Goal: Complete application form: Complete application form

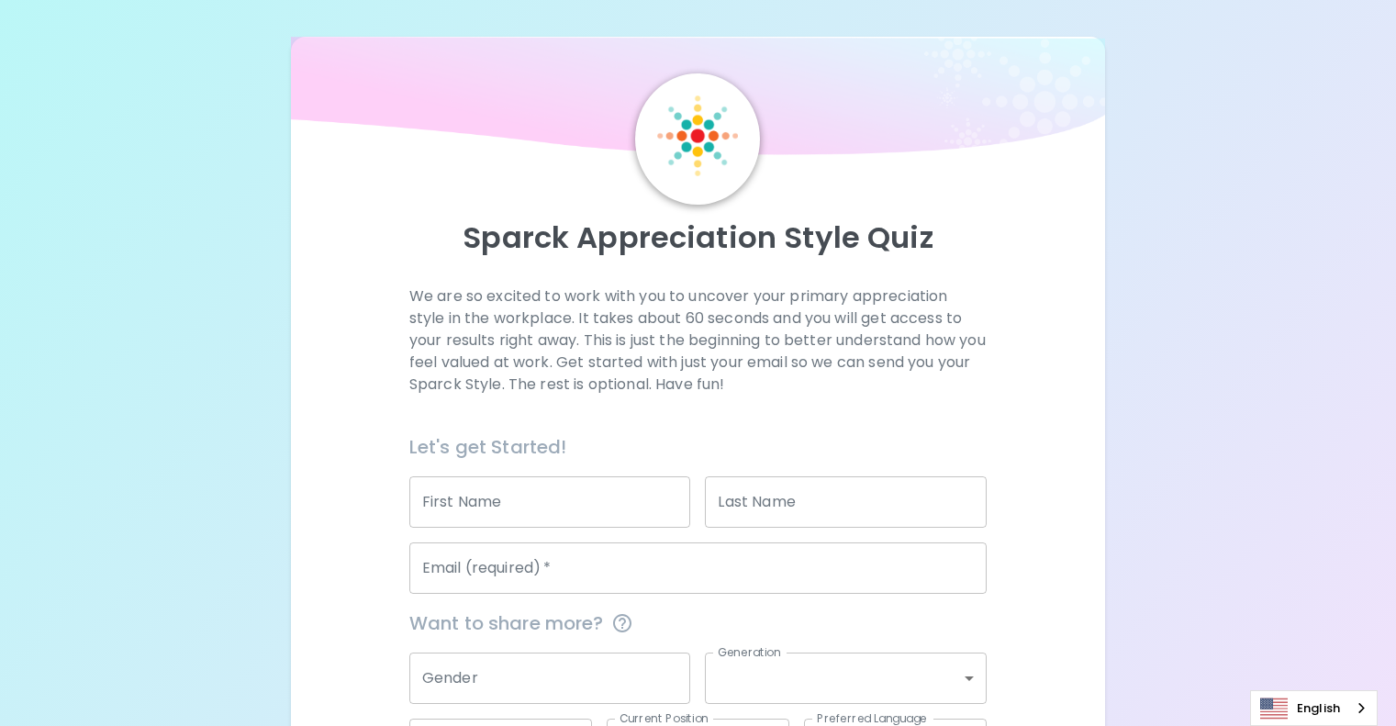
scroll to position [192, 0]
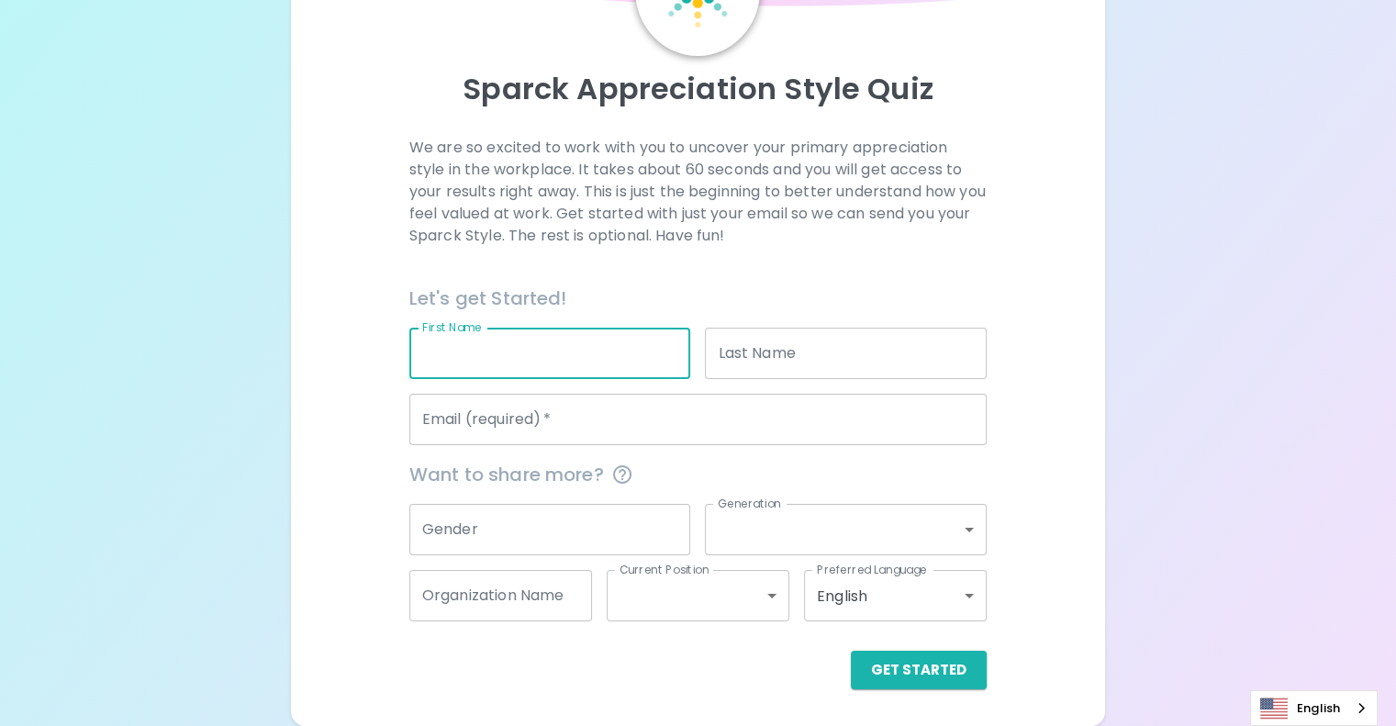
click at [589, 360] on input "First Name" at bounding box center [550, 353] width 282 height 51
type input "[PERSON_NAME]"
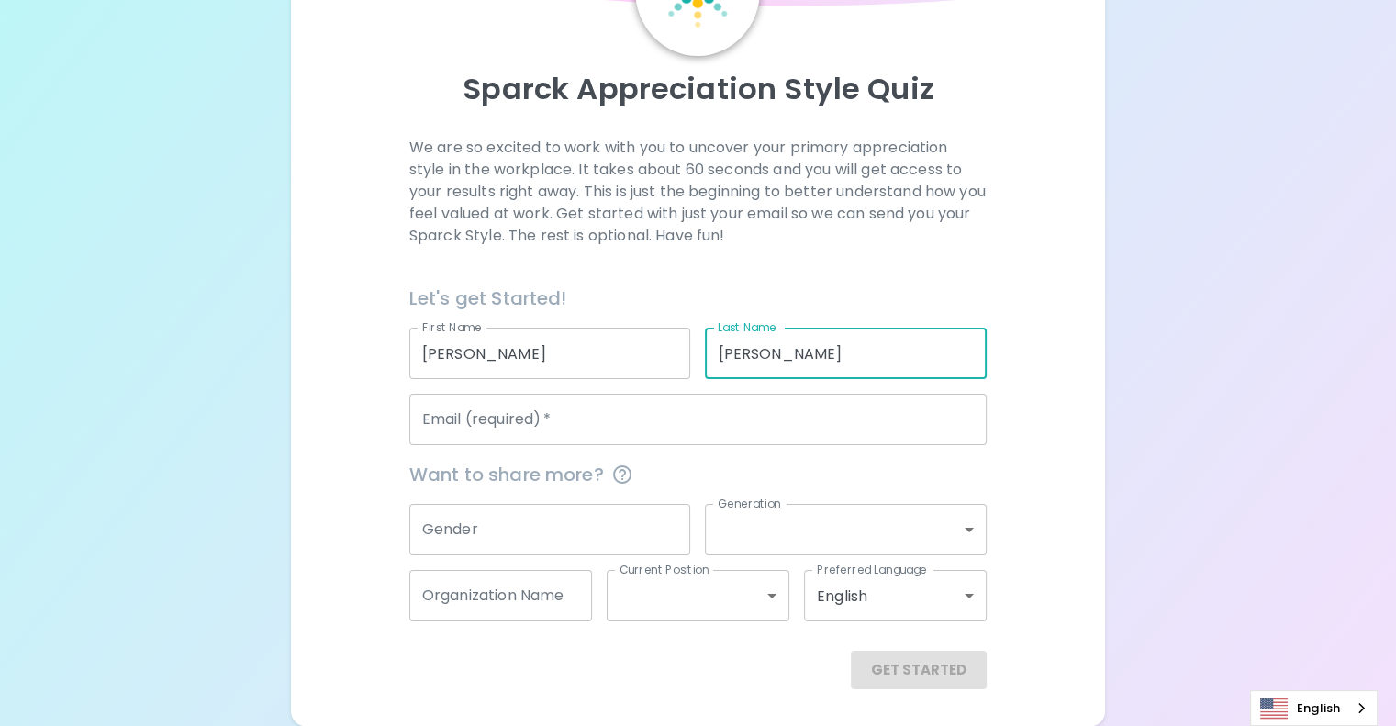
type input "[PERSON_NAME]"
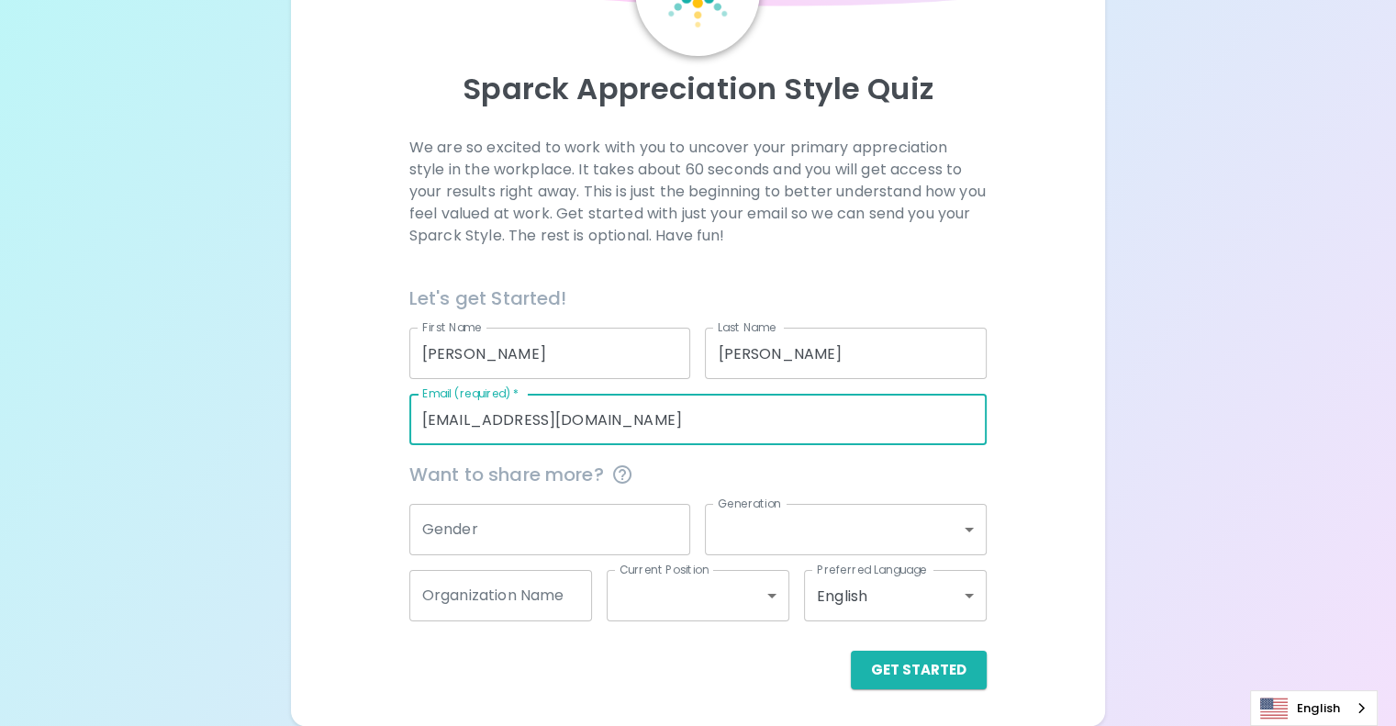
type input "[EMAIL_ADDRESS][DOMAIN_NAME]"
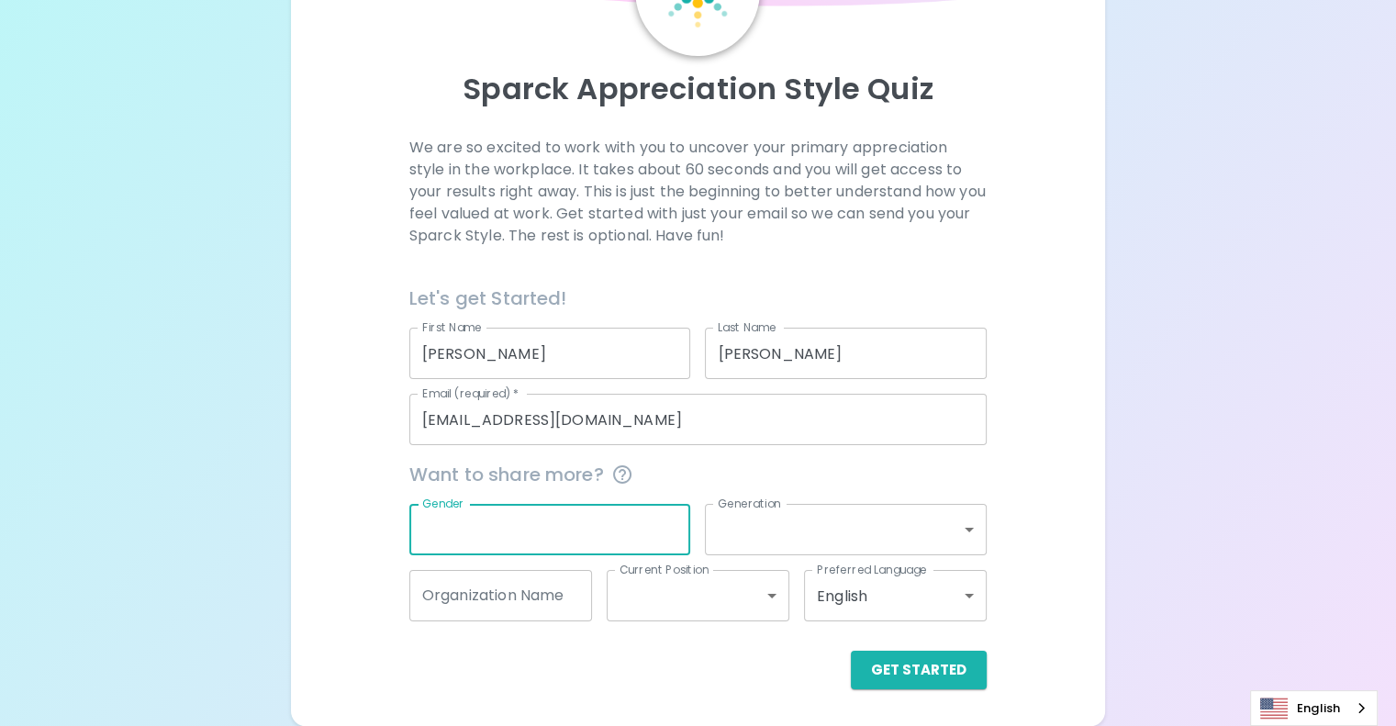
click at [611, 542] on input "Gender" at bounding box center [550, 529] width 282 height 51
type input "[DEMOGRAPHIC_DATA]"
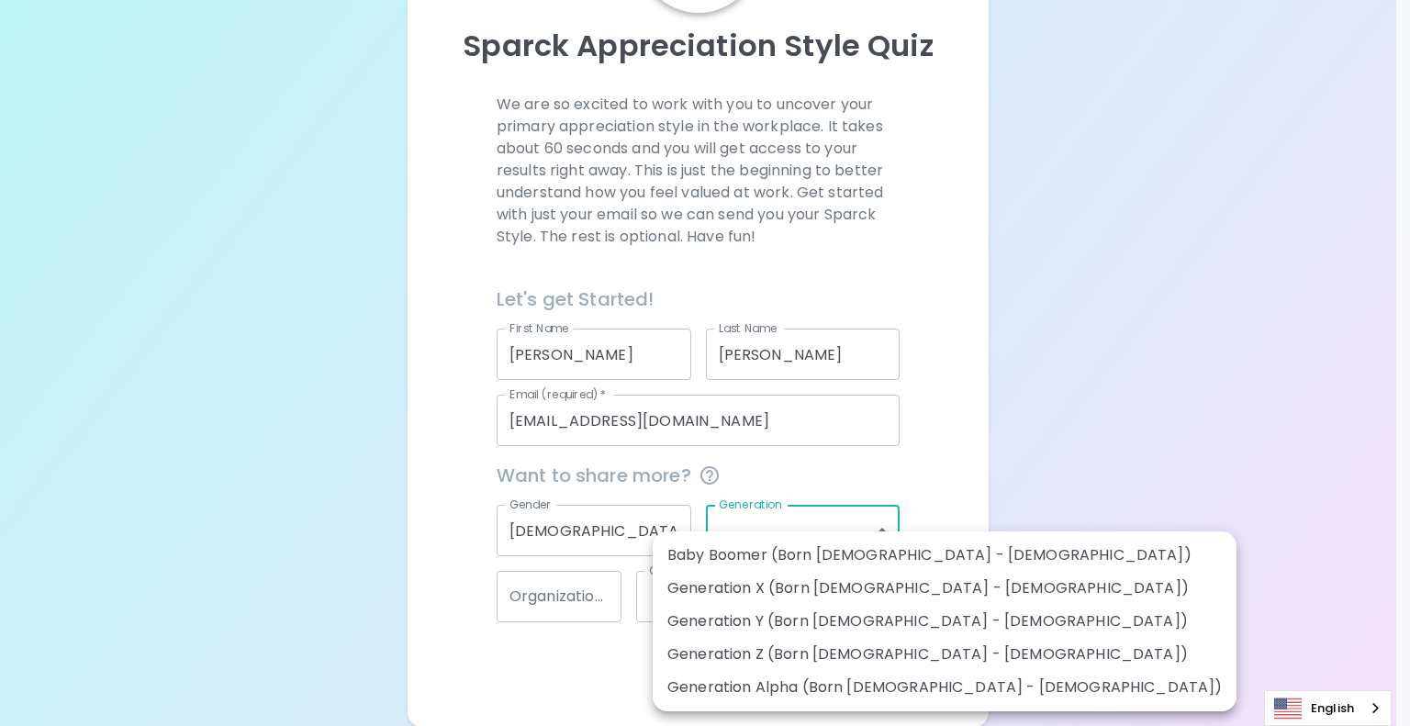
click at [810, 515] on body "Sparck Appreciation Style Quiz We are so excited to work with you to uncover yo…" at bounding box center [705, 267] width 1410 height 919
click at [808, 659] on li "Generation Z (Born [DEMOGRAPHIC_DATA] - [DEMOGRAPHIC_DATA])" at bounding box center [944, 654] width 584 height 33
type input "generation_z"
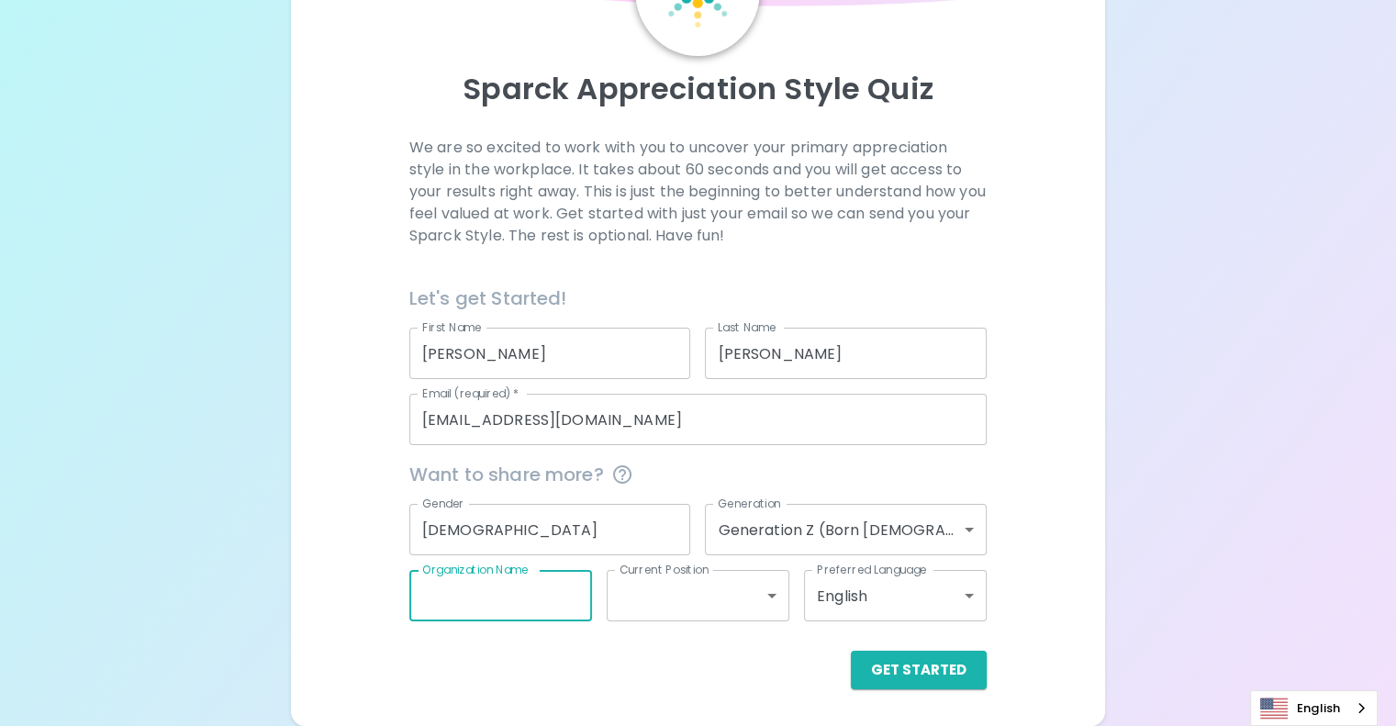
click at [541, 593] on input "Organization Name" at bounding box center [500, 595] width 183 height 51
type input "Sparklean"
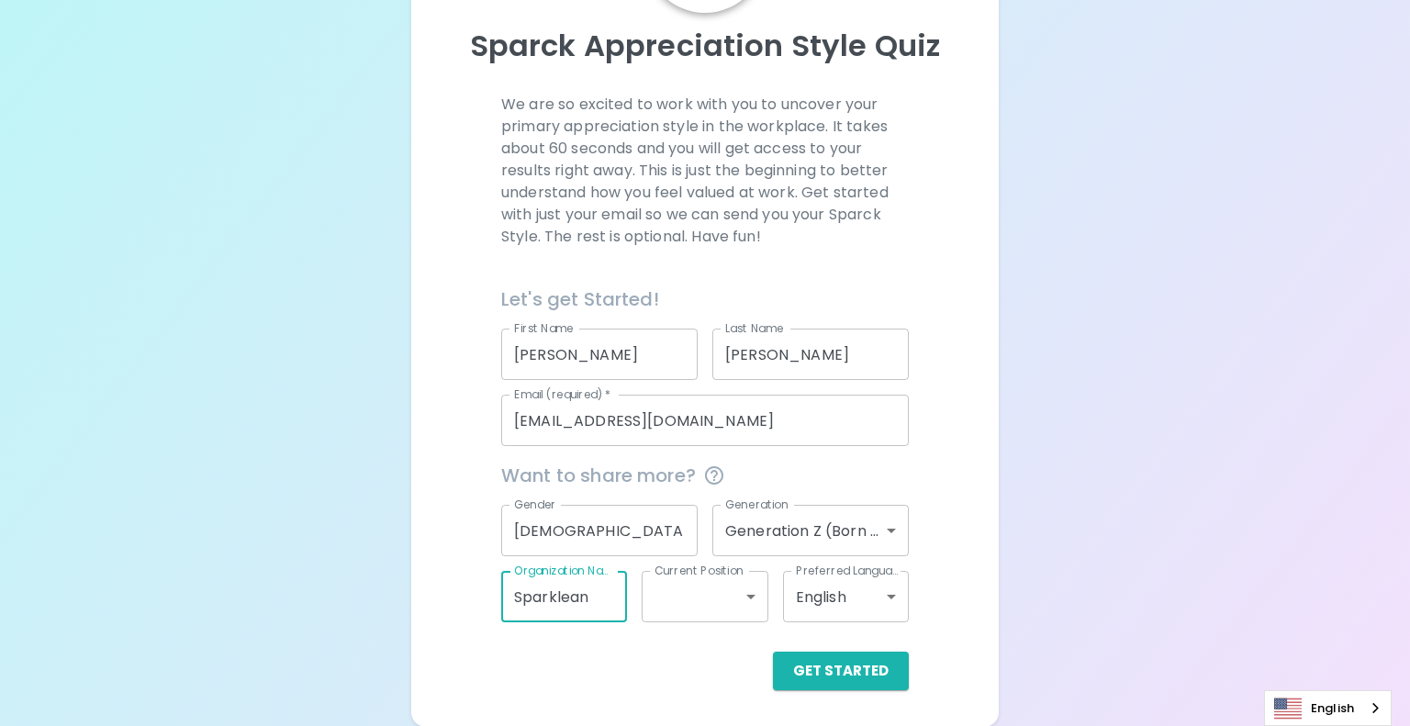
click at [724, 595] on body "Sparck Appreciation Style Quiz We are so excited to work with you to uncover yo…" at bounding box center [705, 267] width 1410 height 919
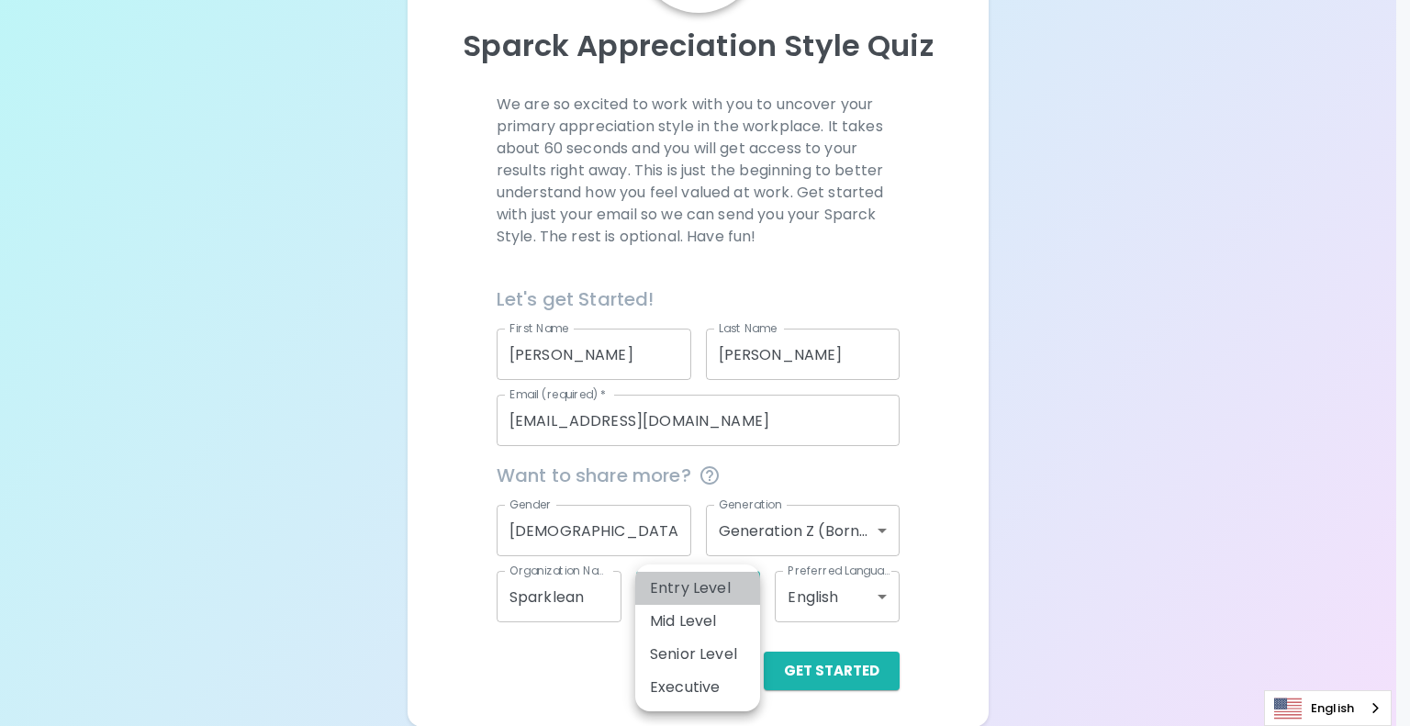
click at [724, 595] on li "Entry Level" at bounding box center [697, 588] width 125 height 33
type input "entry_level"
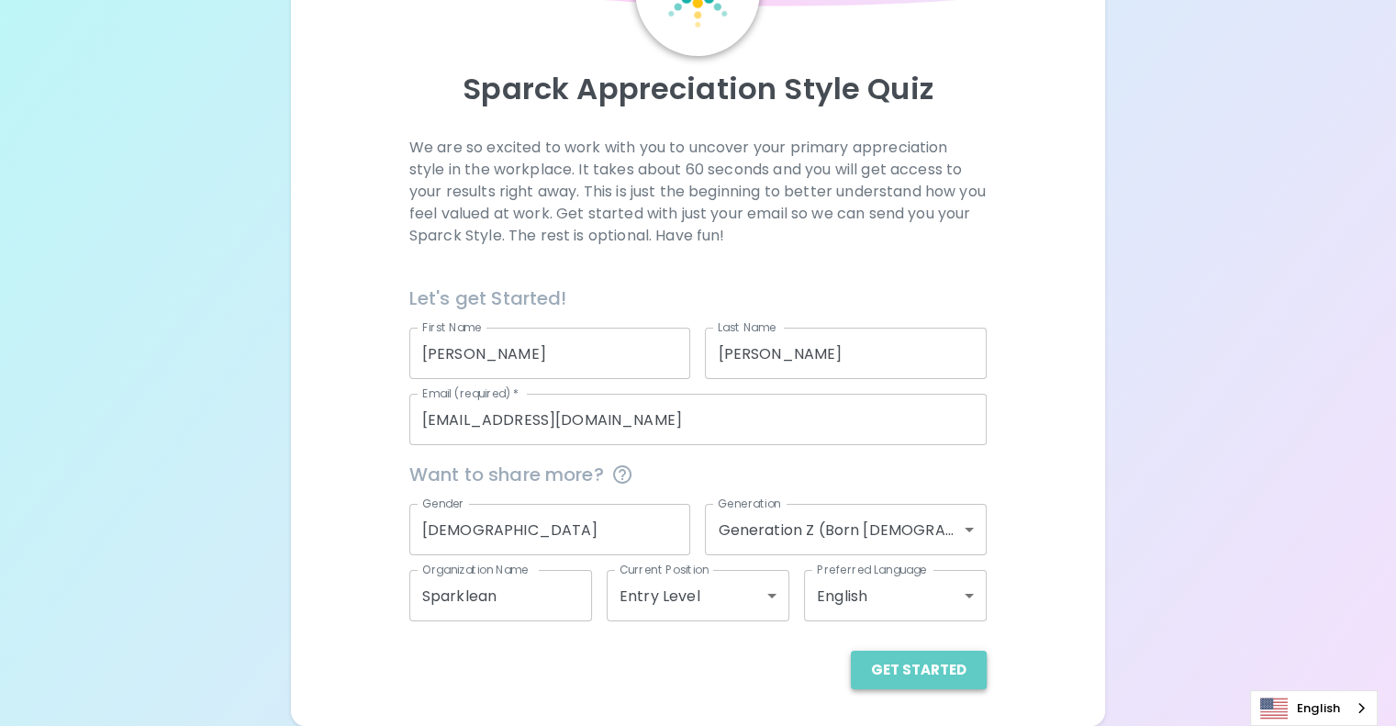
click at [872, 662] on button "Get Started" at bounding box center [919, 670] width 136 height 39
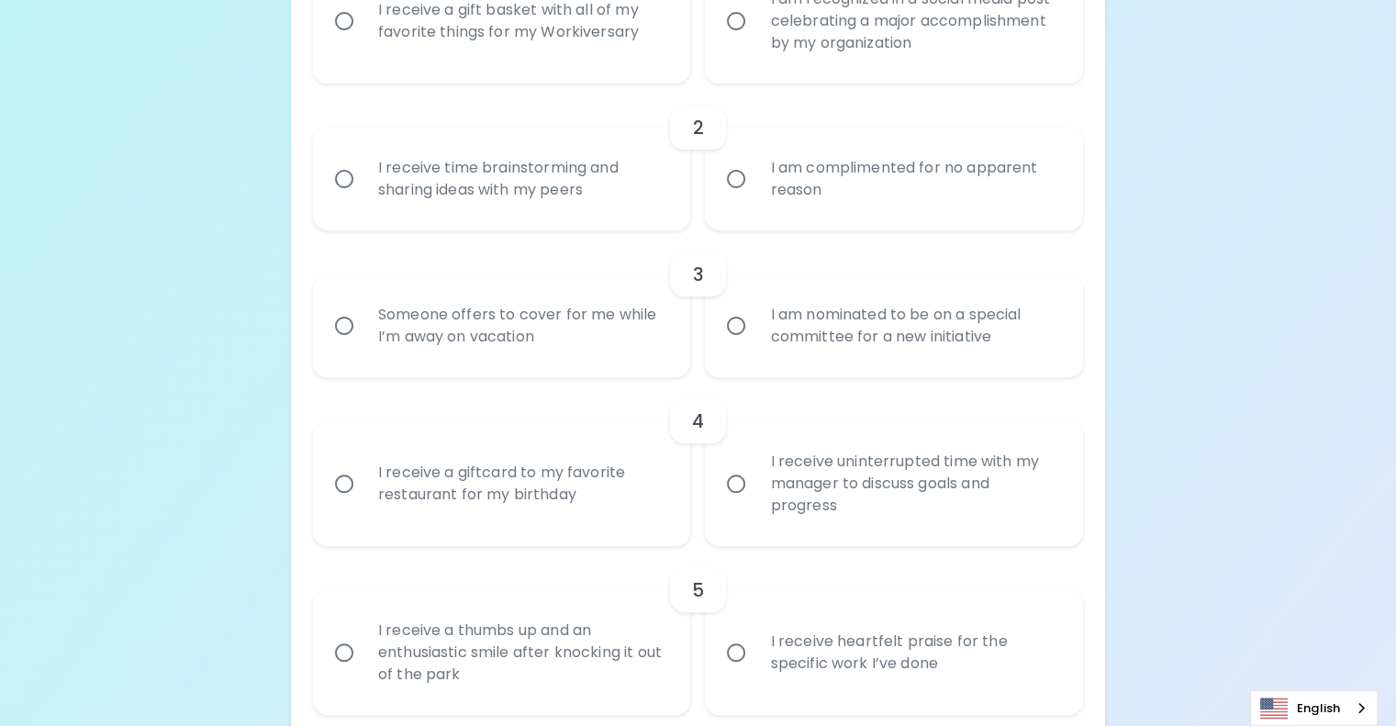
scroll to position [559, 0]
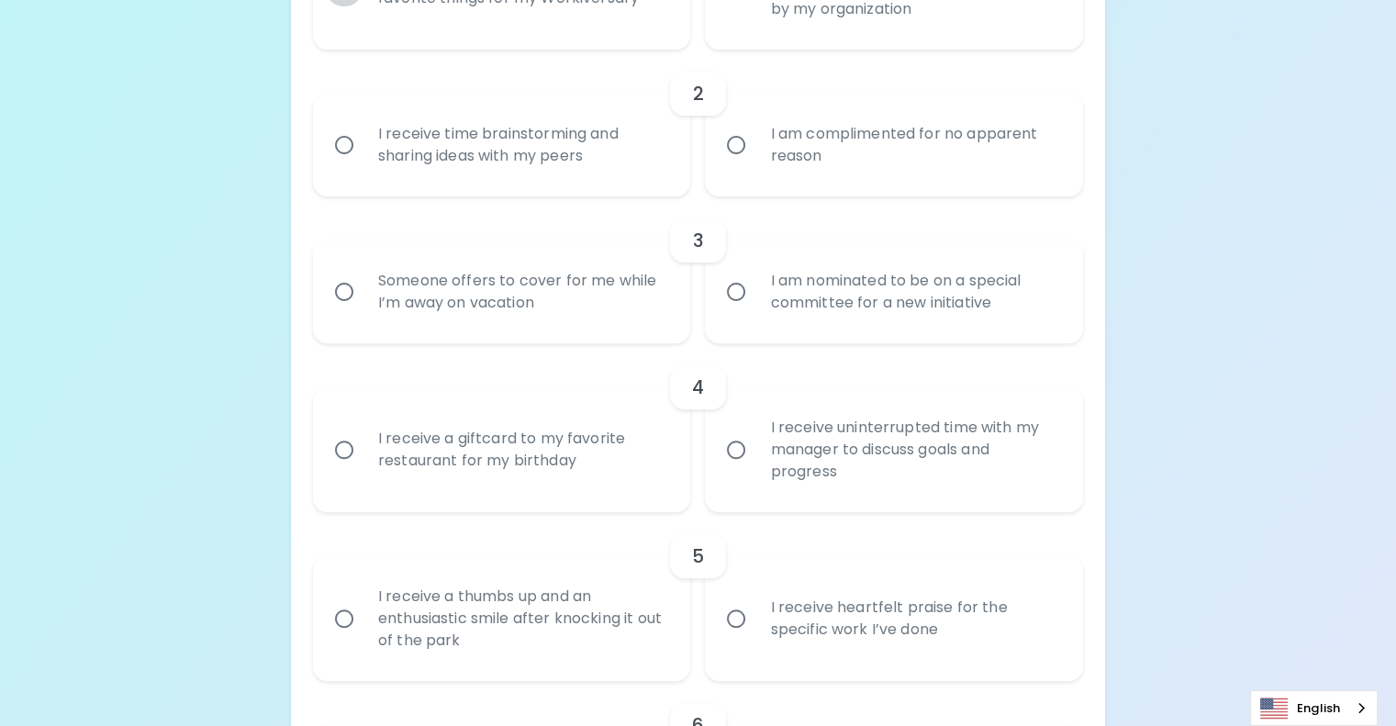
radio input "true"
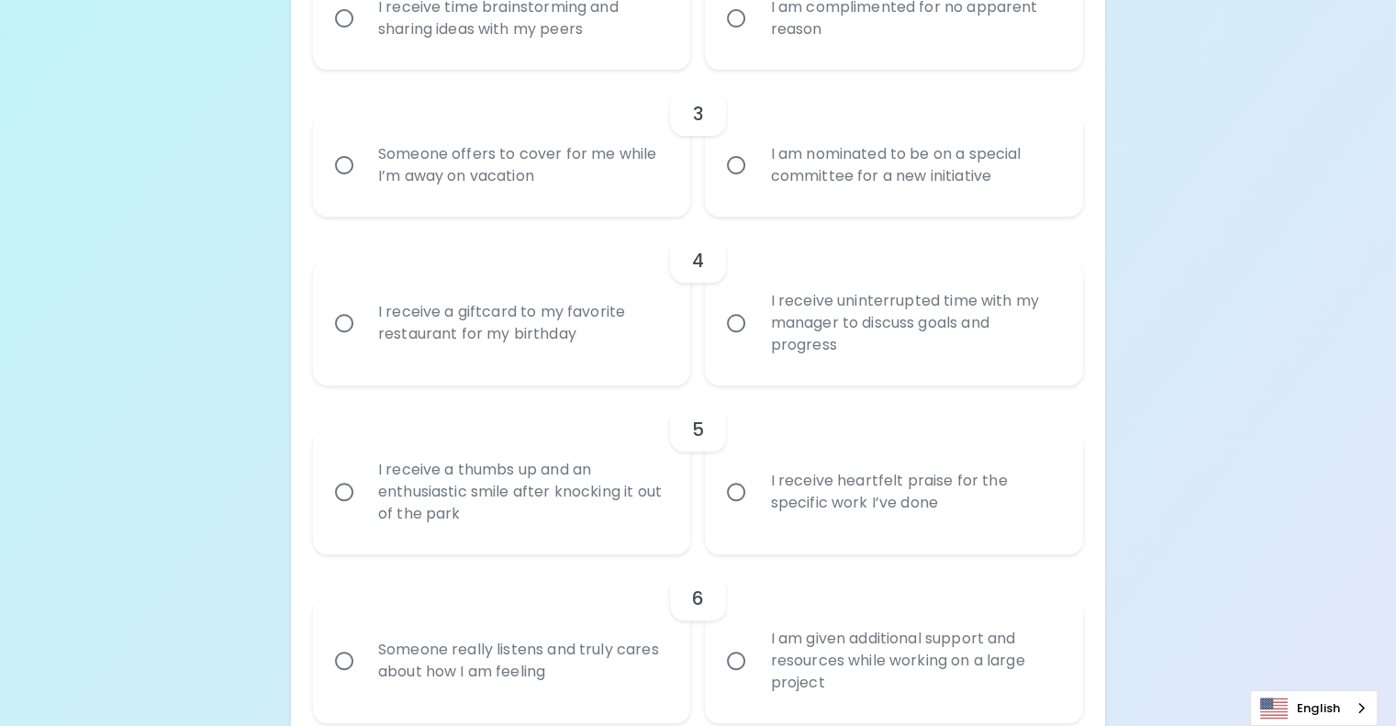
scroll to position [706, 0]
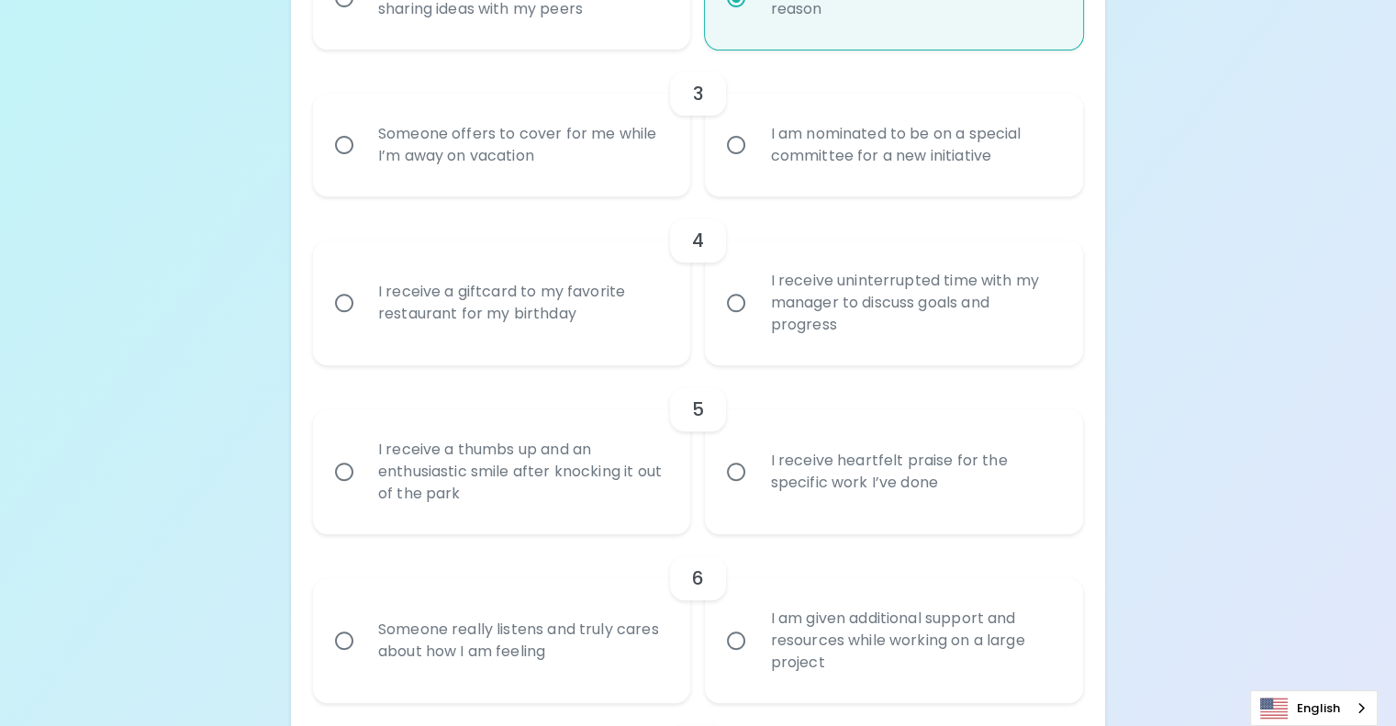
scroll to position [853, 0]
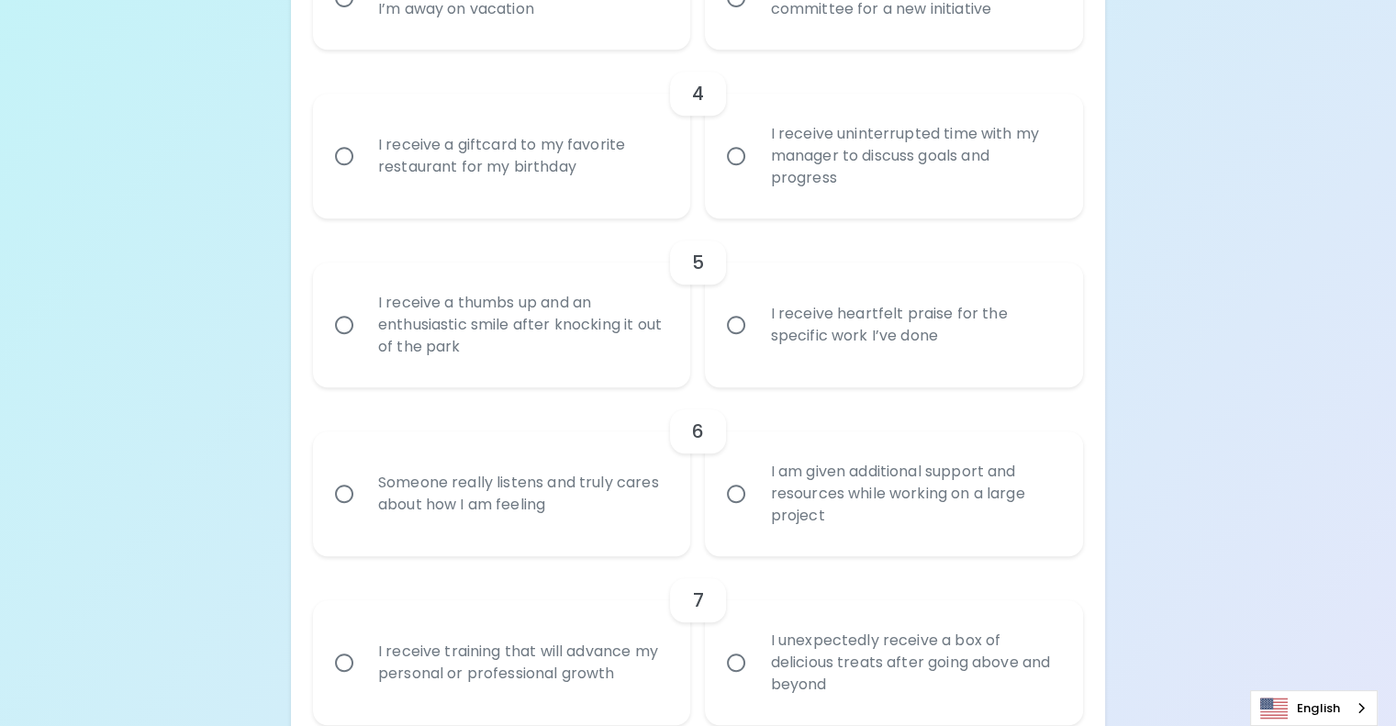
radio input "true"
radio input "false"
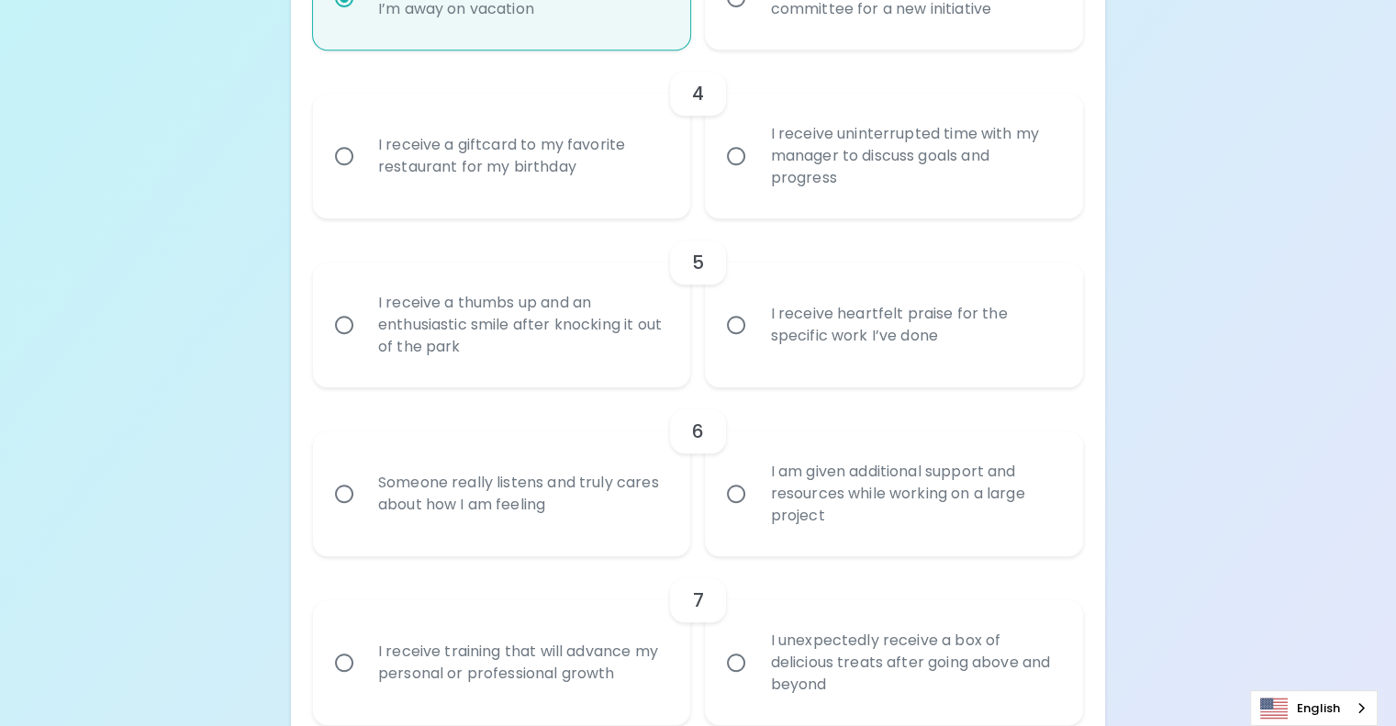
scroll to position [999, 0]
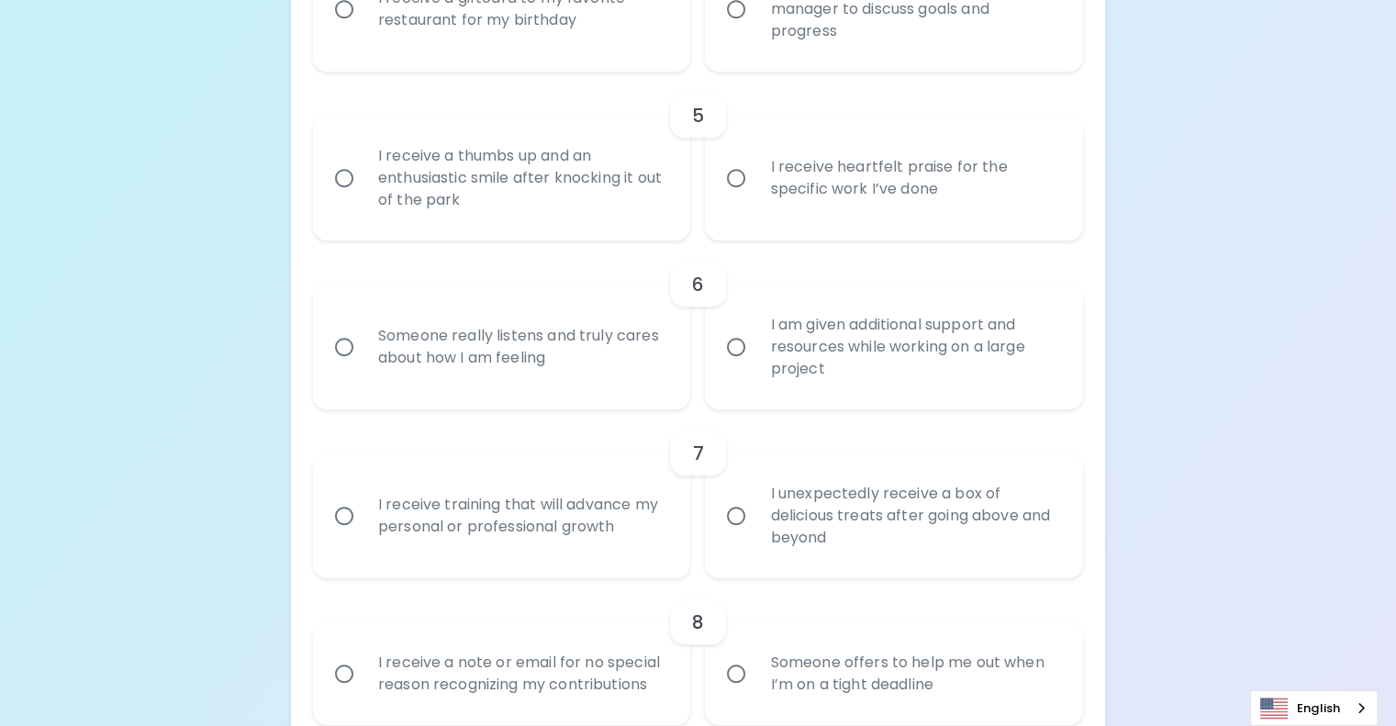
radio input "true"
click at [554, 53] on div "I receive a giftcard to my favorite restaurant for my birthday" at bounding box center [522, 9] width 318 height 88
click at [363, 28] on input "I receive a giftcard to my favorite restaurant for my birthday" at bounding box center [344, 9] width 39 height 39
radio input "false"
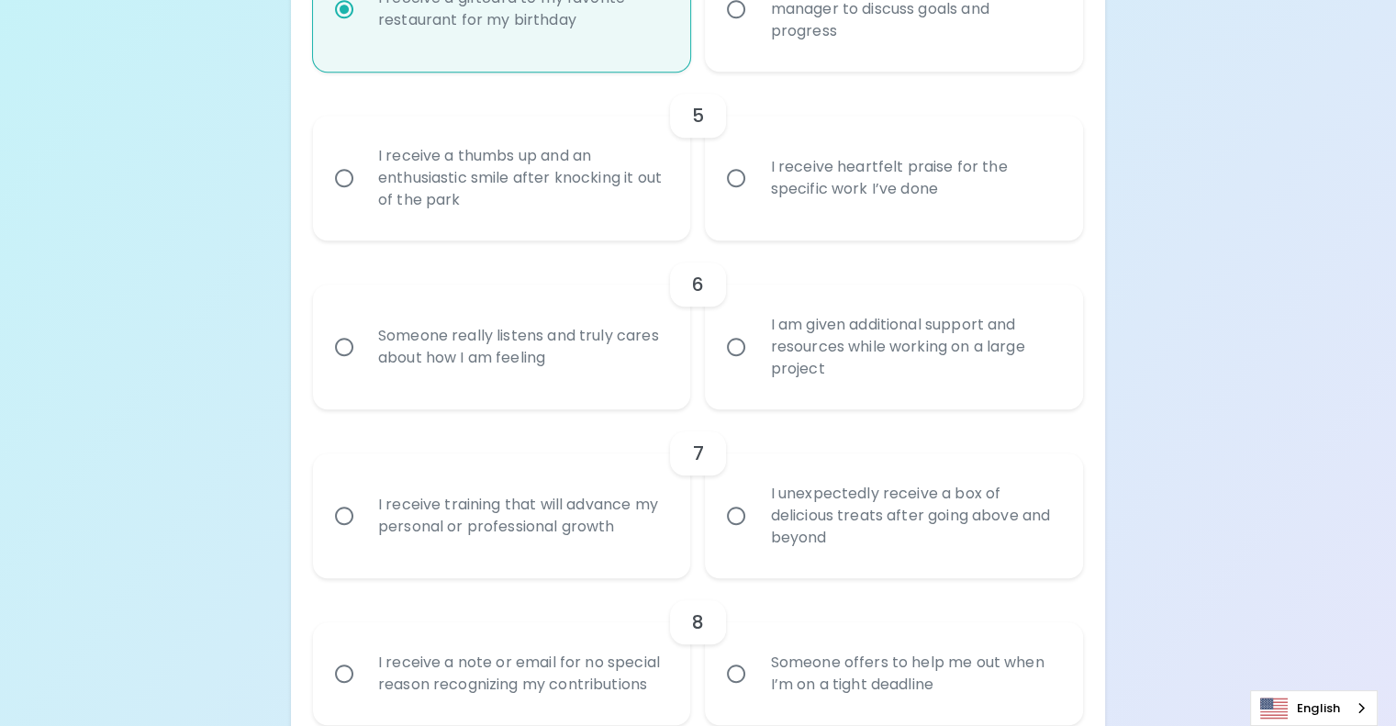
scroll to position [1146, 0]
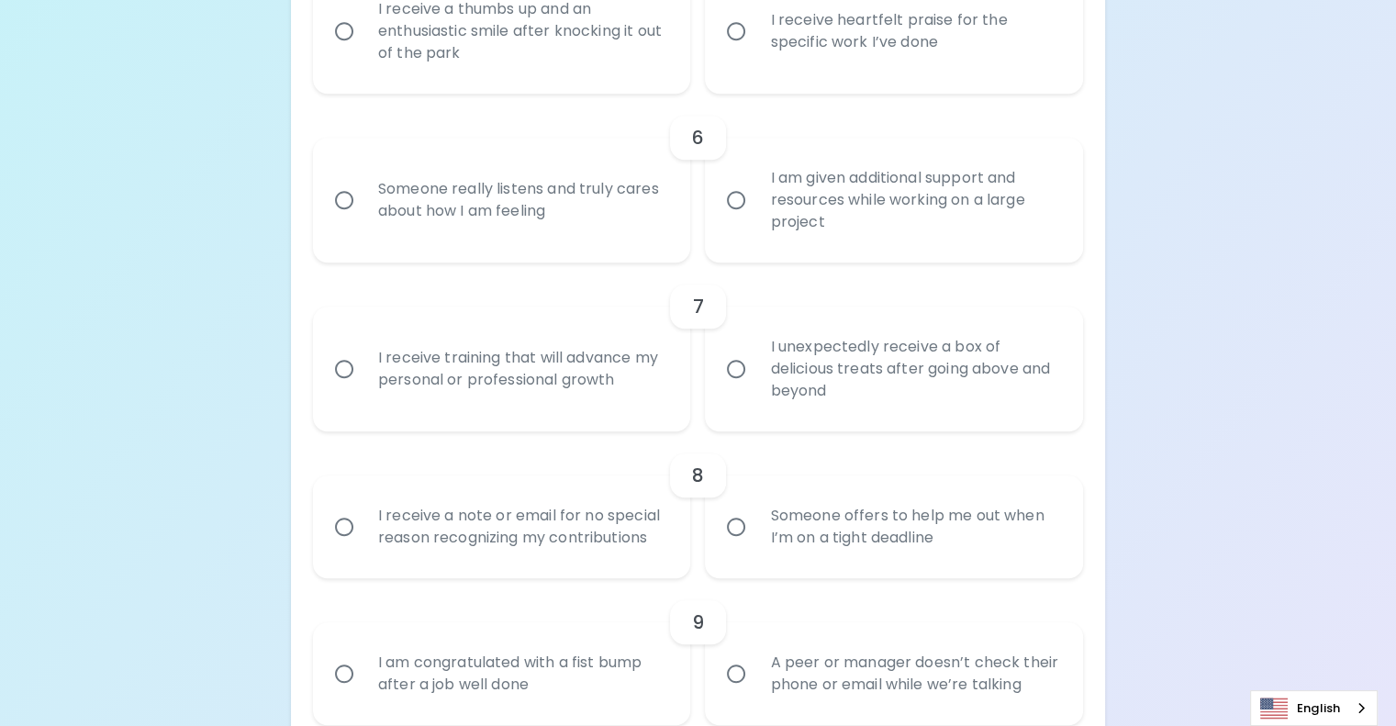
radio input "true"
radio input "false"
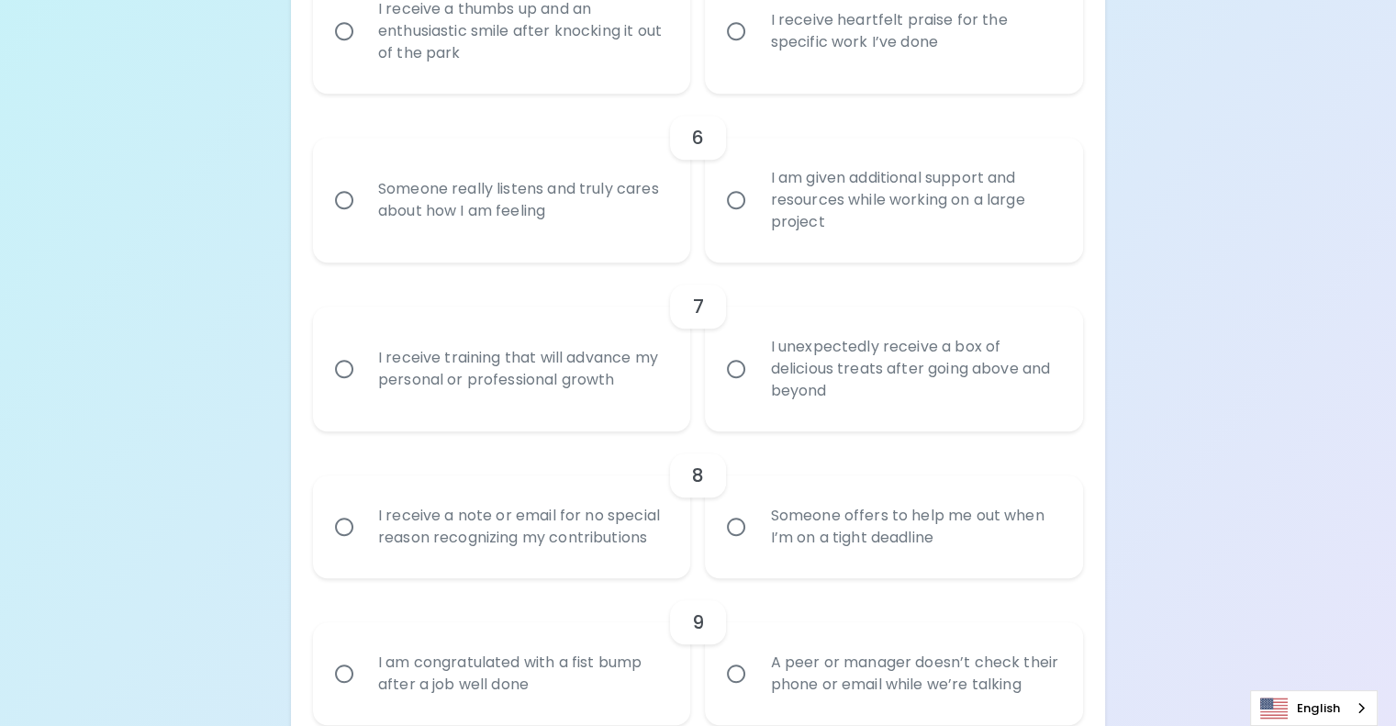
radio input "true"
click at [552, 86] on div "I receive a thumbs up and an enthusiastic smile after knocking it out of the pa…" at bounding box center [522, 31] width 318 height 110
click at [363, 50] on input "I receive a thumbs up and an enthusiastic smile after knocking it out of the pa…" at bounding box center [344, 31] width 39 height 39
radio input "false"
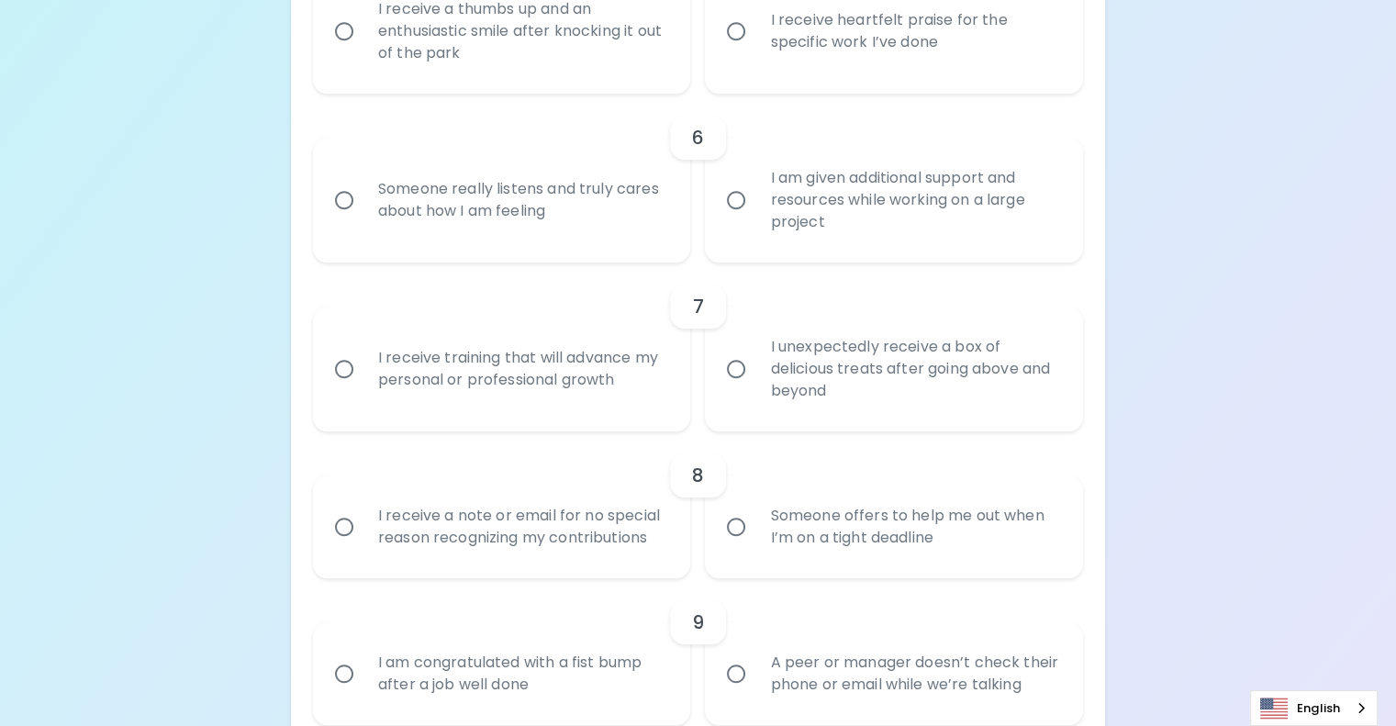
radio input "false"
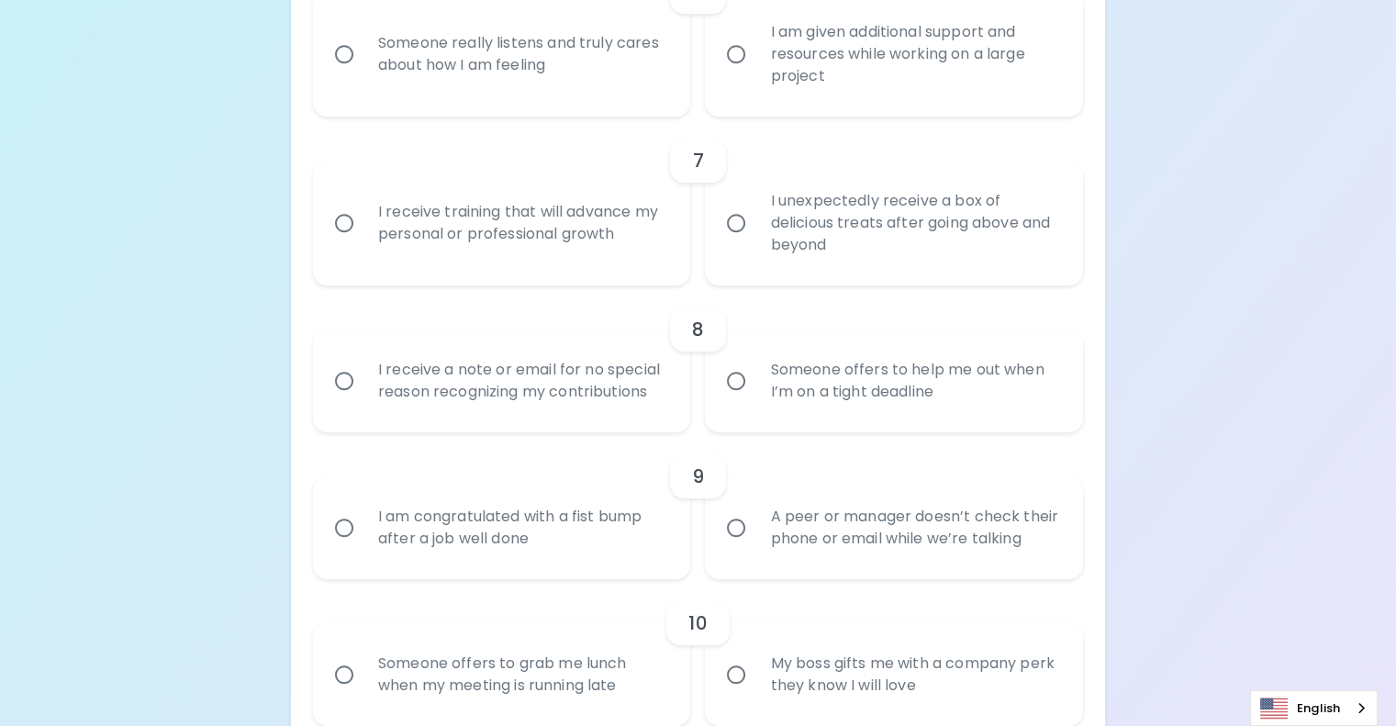
scroll to position [1293, 0]
radio input "true"
click at [594, 97] on div "Someone really listens and truly cares about how I am feeling" at bounding box center [522, 53] width 318 height 88
click at [363, 72] on input "Someone really listens and truly cares about how I am feeling" at bounding box center [344, 53] width 39 height 39
radio input "false"
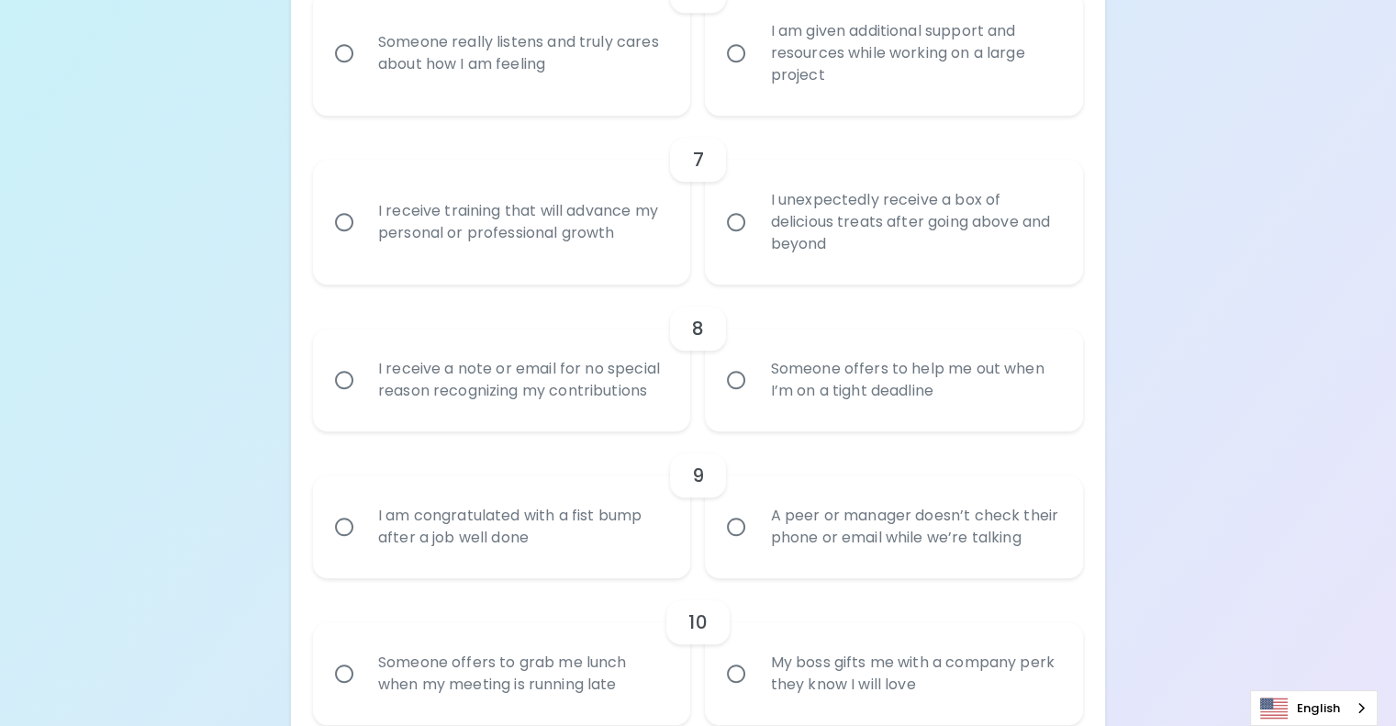
radio input "false"
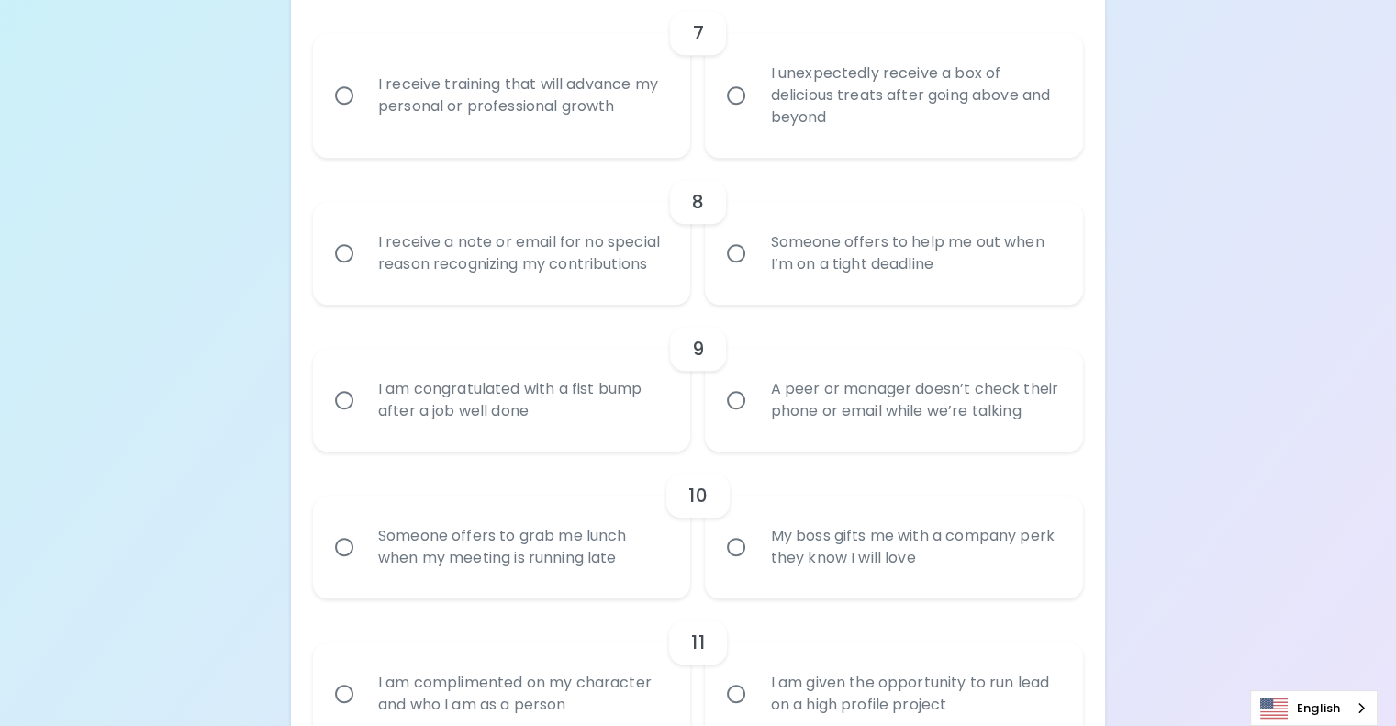
scroll to position [1440, 0]
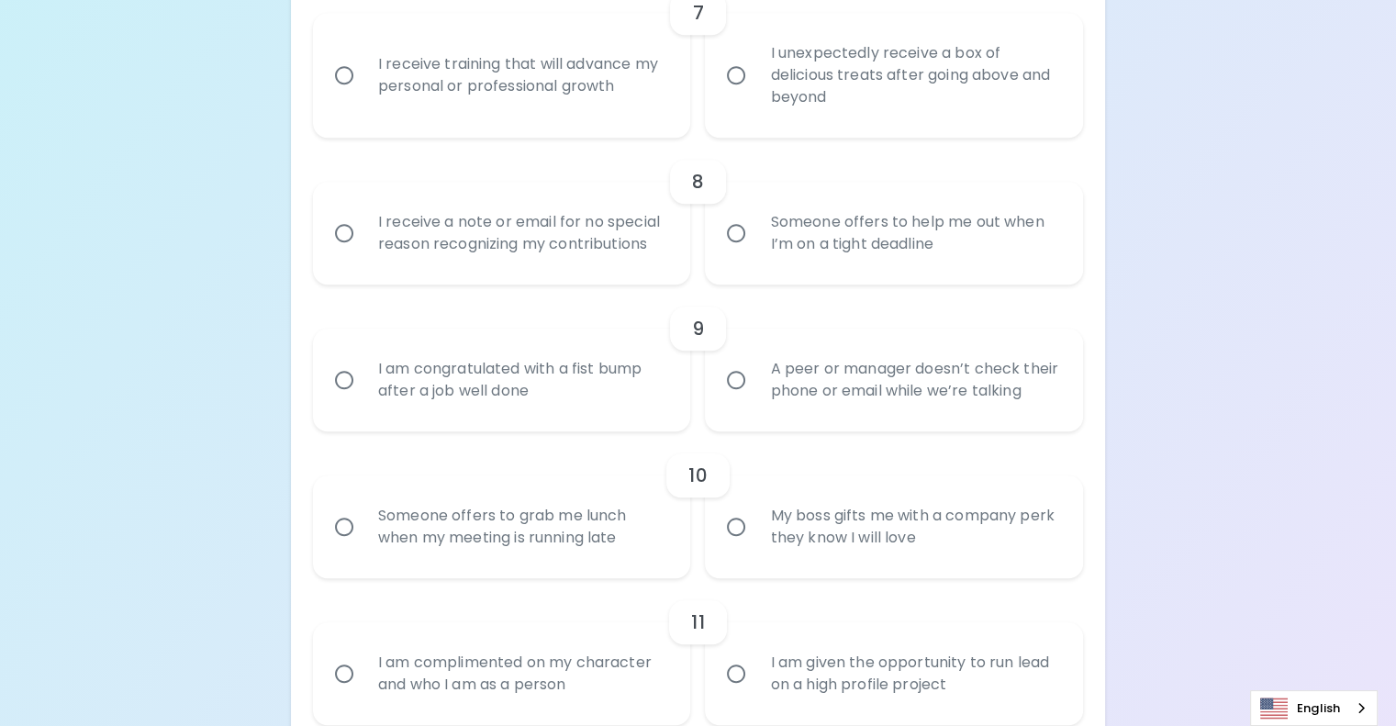
radio input "true"
click at [591, 119] on div "I receive training that will advance my personal or professional growth" at bounding box center [522, 75] width 318 height 88
click at [363, 95] on input "I receive training that will advance my personal or professional growth" at bounding box center [344, 75] width 39 height 39
radio input "false"
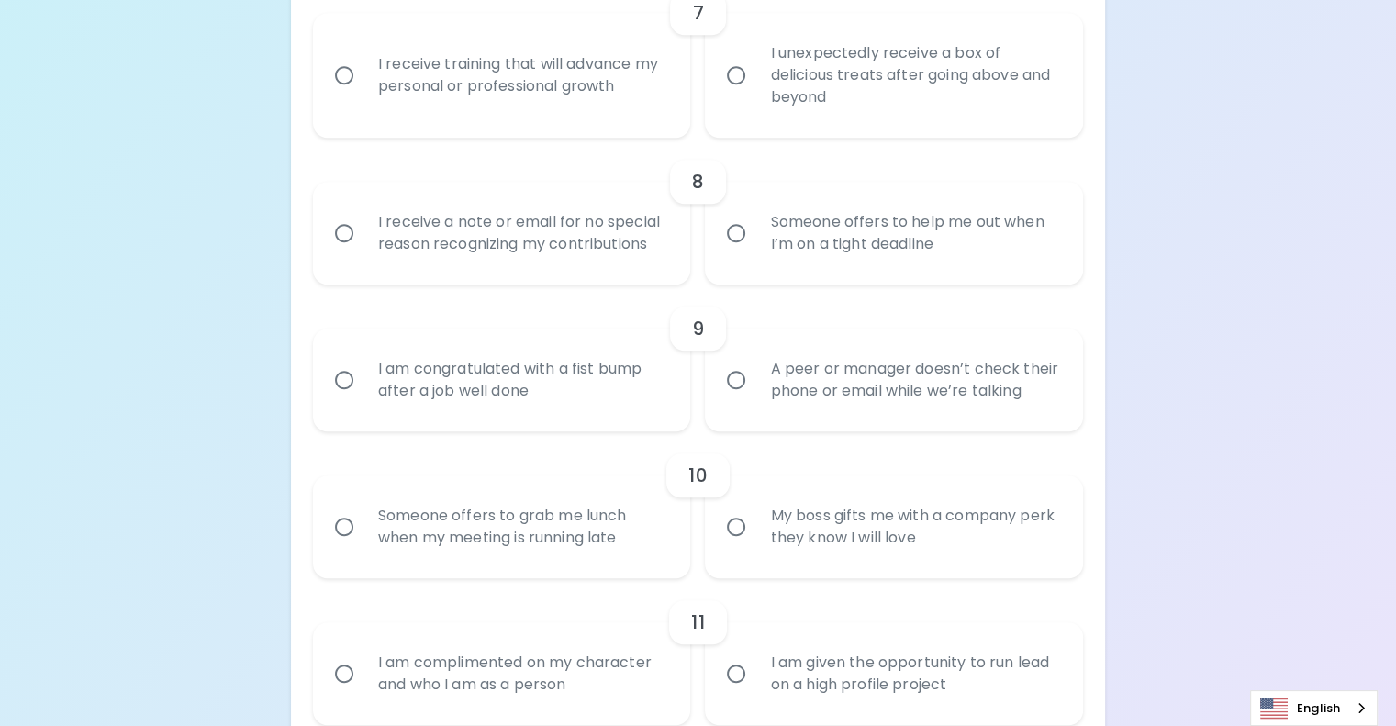
radio input "false"
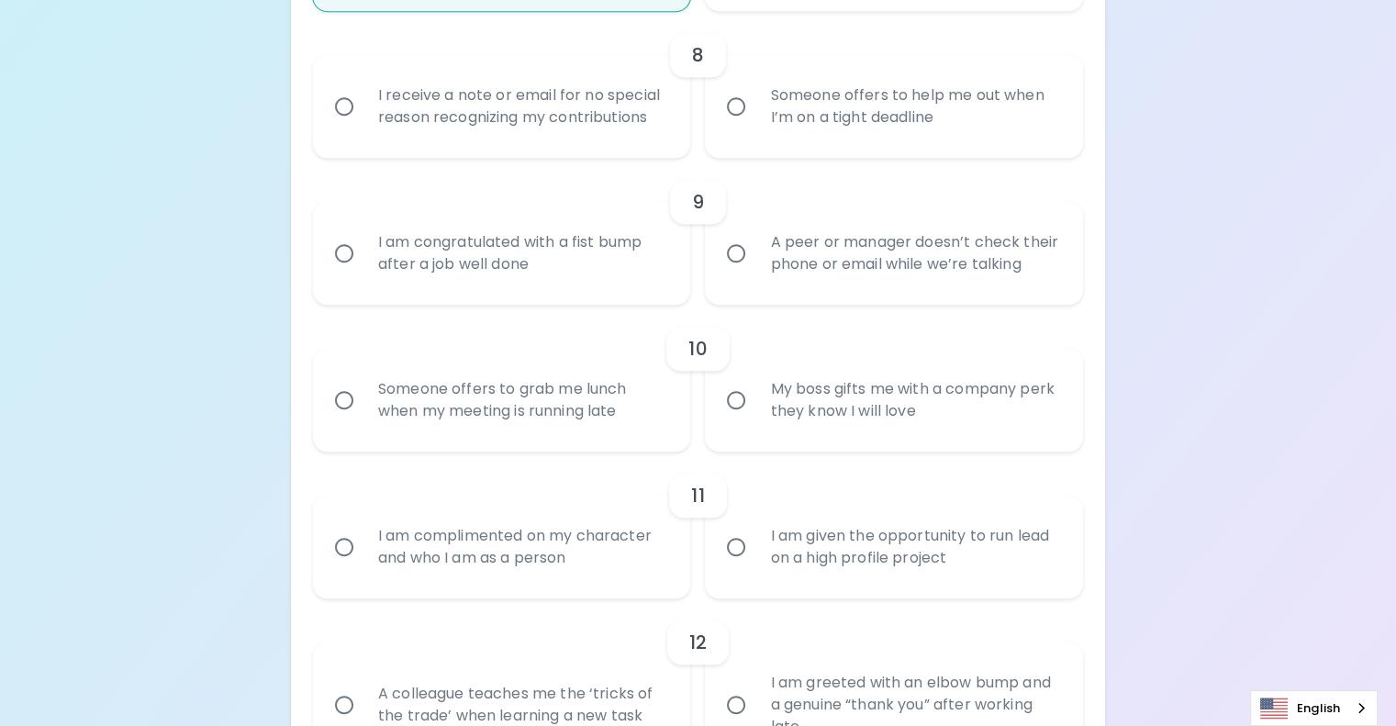
scroll to position [1587, 0]
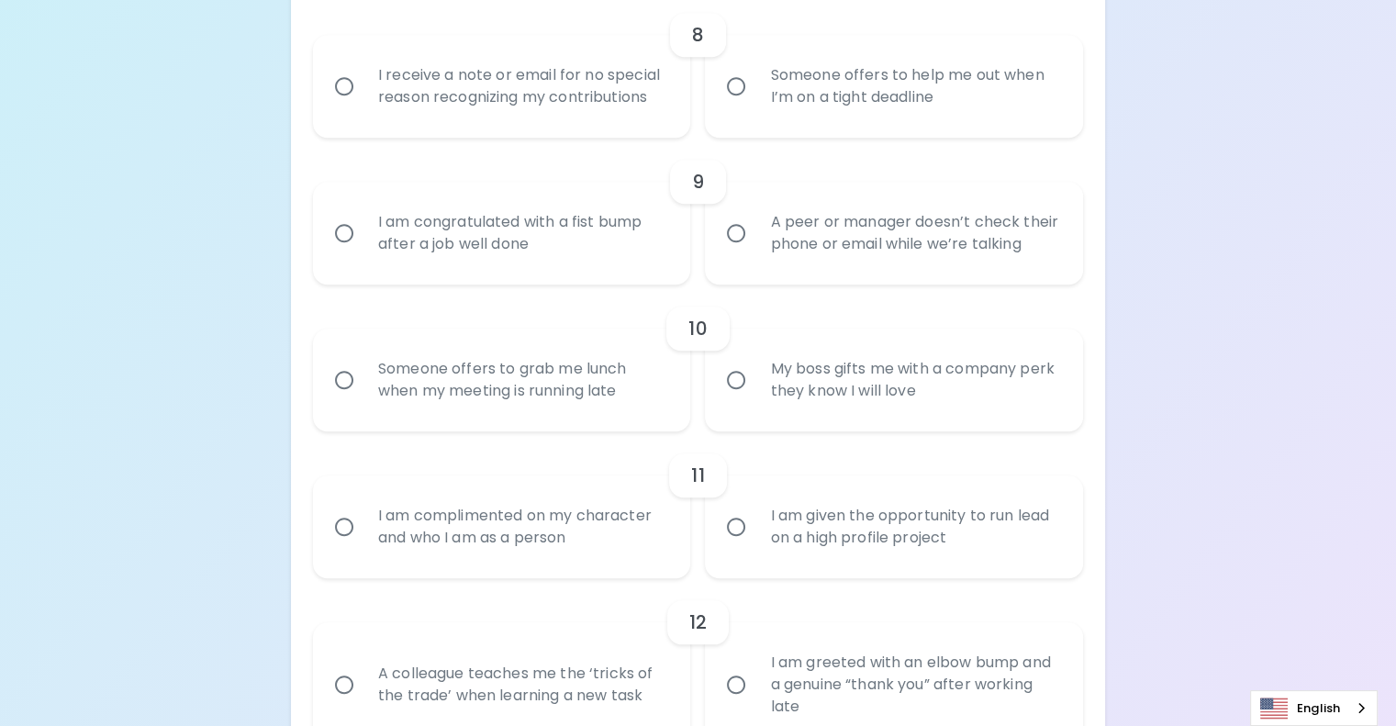
radio input "true"
click at [591, 130] on div "I receive a note or email for no special reason recognizing my contributions" at bounding box center [522, 86] width 318 height 88
click at [363, 106] on input "I receive a note or email for no special reason recognizing my contributions" at bounding box center [344, 86] width 39 height 39
radio input "false"
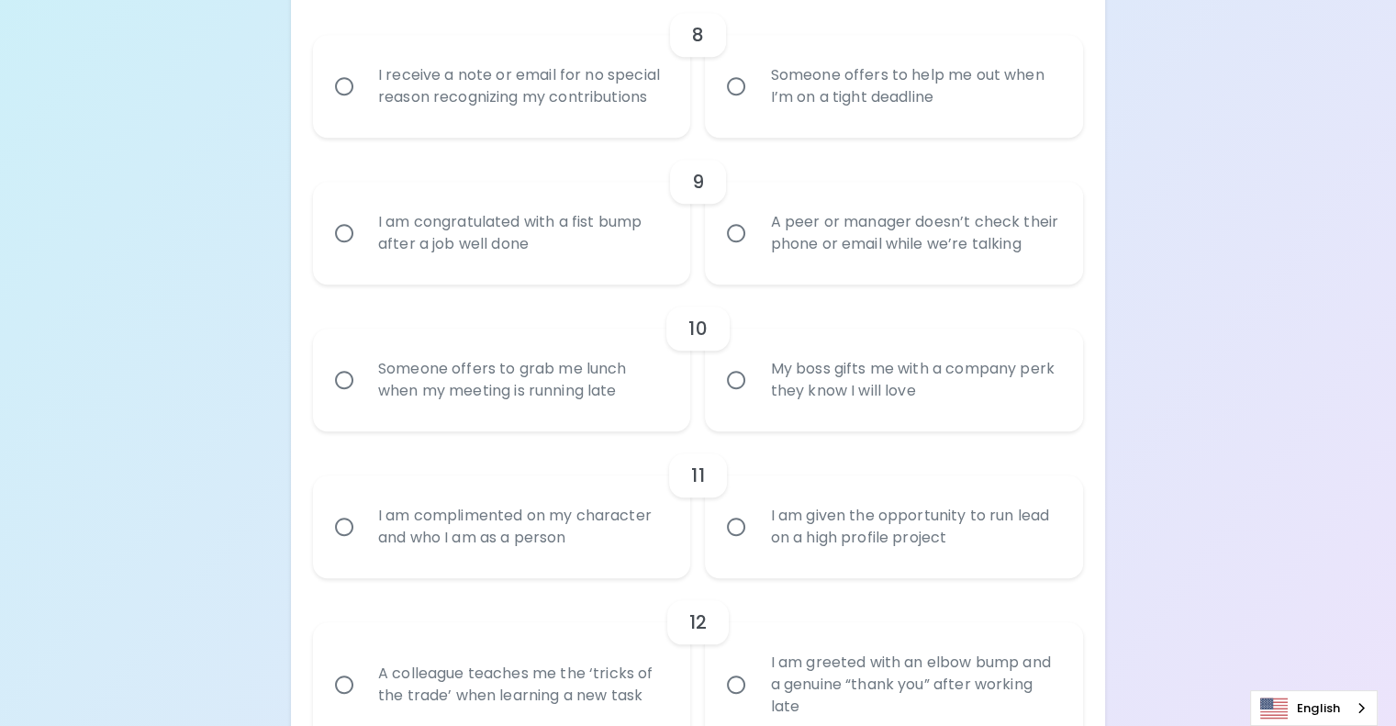
radio input "false"
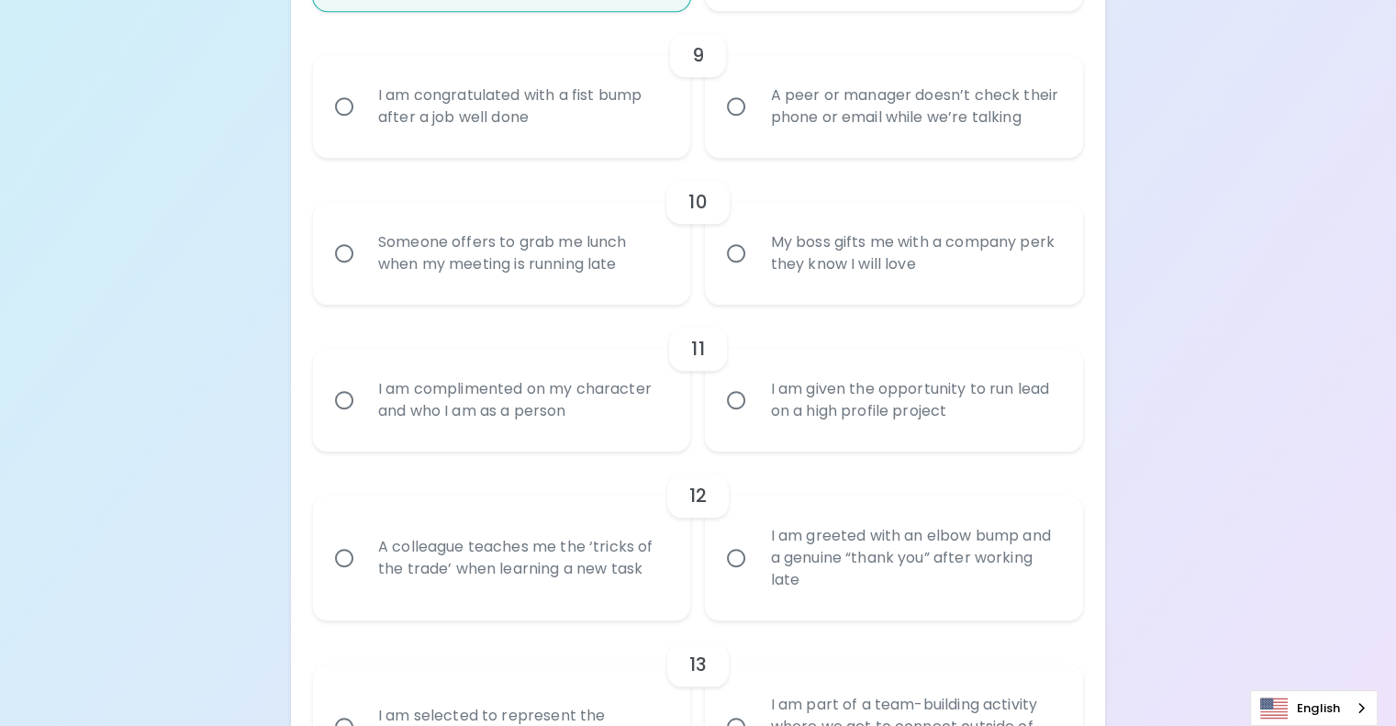
scroll to position [1734, 0]
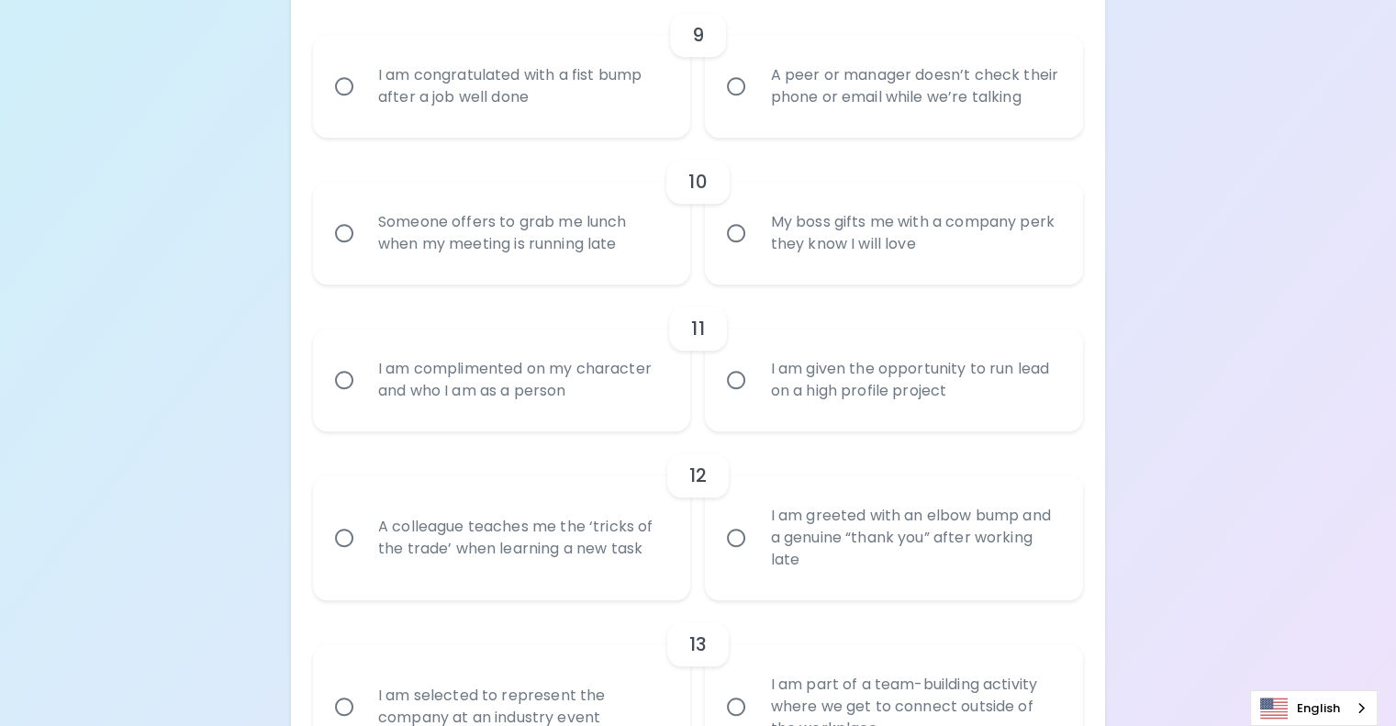
radio input "true"
click at [615, 130] on div "I am congratulated with a fist bump after a job well done" at bounding box center [522, 86] width 318 height 88
click at [363, 106] on input "I am congratulated with a fist bump after a job well done" at bounding box center [344, 86] width 39 height 39
radio input "false"
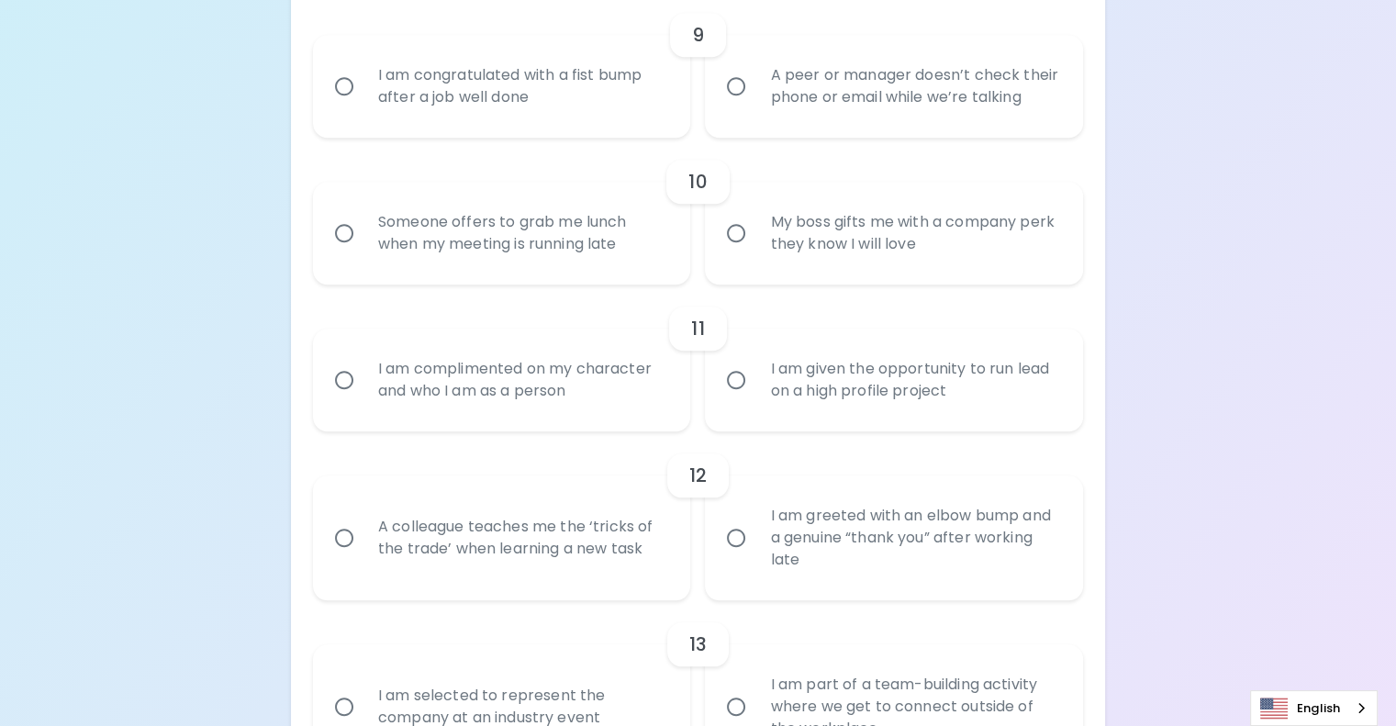
radio input "false"
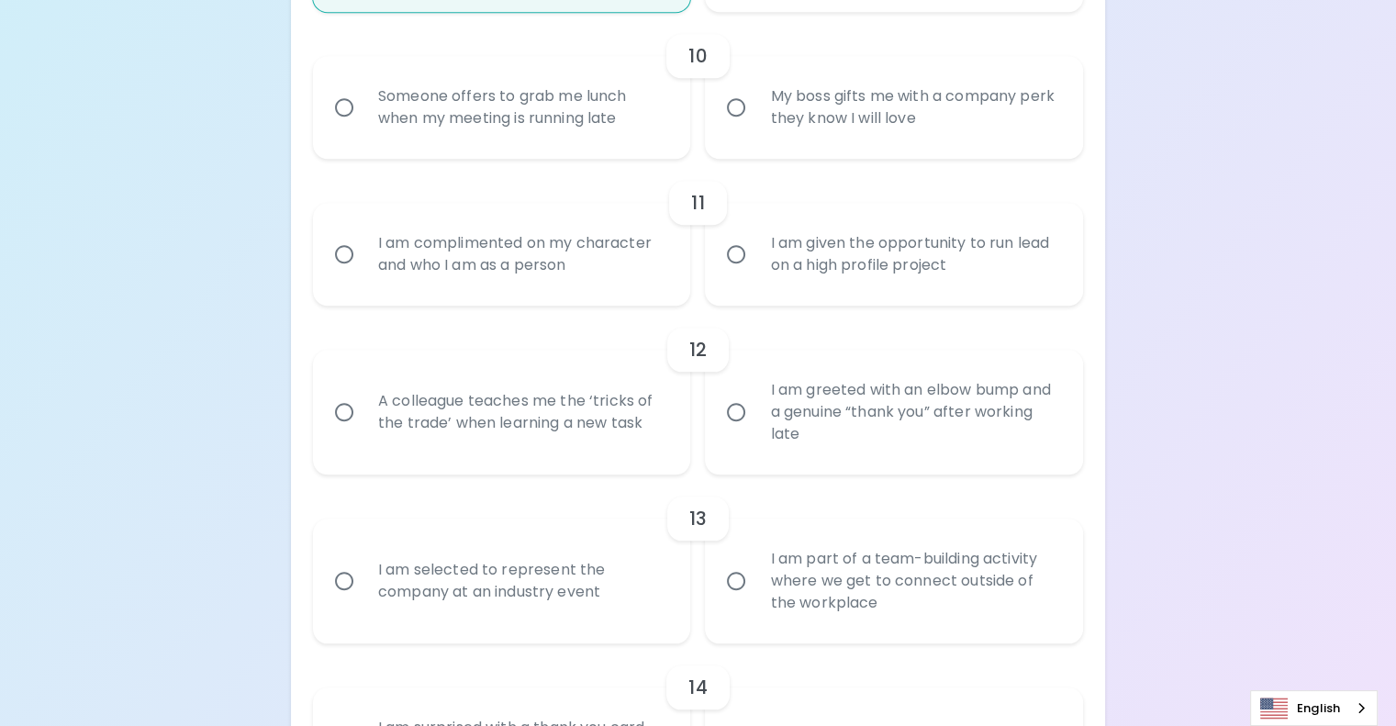
scroll to position [1880, 0]
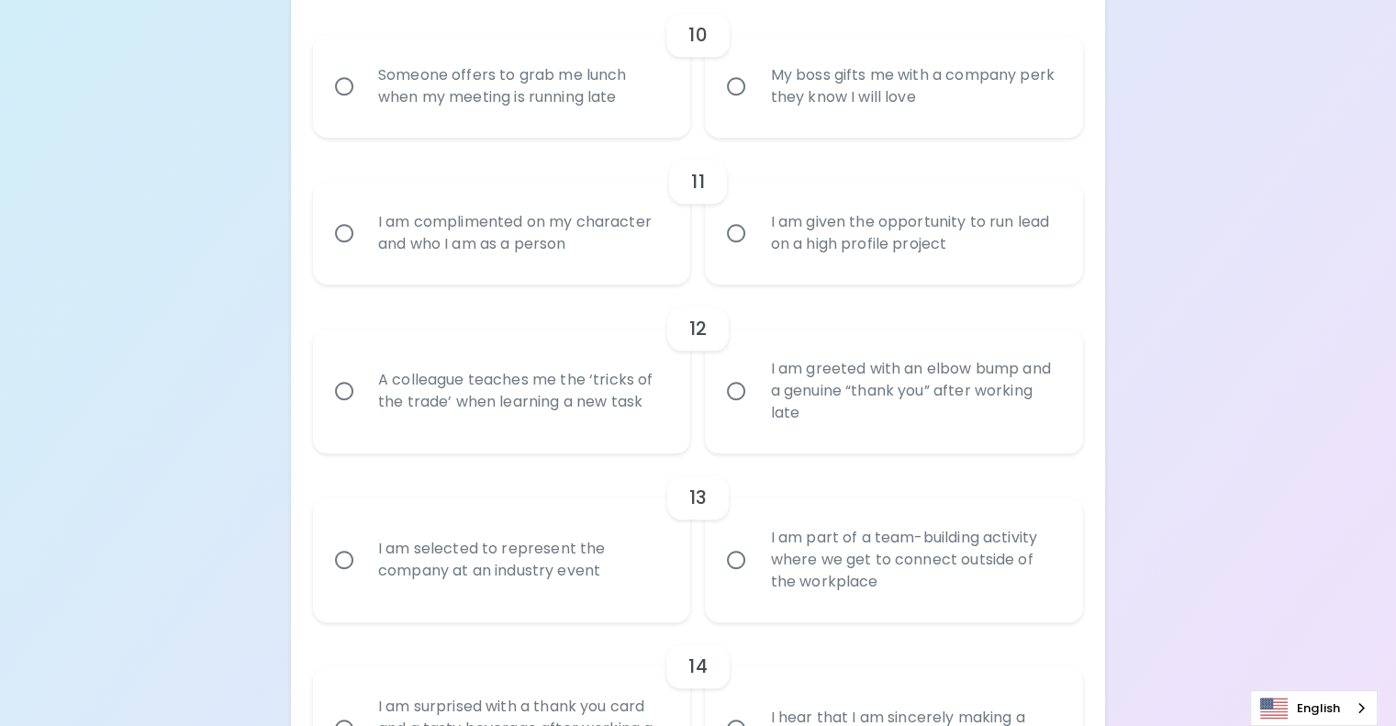
radio input "true"
click at [580, 130] on div "Someone offers to grab me lunch when my meeting is running late" at bounding box center [522, 86] width 318 height 88
click at [363, 106] on input "Someone offers to grab me lunch when my meeting is running late" at bounding box center [344, 86] width 39 height 39
radio input "false"
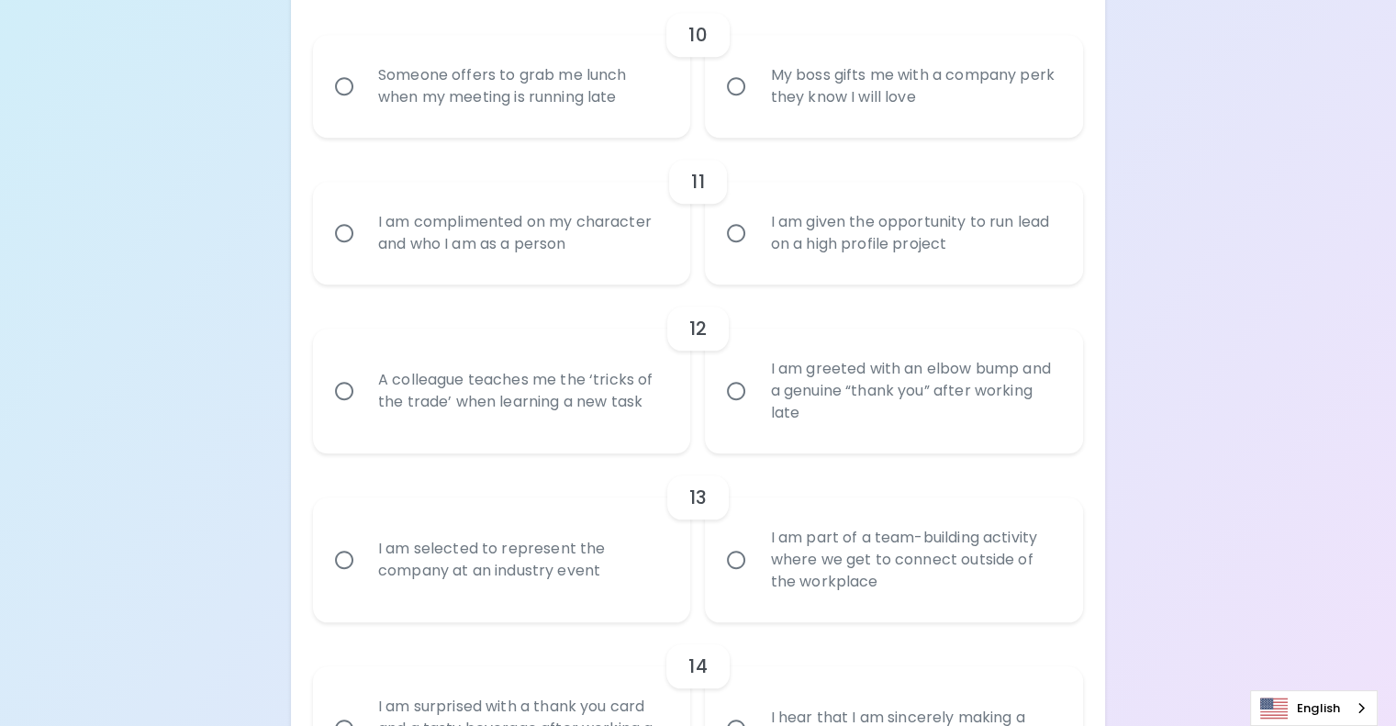
radio input "false"
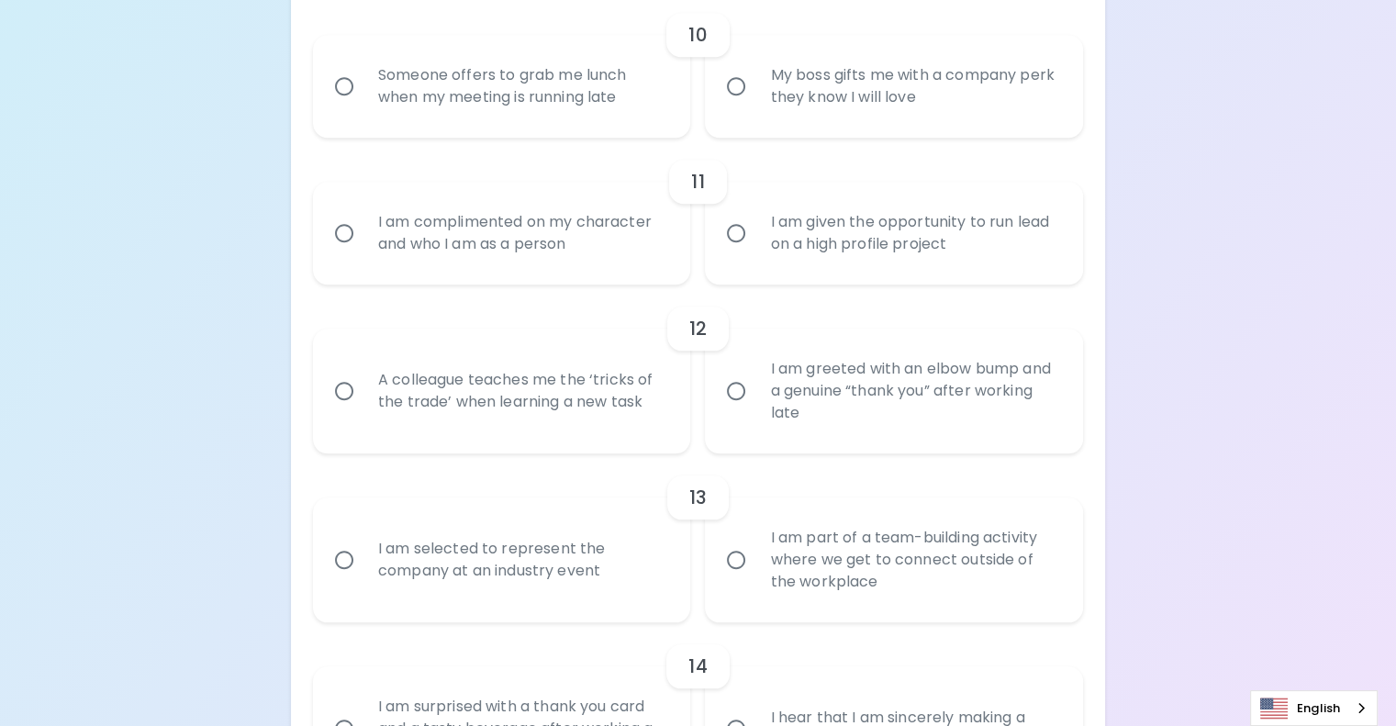
radio input "false"
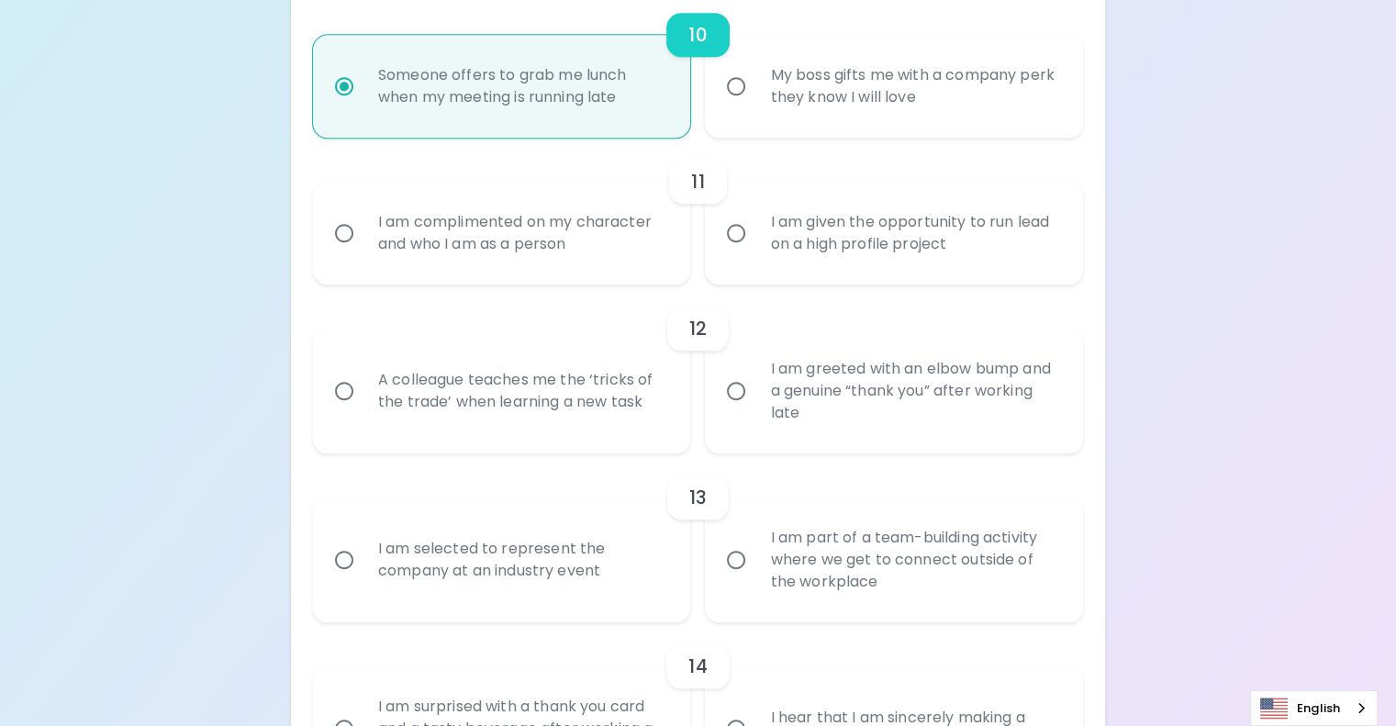
scroll to position [2027, 0]
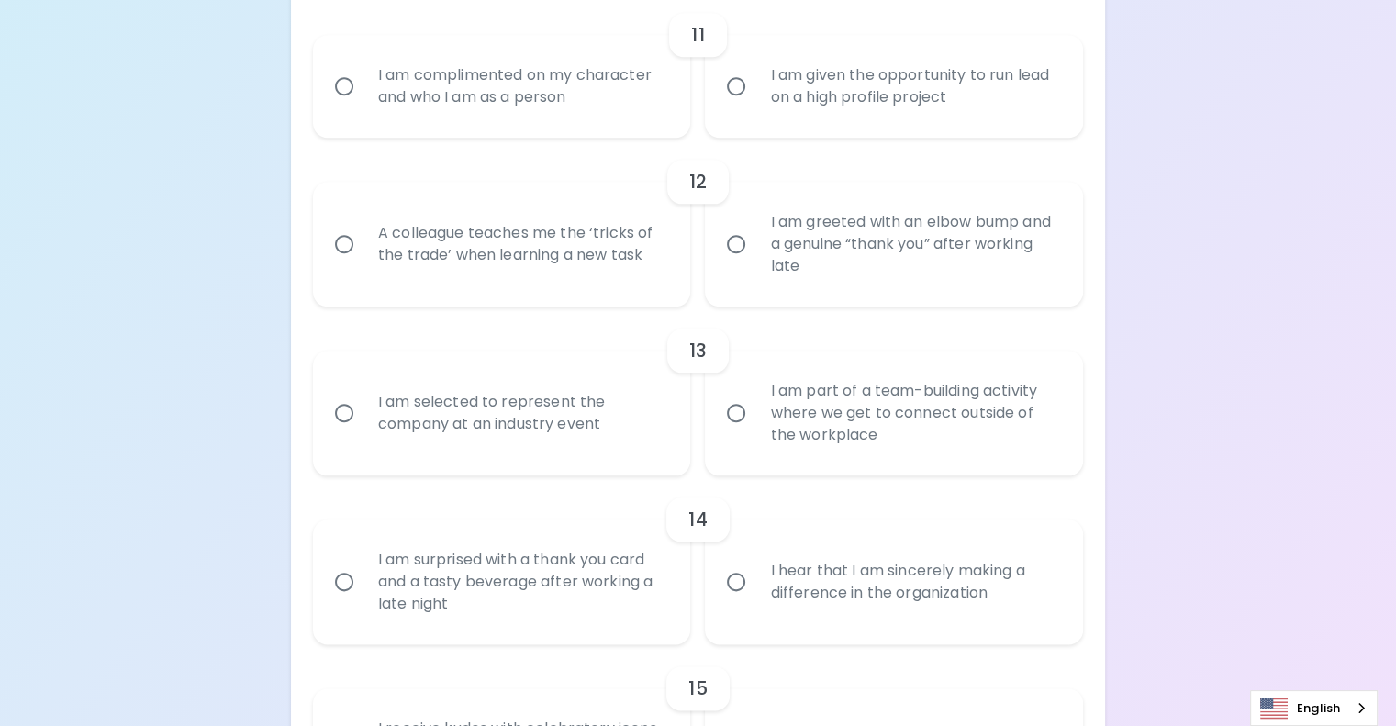
radio input "true"
click at [598, 130] on div "I am complimented on my character and who I am as a person" at bounding box center [522, 86] width 318 height 88
click at [363, 106] on input "I am complimented on my character and who I am as a person" at bounding box center [344, 86] width 39 height 39
radio input "false"
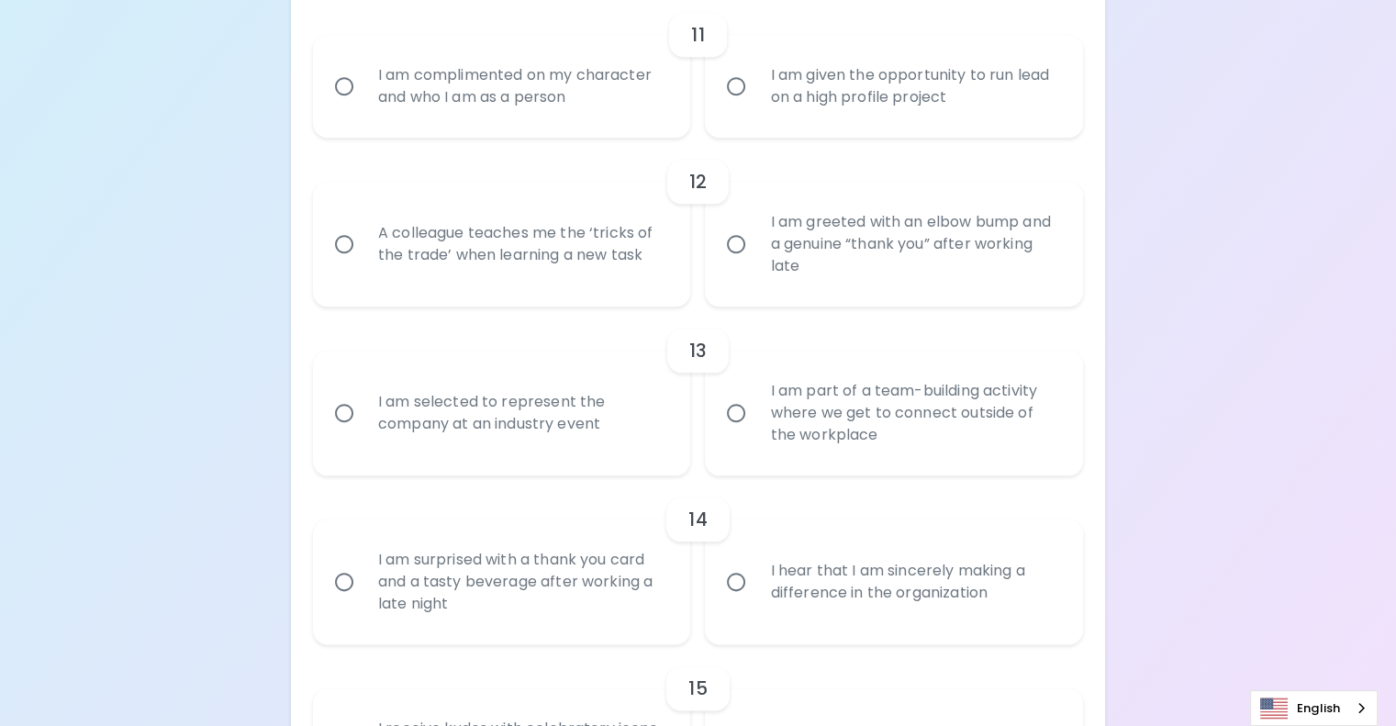
radio input "false"
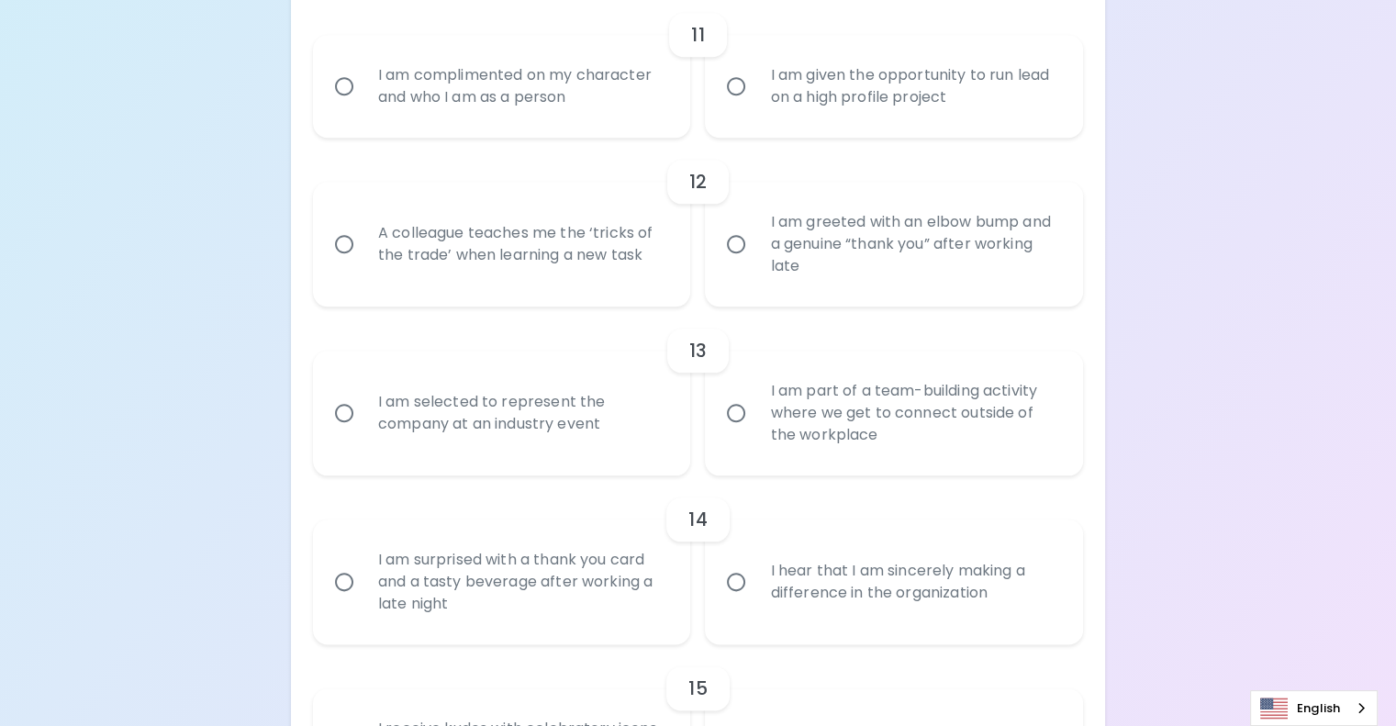
radio input "false"
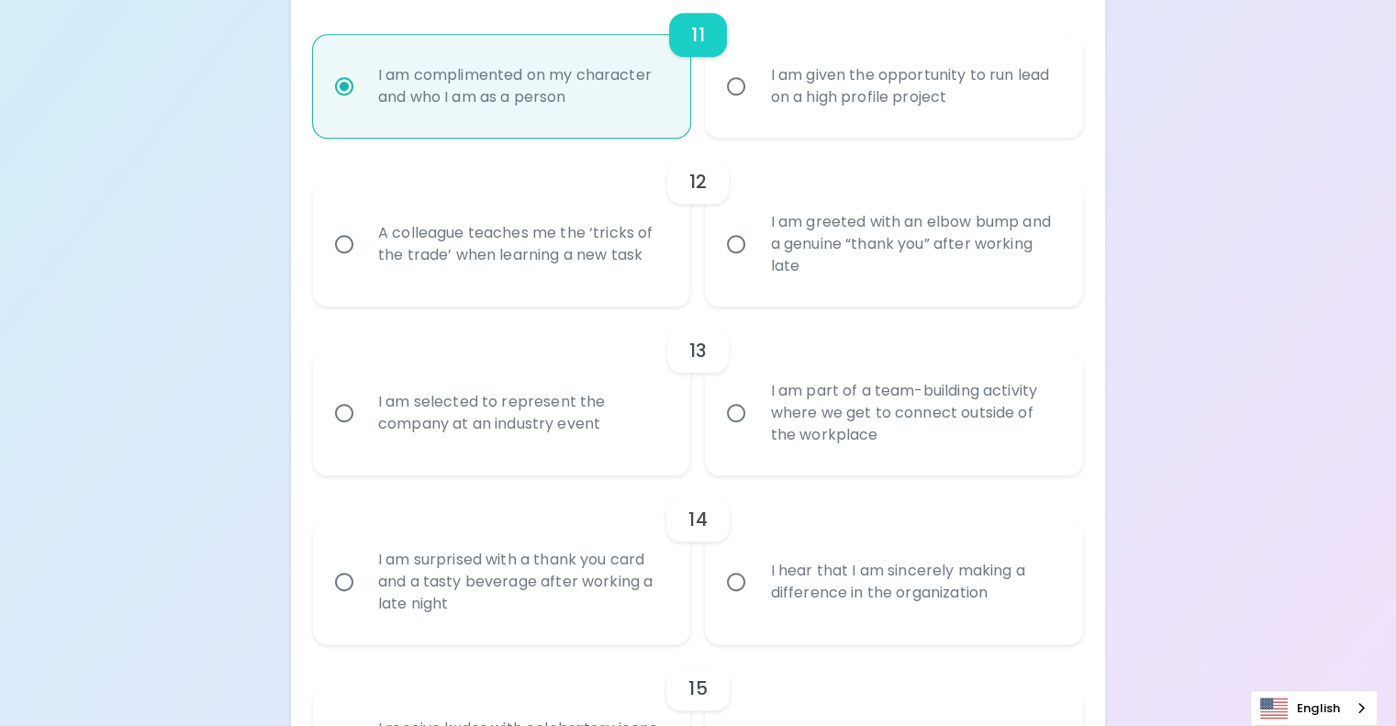
scroll to position [2174, 0]
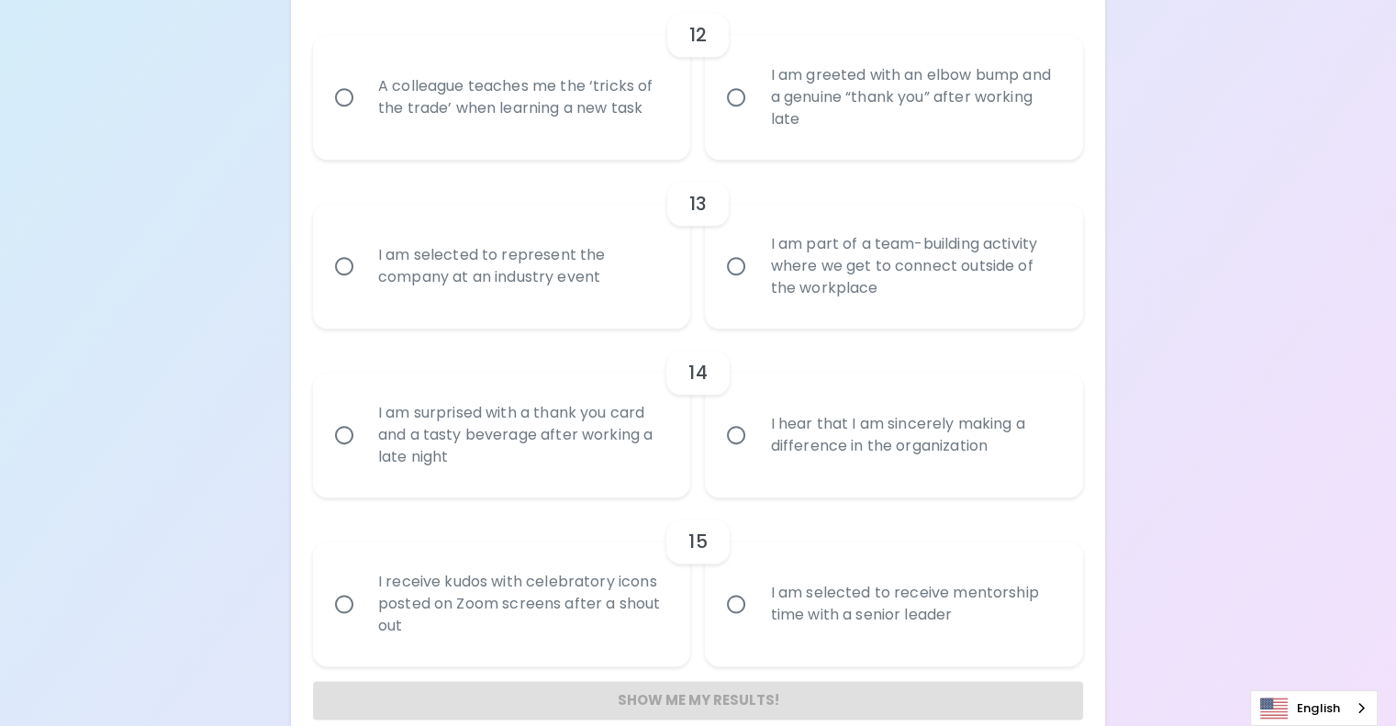
radio input "true"
click at [598, 141] on div "A colleague teaches me the ‘tricks of the trade’ when learning a new task" at bounding box center [522, 97] width 318 height 88
click at [363, 117] on input "A colleague teaches me the ‘tricks of the trade’ when learning a new task" at bounding box center [344, 97] width 39 height 39
radio input "false"
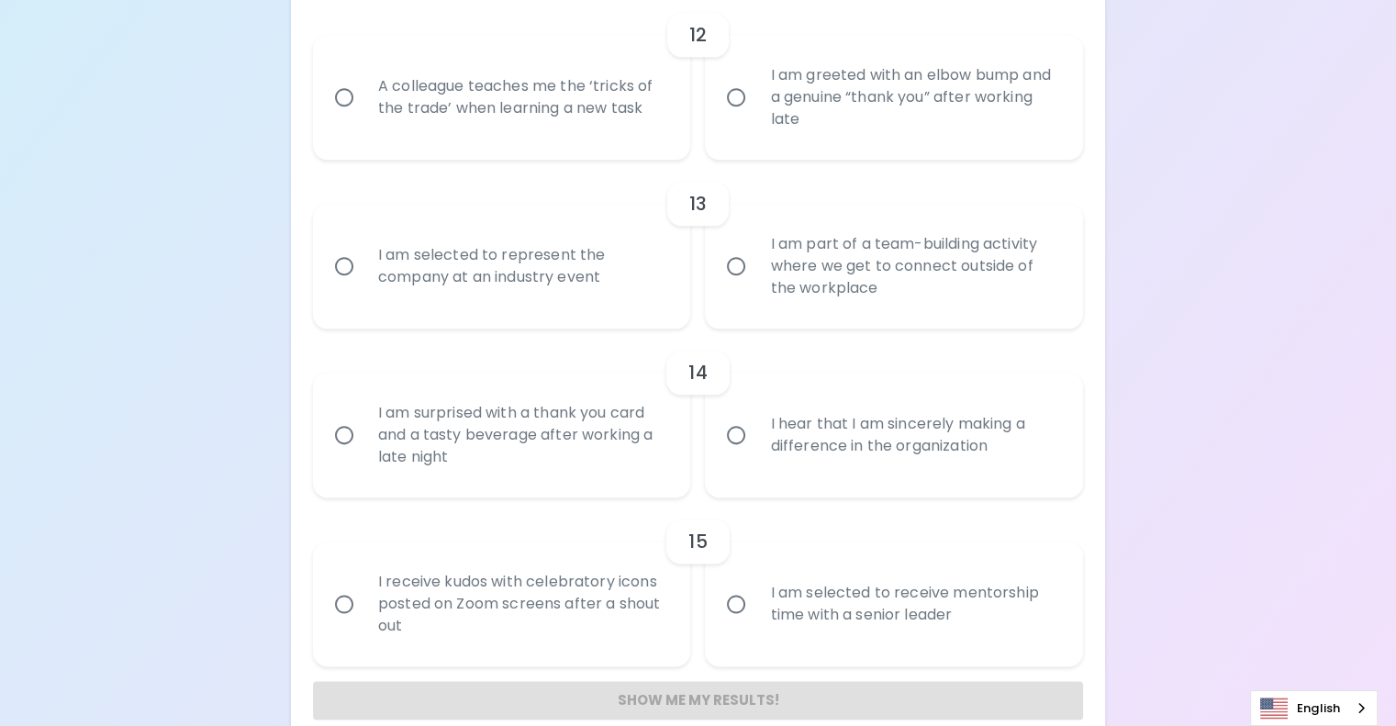
radio input "false"
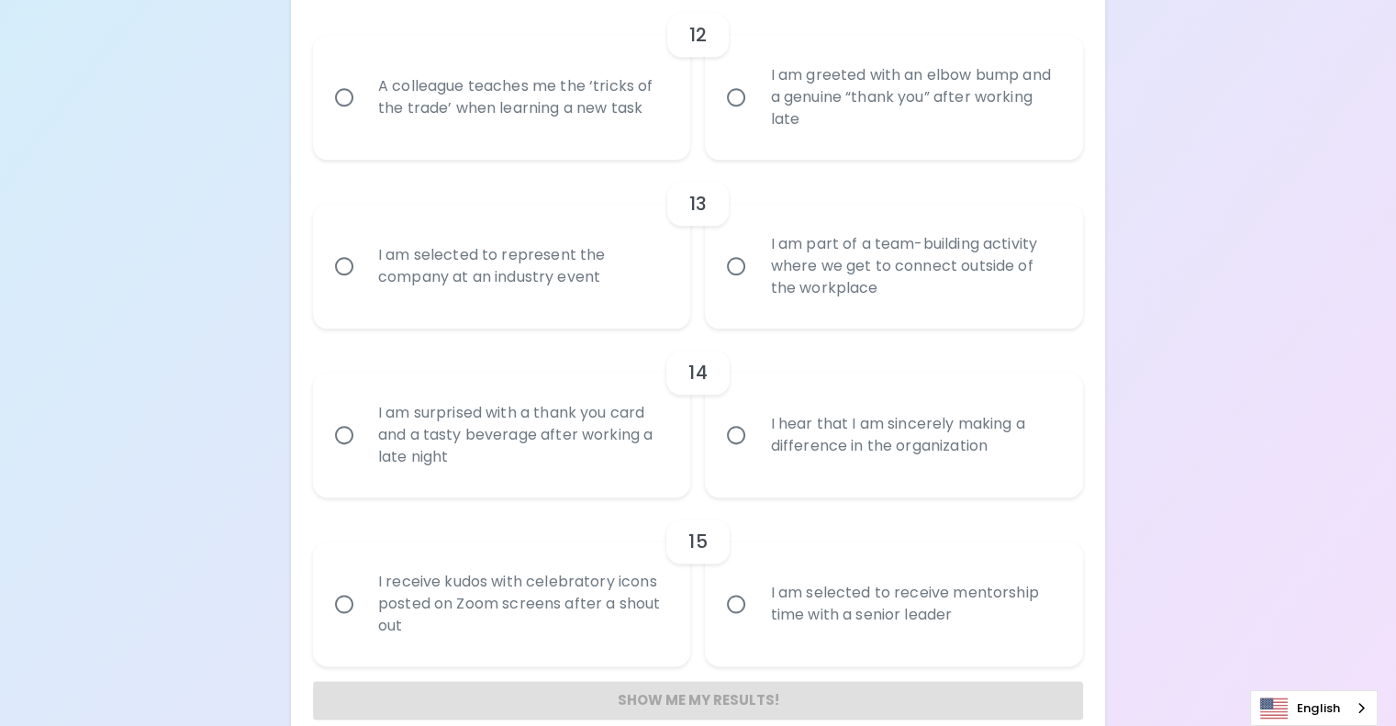
radio input "false"
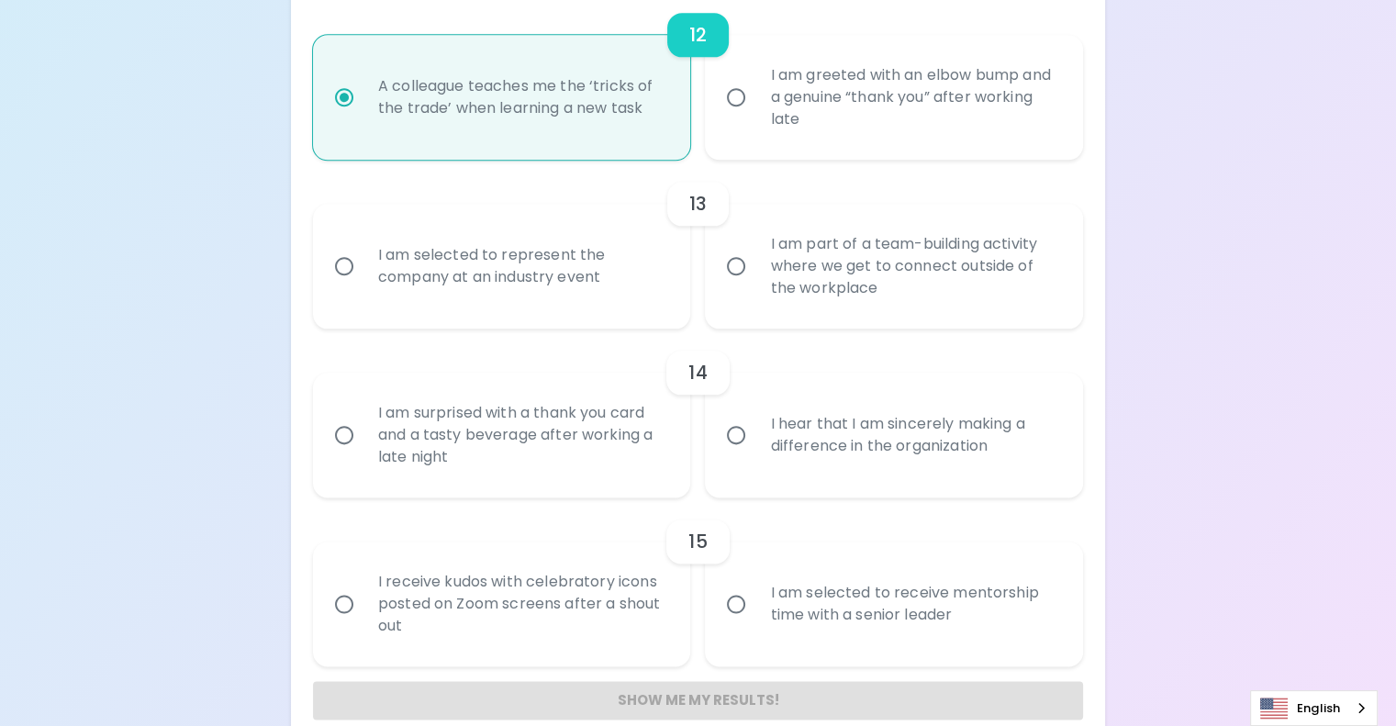
scroll to position [2321, 0]
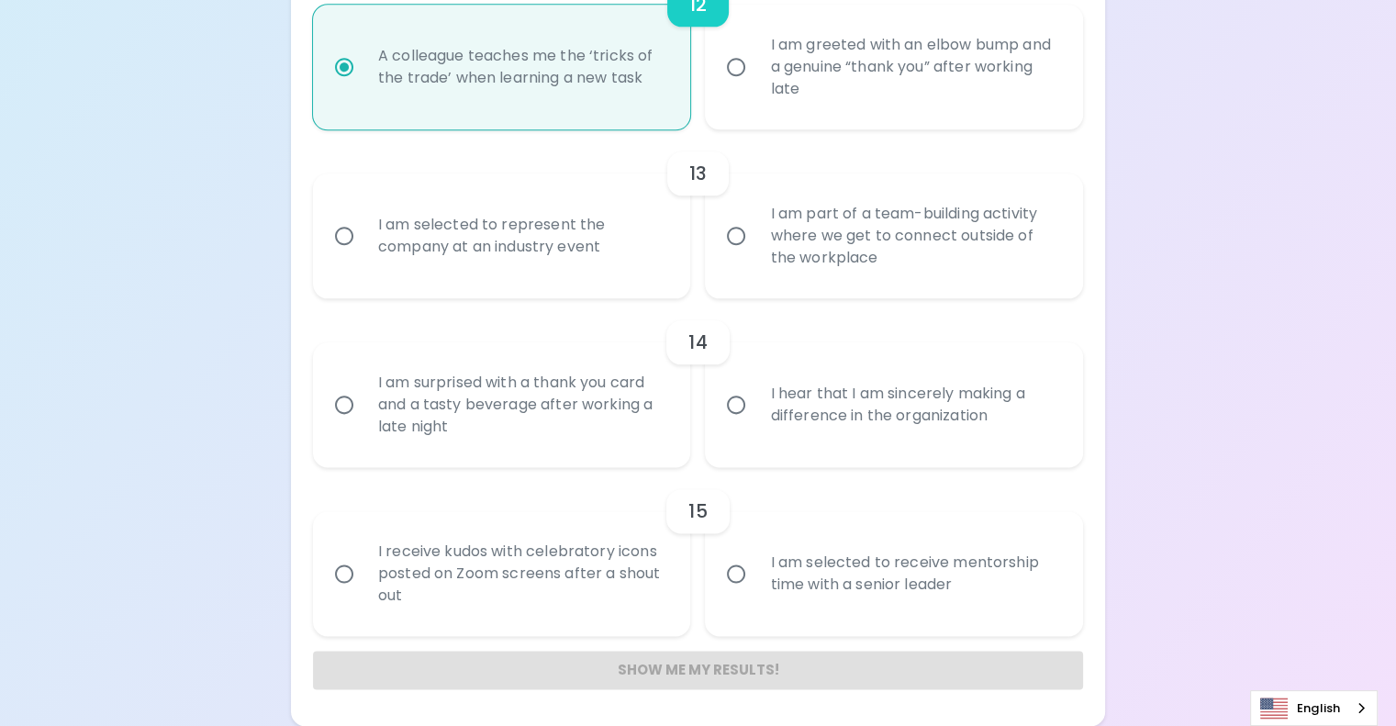
click at [717, 48] on input "I am greeted with an elbow bump and a genuine “thank you” after working late" at bounding box center [736, 67] width 39 height 39
radio input "false"
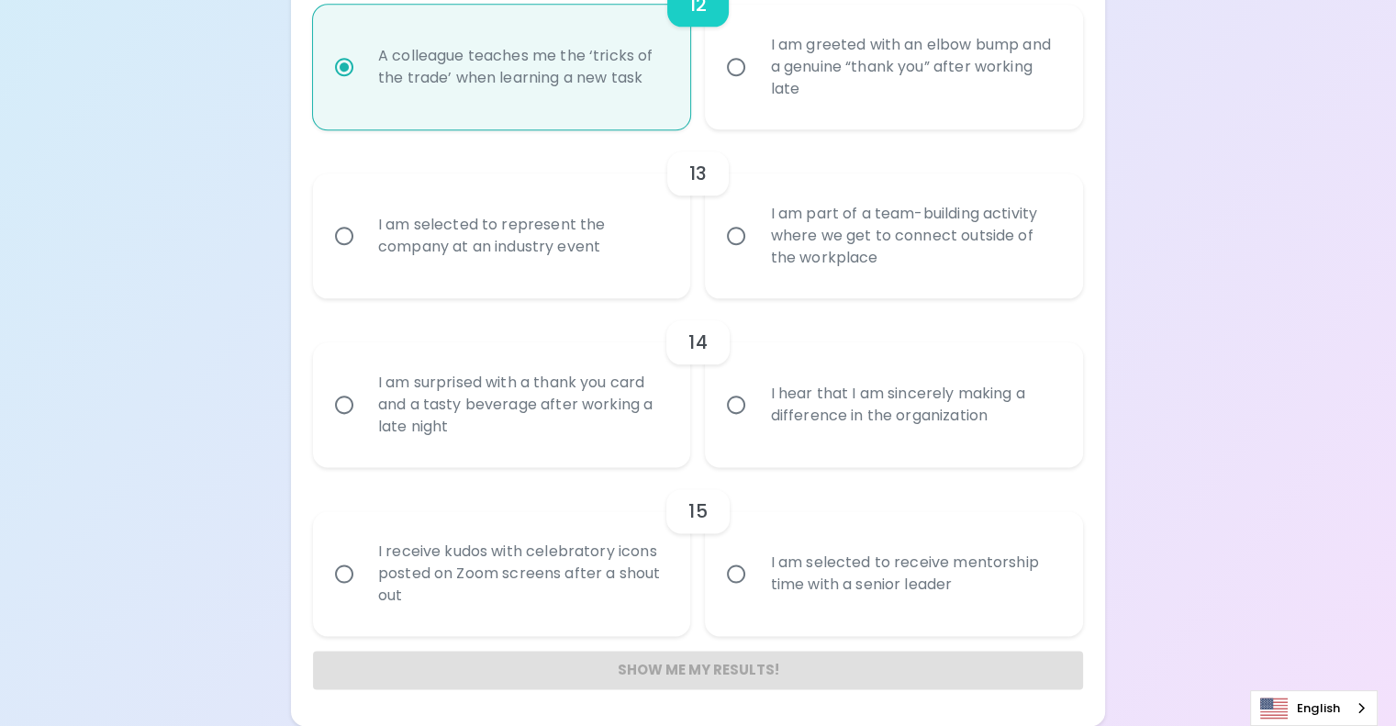
radio input "false"
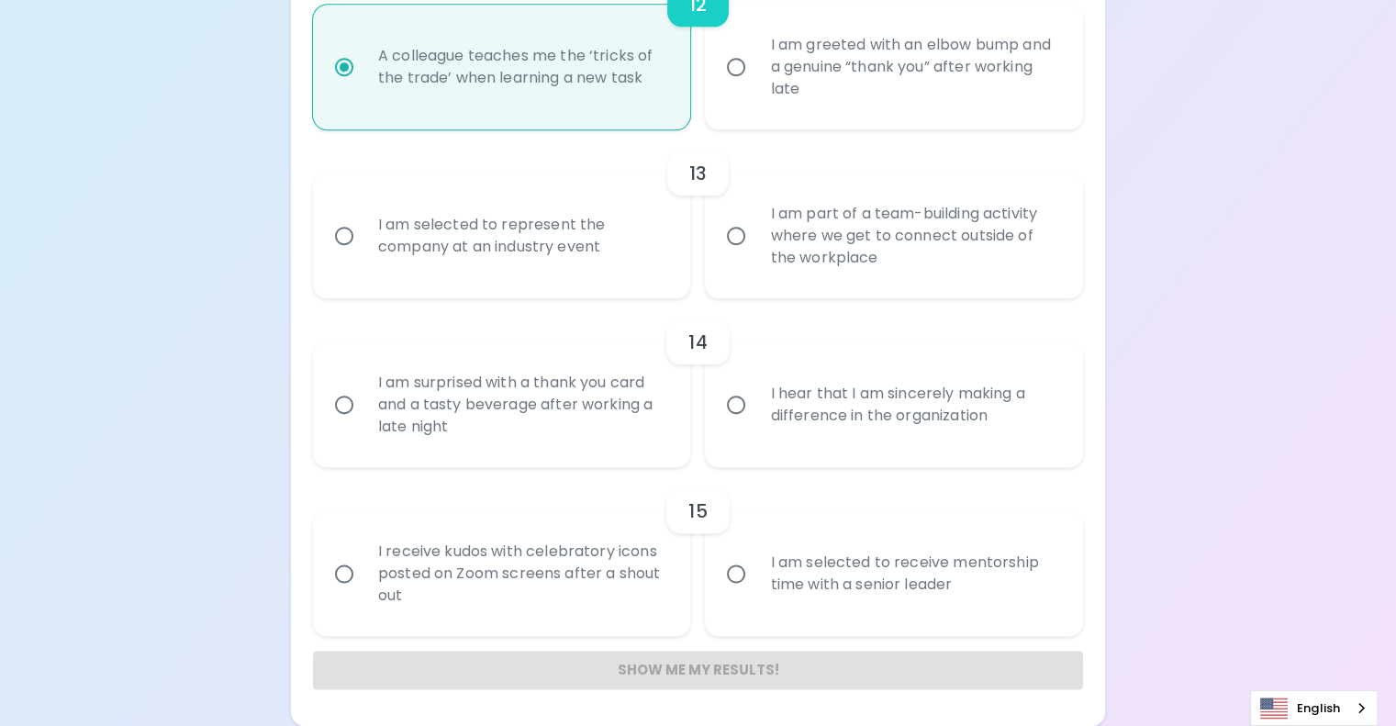
radio input "false"
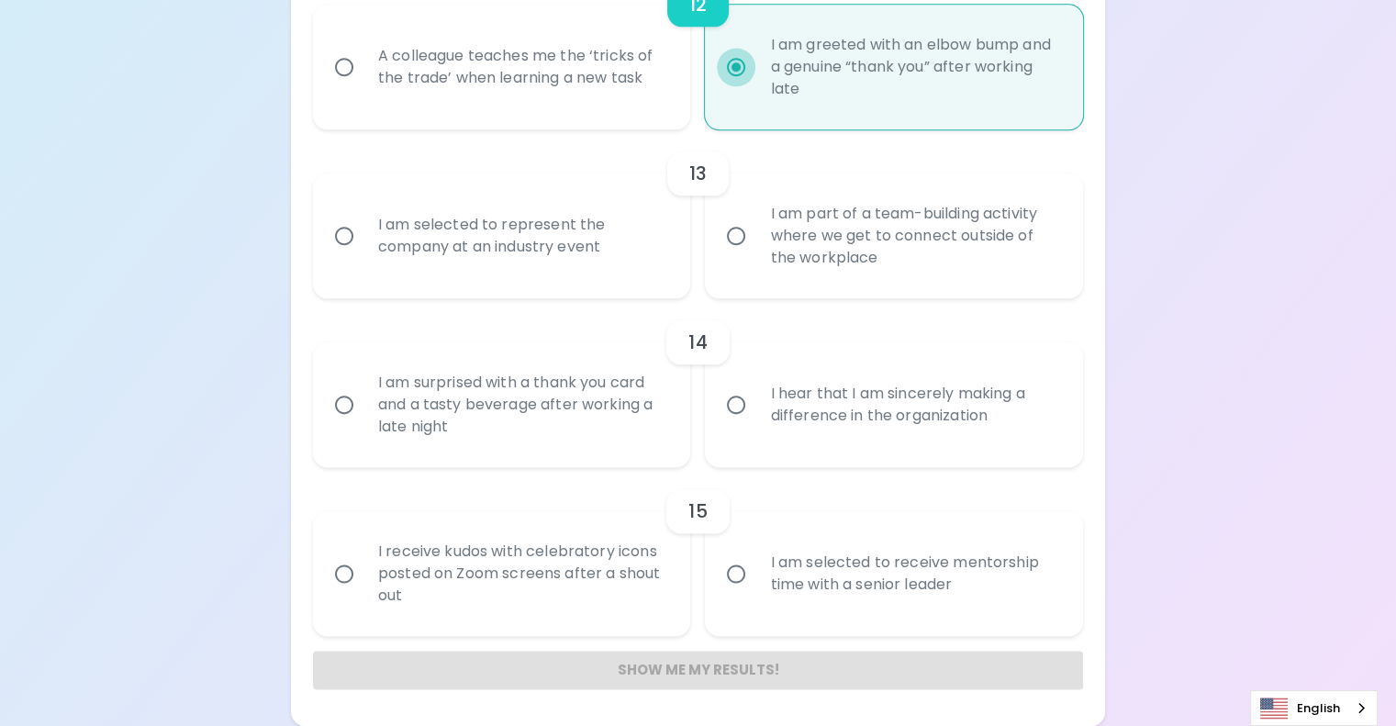
click at [325, 217] on input "I am selected to represent the company at an industry event" at bounding box center [344, 236] width 39 height 39
radio input "false"
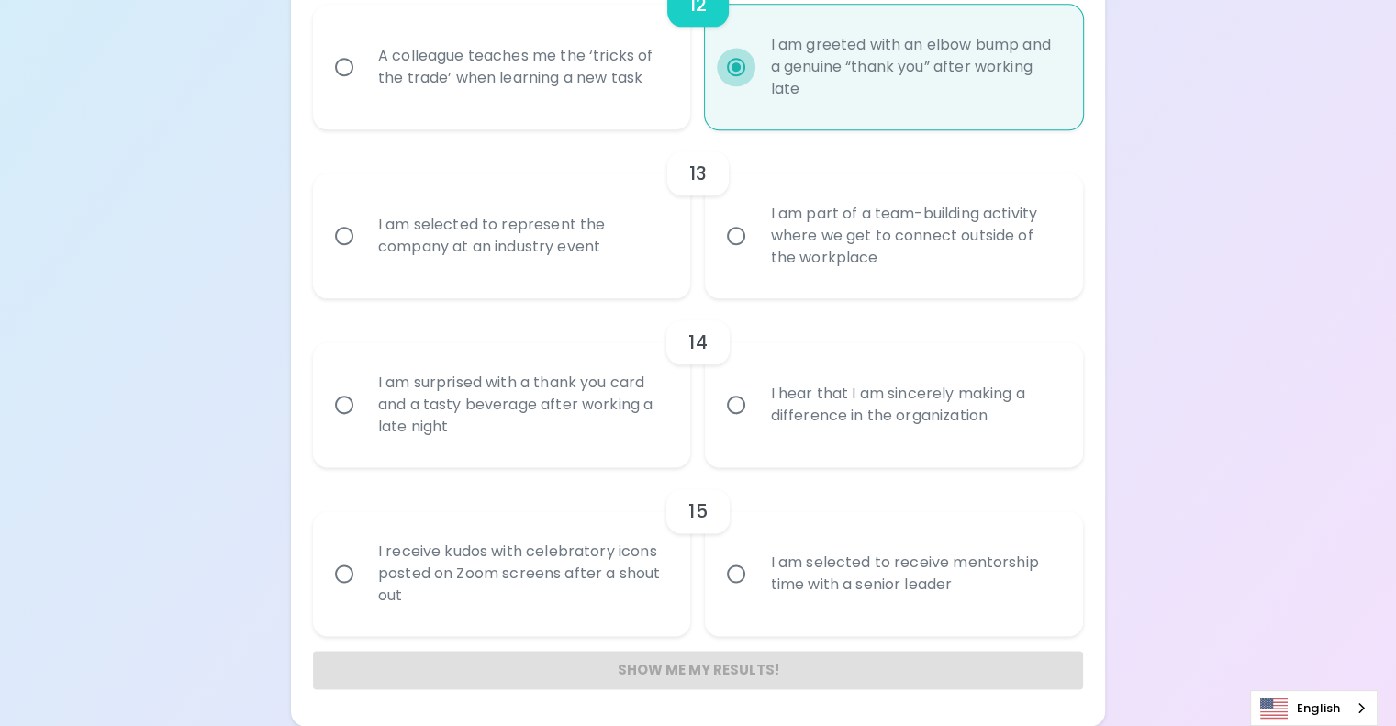
radio input "false"
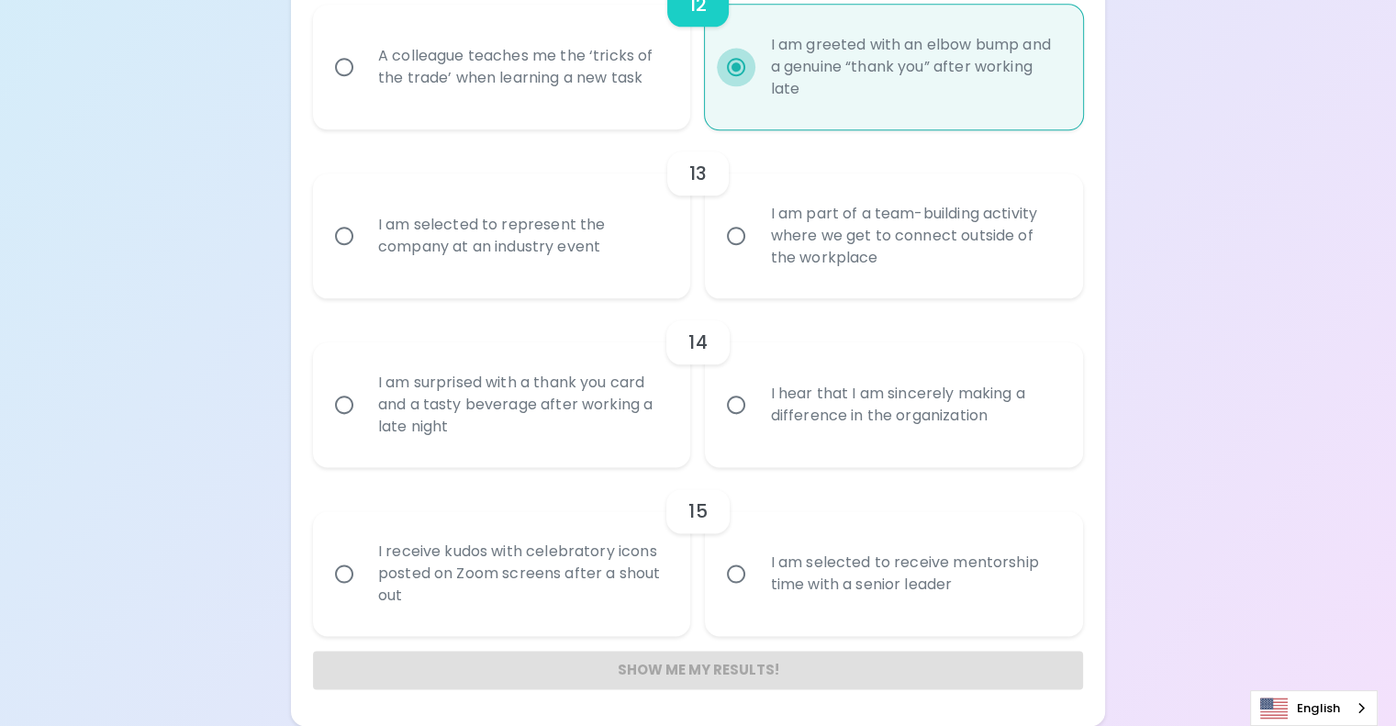
radio input "false"
radio input "true"
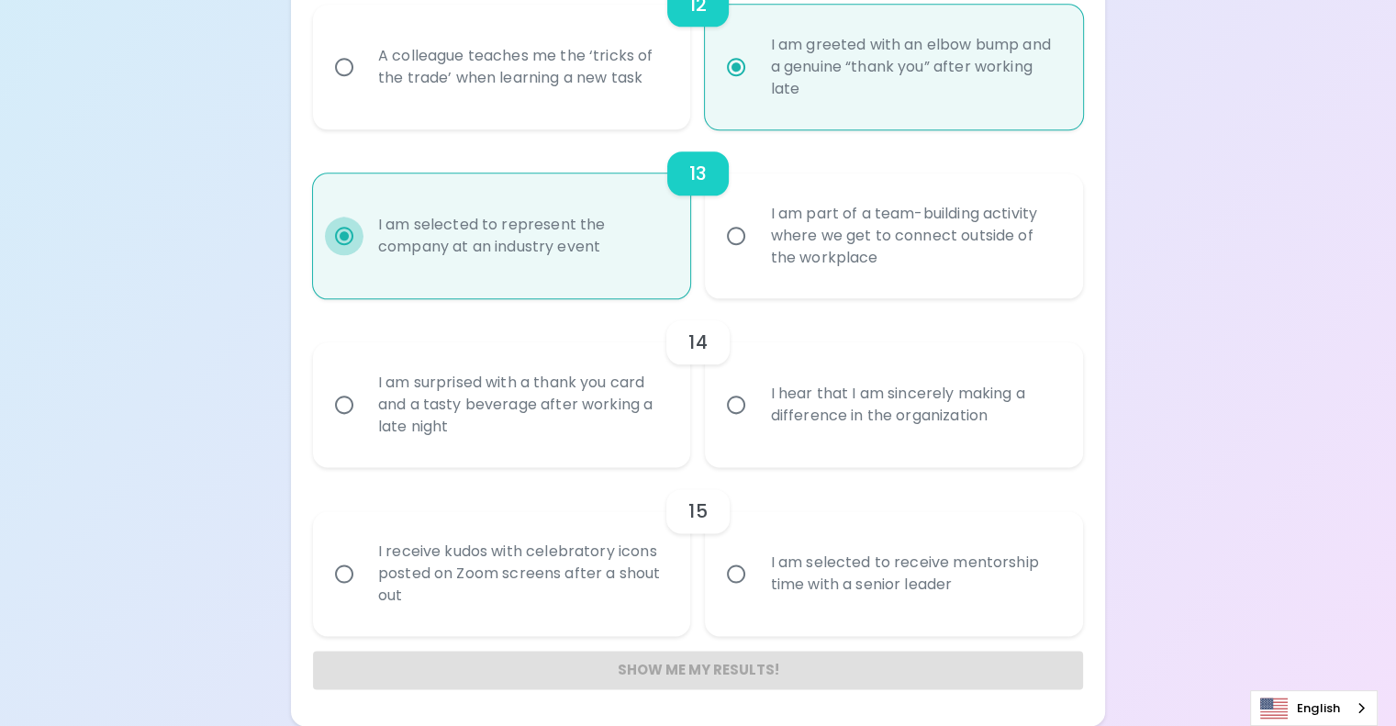
scroll to position [2468, 0]
radio input "true"
click at [571, 111] on div "A colleague teaches me the ‘tricks of the trade’ when learning a new task" at bounding box center [522, 67] width 318 height 88
click at [363, 86] on input "A colleague teaches me the ‘tricks of the trade’ when learning a new task" at bounding box center [344, 67] width 39 height 39
radio input "false"
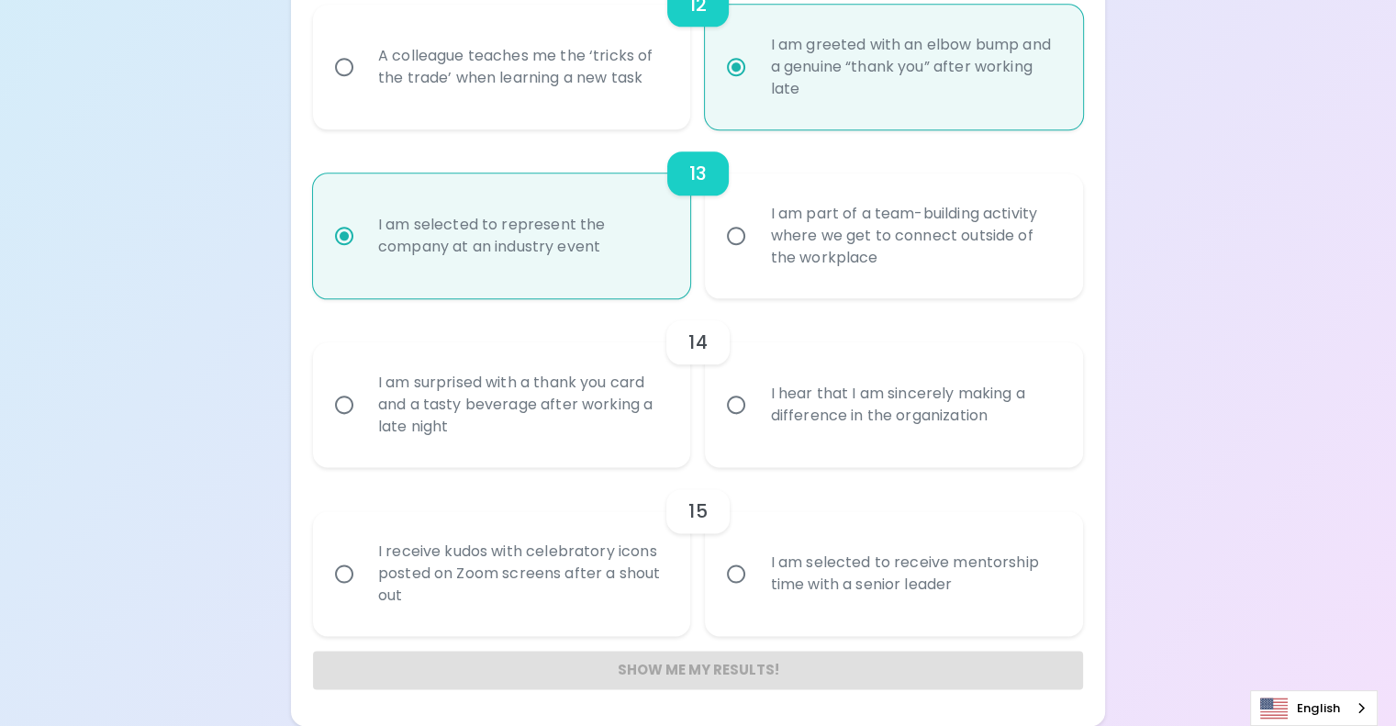
radio input "false"
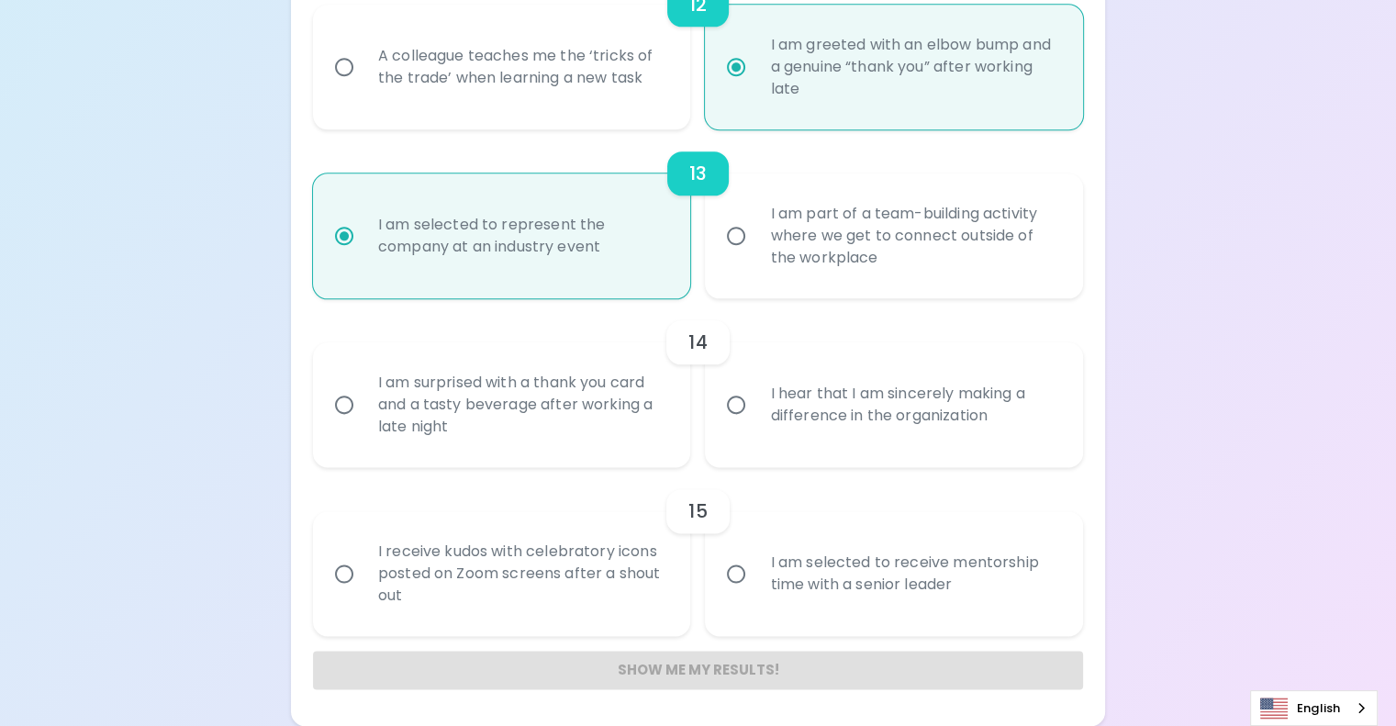
radio input "false"
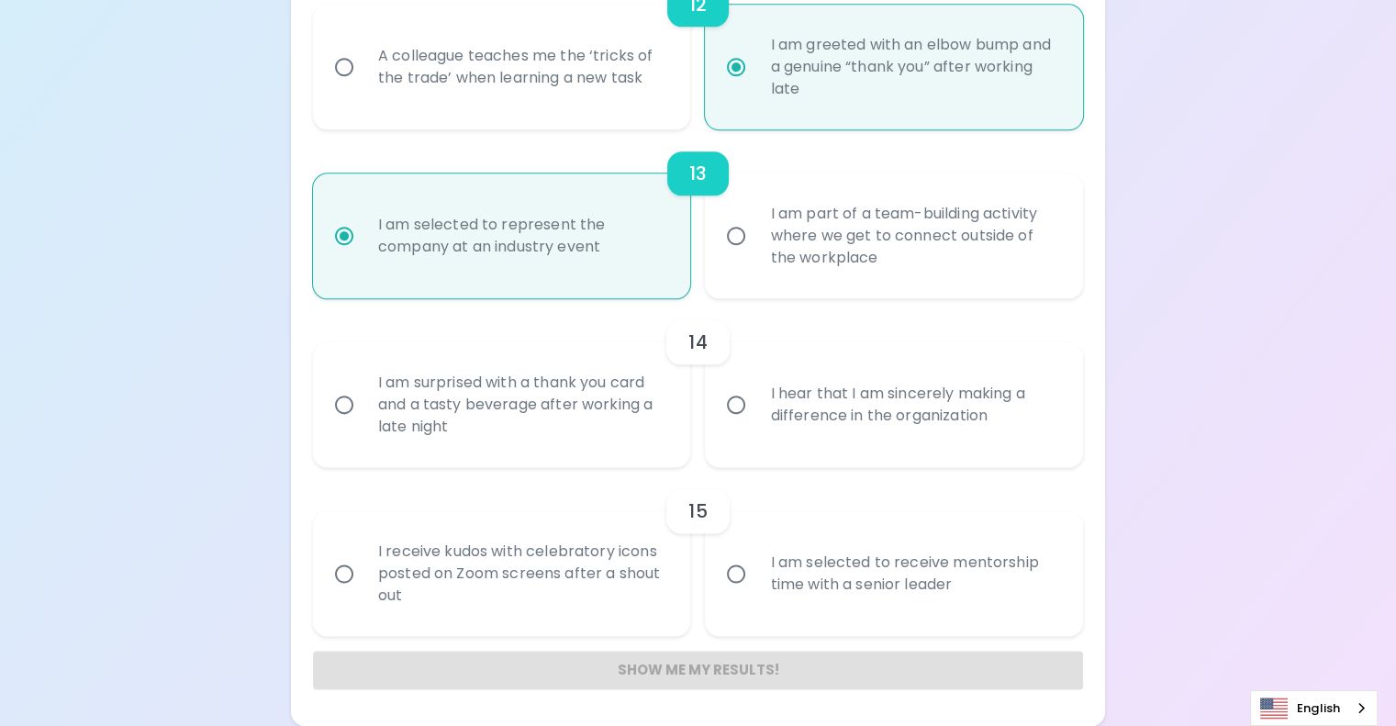
radio input "false"
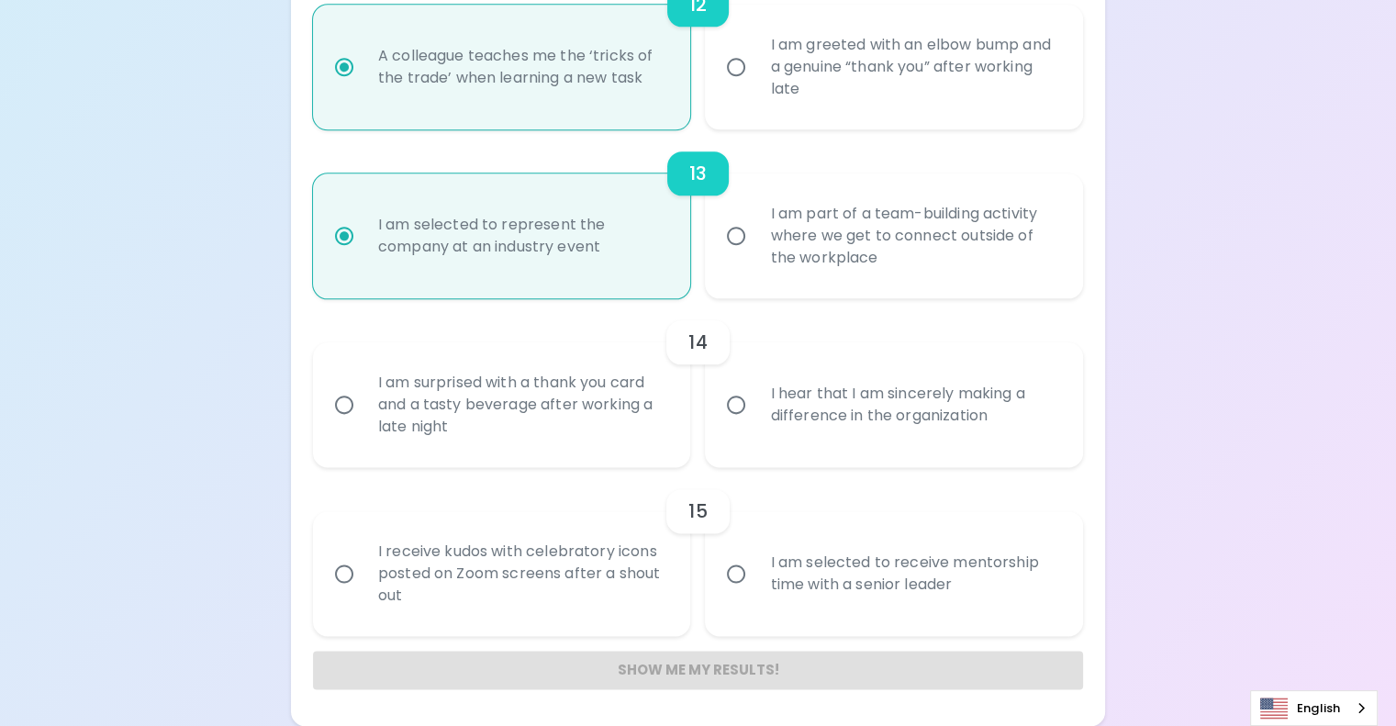
radio input "true"
click at [608, 364] on div "14" at bounding box center [698, 342] width 770 height 44
click at [775, 361] on div "I hear that I am sincerely making a difference in the organization" at bounding box center [914, 405] width 318 height 88
click at [755, 385] on input "I hear that I am sincerely making a difference in the organization" at bounding box center [736, 404] width 39 height 39
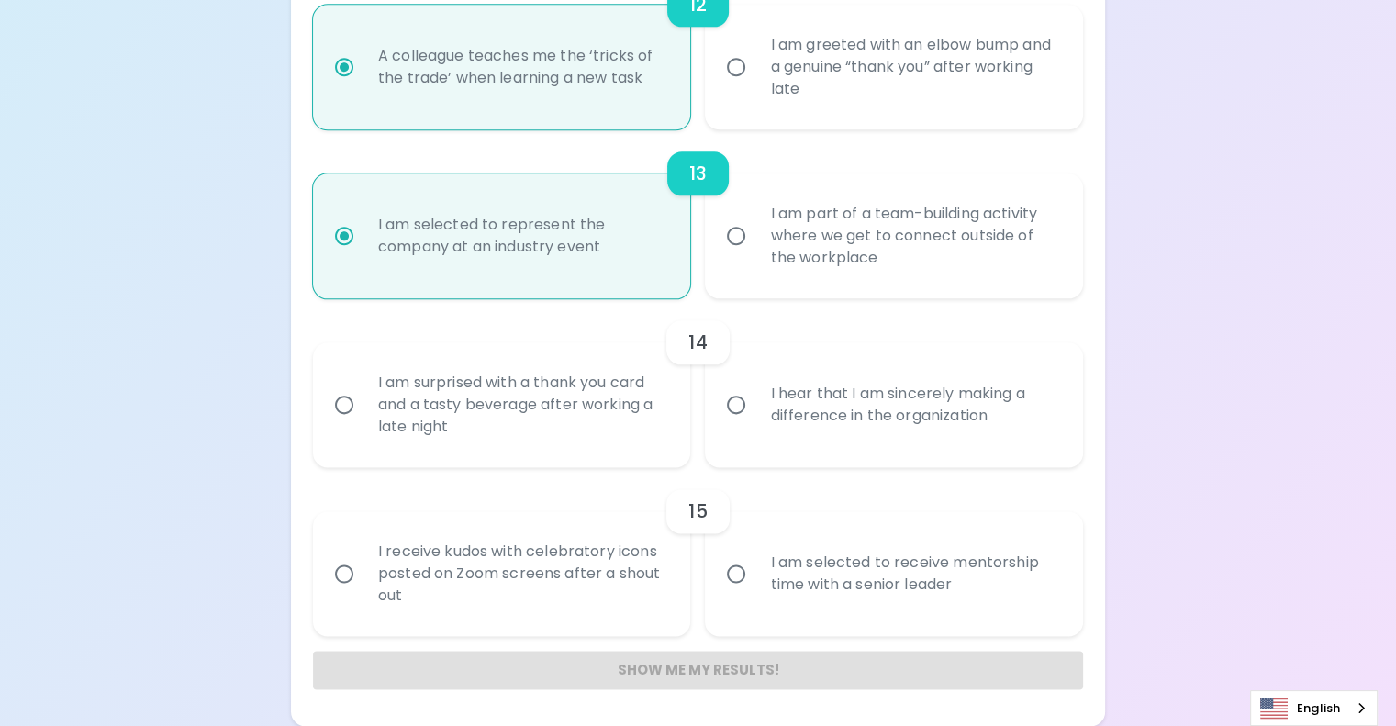
radio input "false"
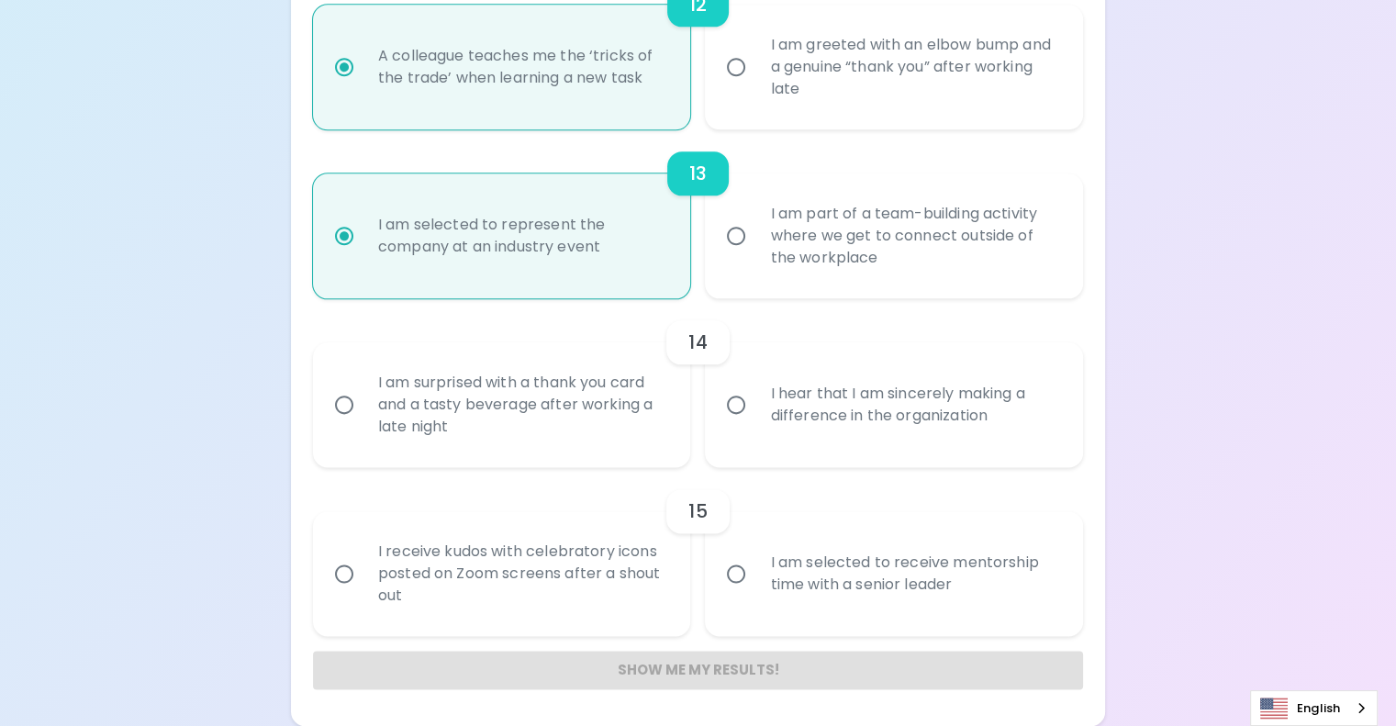
radio input "false"
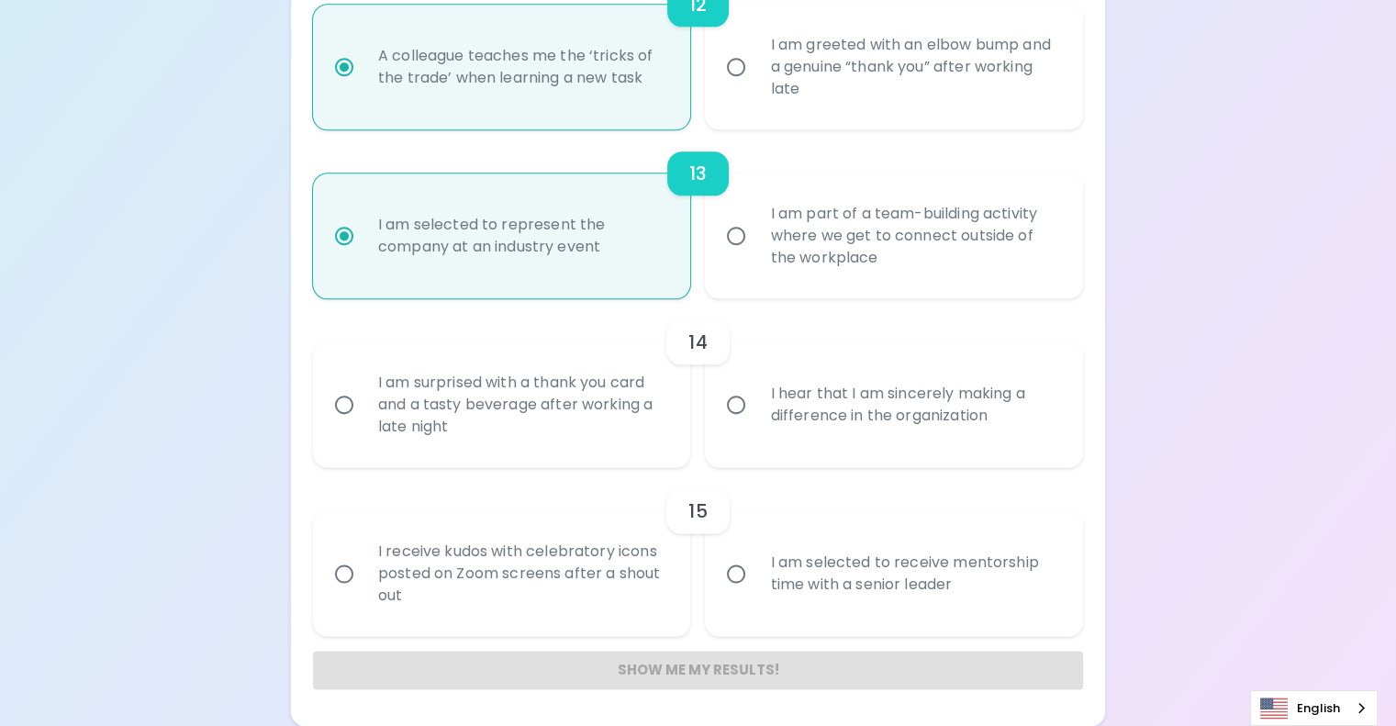
radio input "false"
radio input "true"
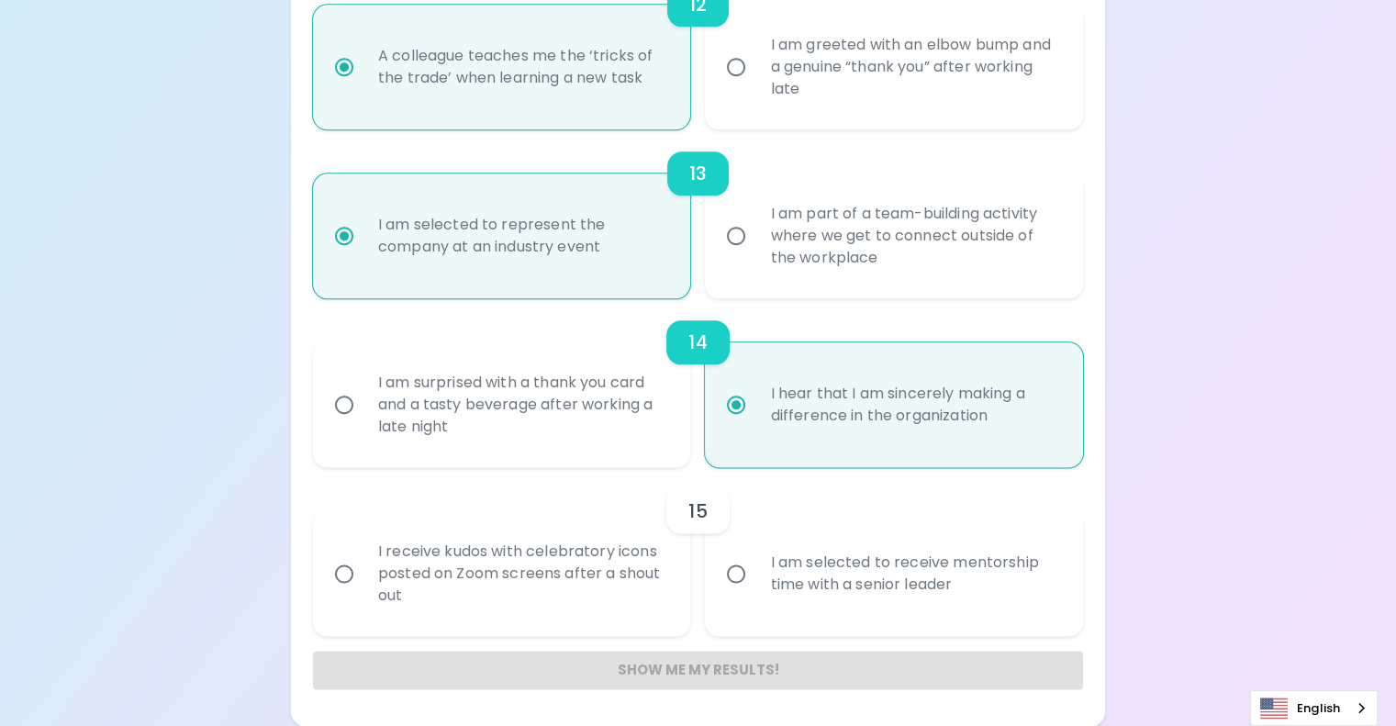
radio input "true"
click at [819, 555] on div "I am selected to receive mentorship time with a senior leader" at bounding box center [914, 574] width 318 height 88
click at [755, 555] on input "I am selected to receive mentorship time with a senior leader" at bounding box center [736, 573] width 39 height 39
radio input "false"
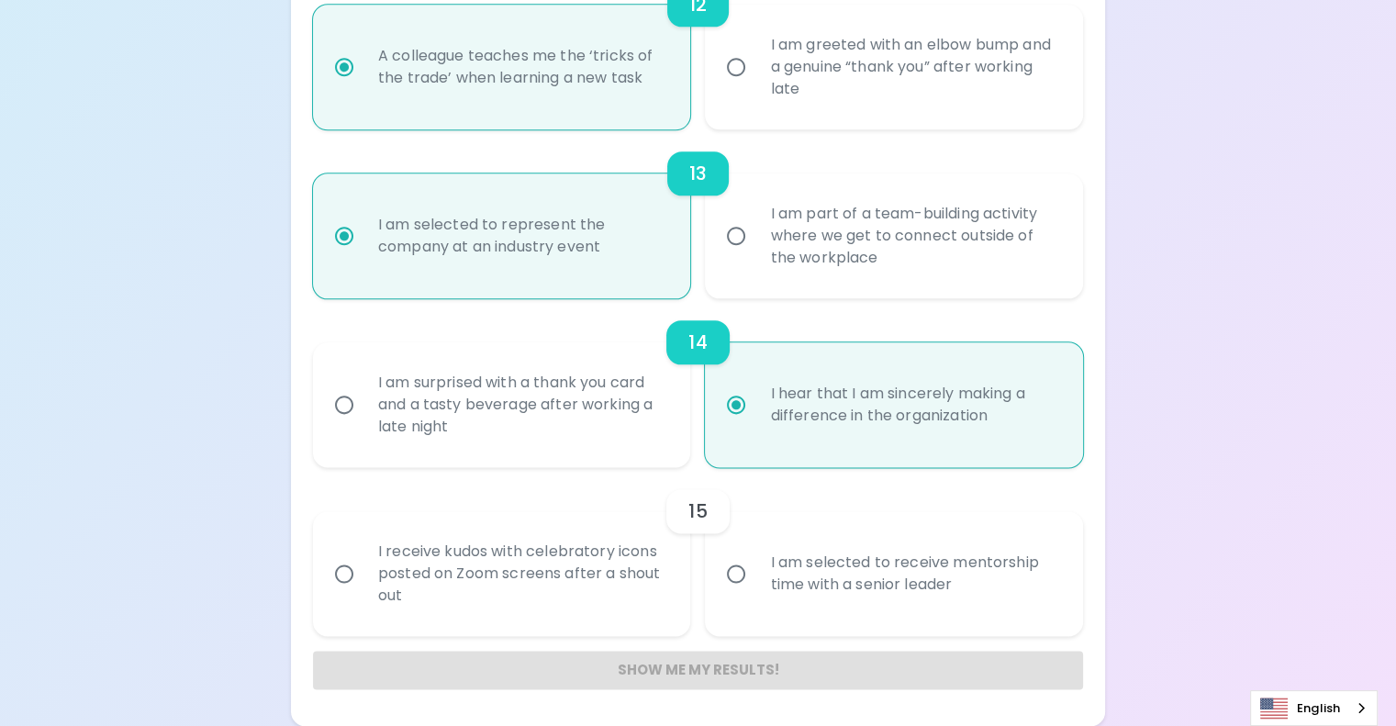
radio input "false"
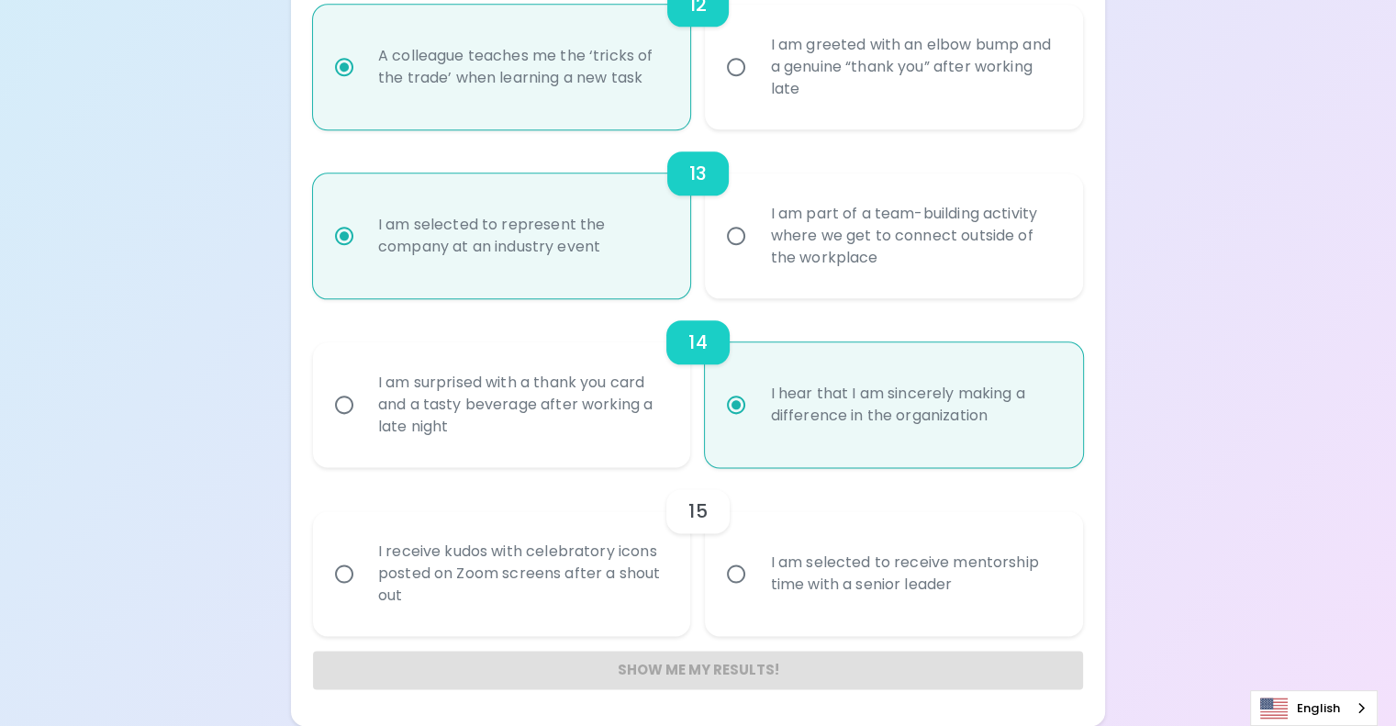
radio input "false"
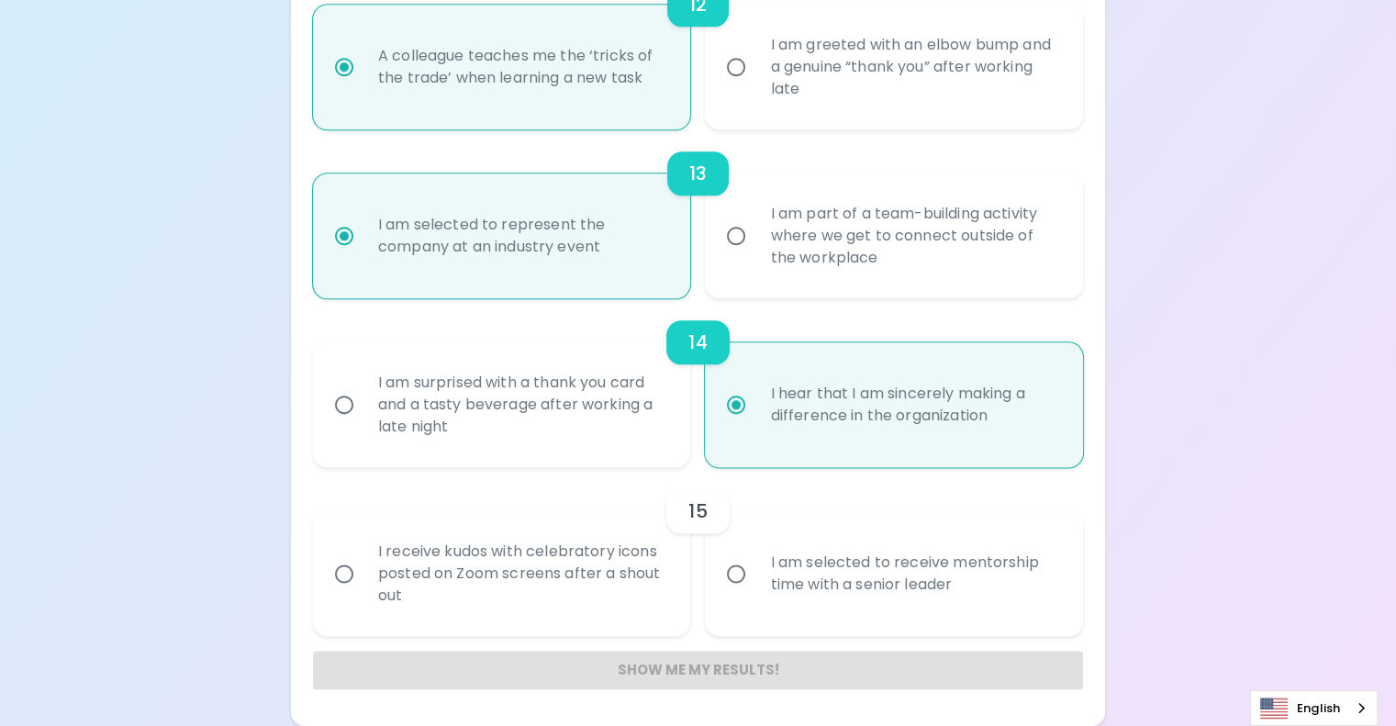
radio input "false"
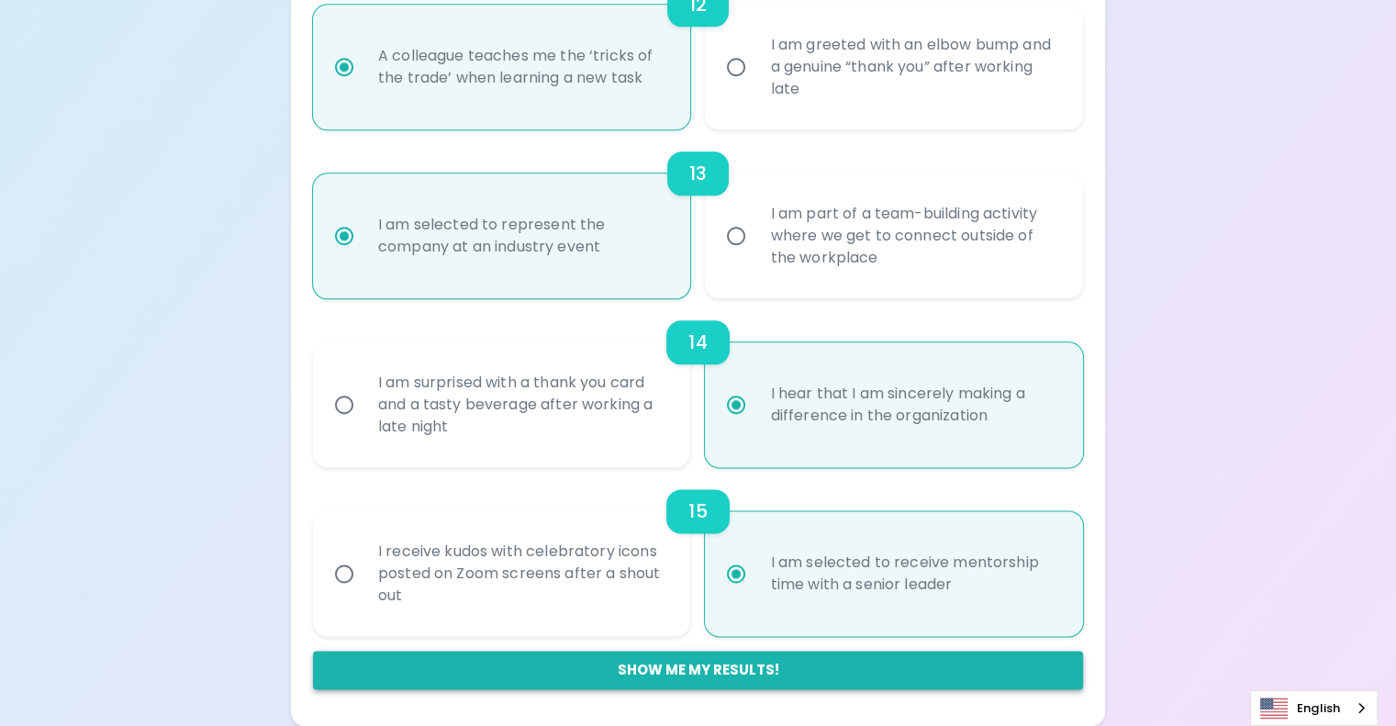
radio input "true"
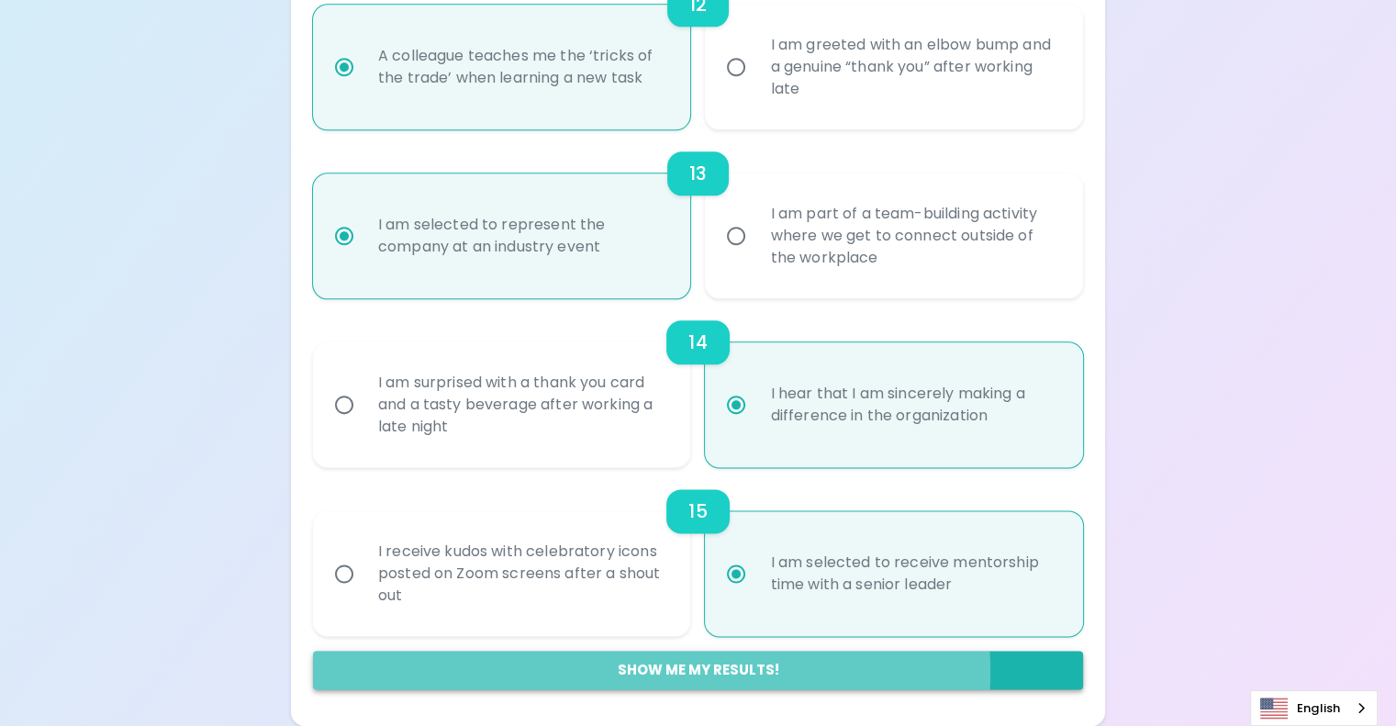
click at [767, 671] on button "Show me my results!" at bounding box center [698, 670] width 770 height 39
radio input "false"
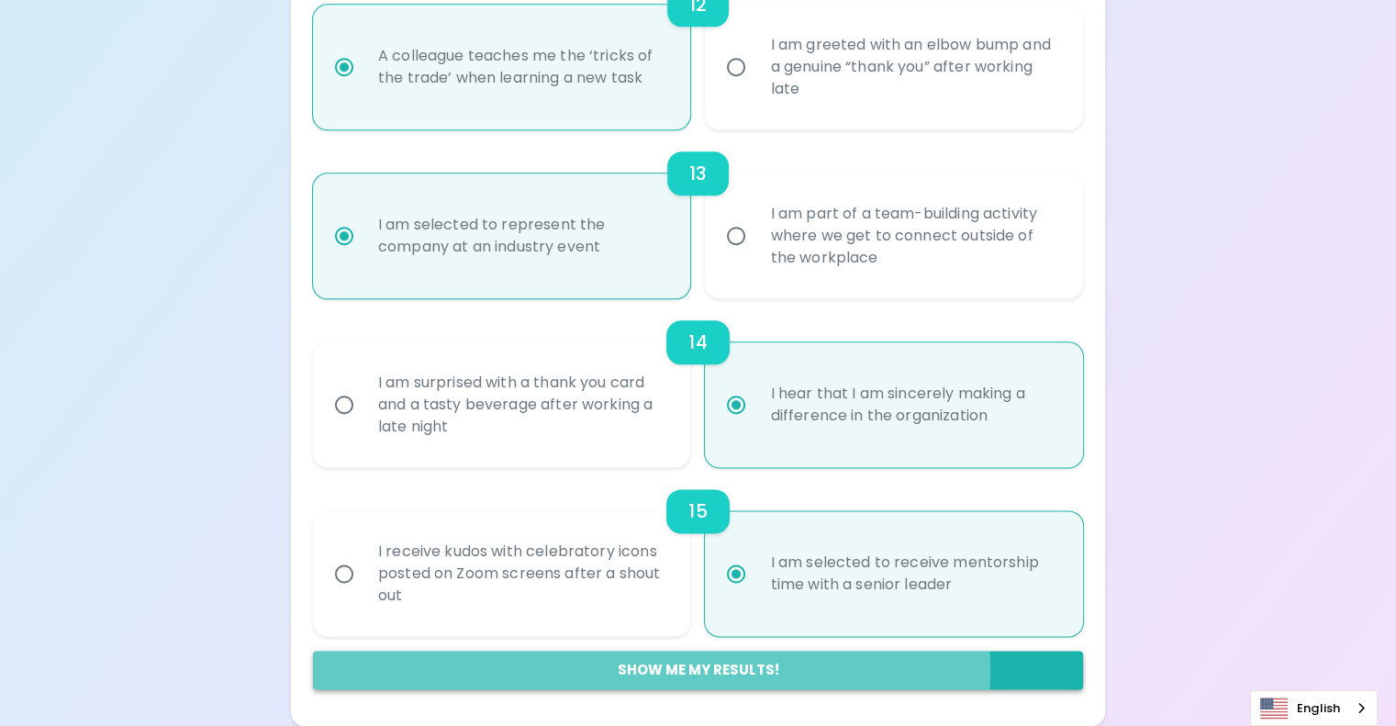
radio input "false"
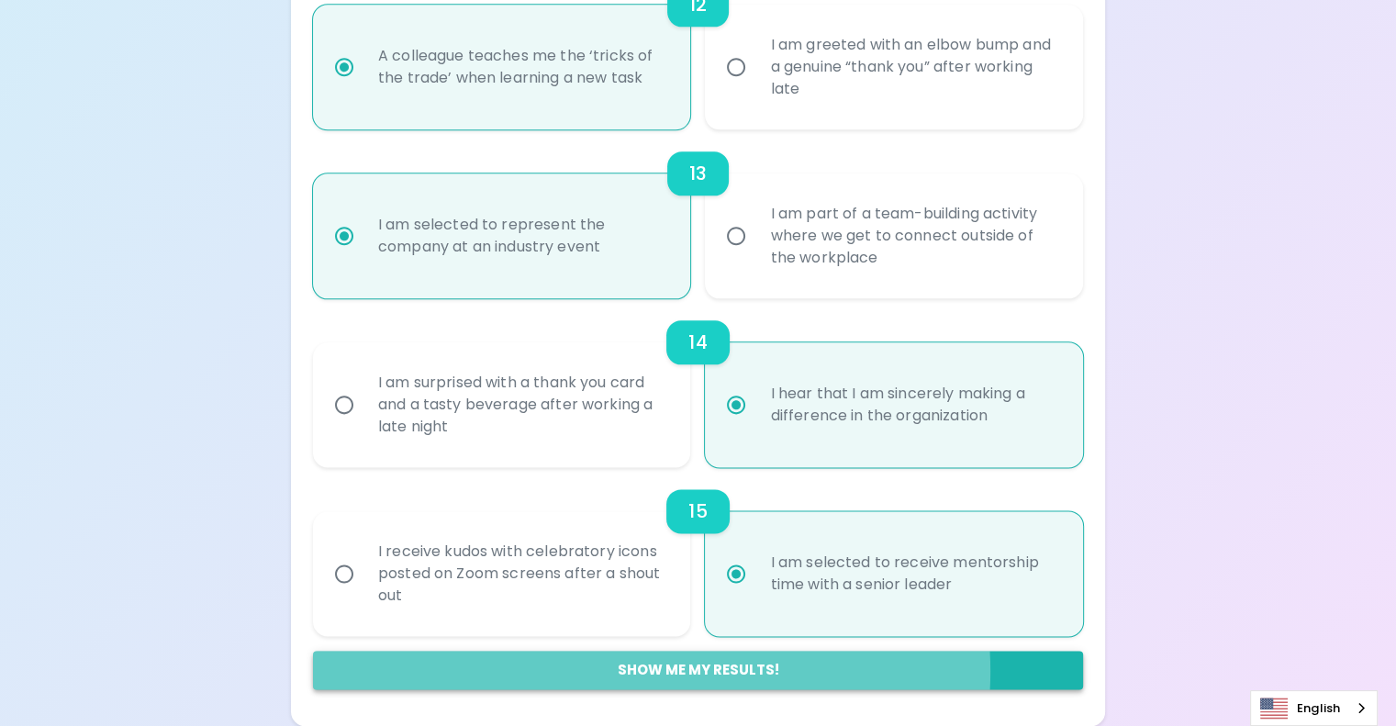
radio input "false"
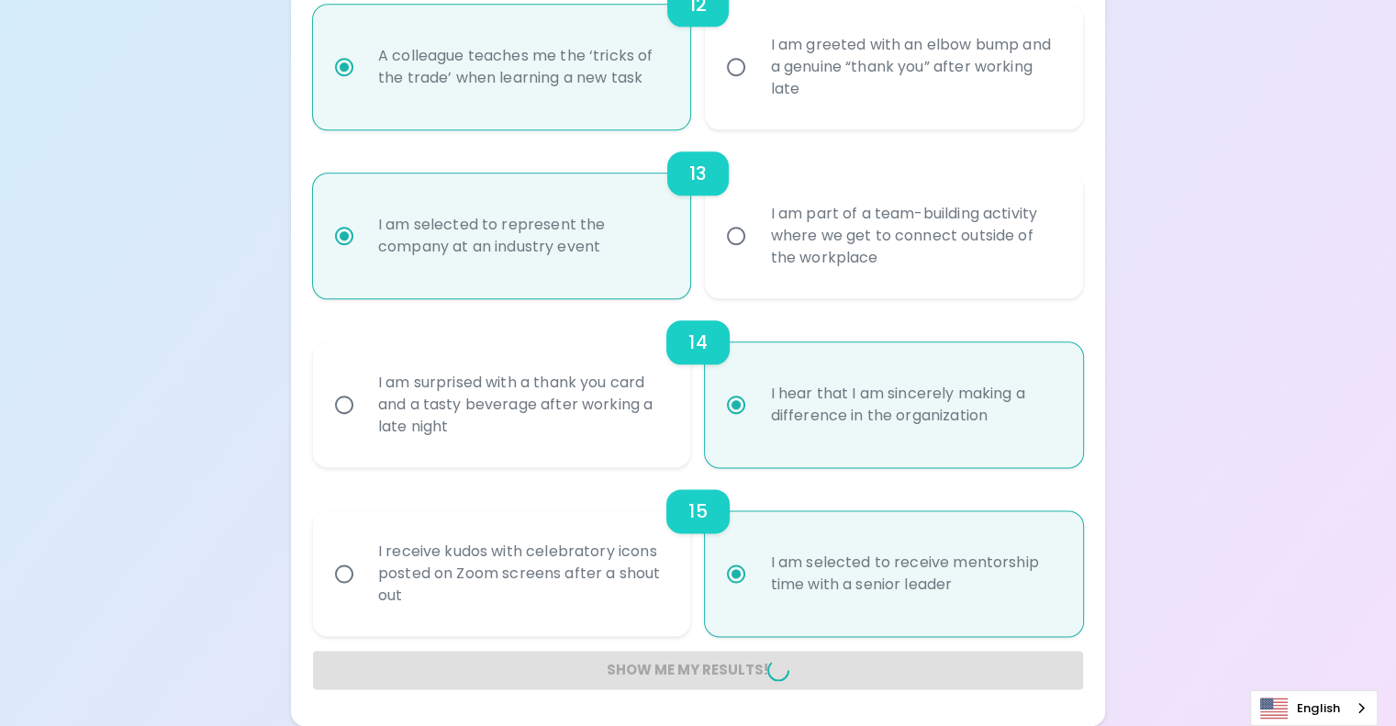
radio input "false"
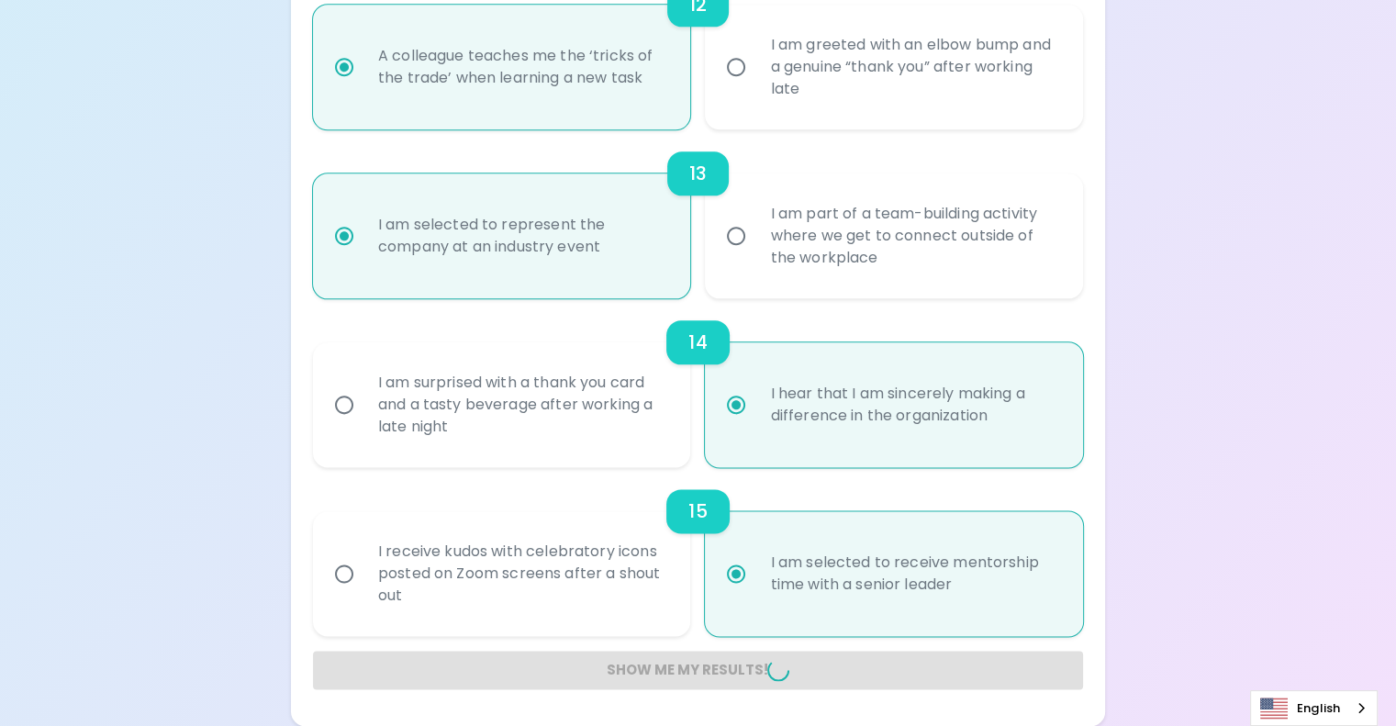
radio input "false"
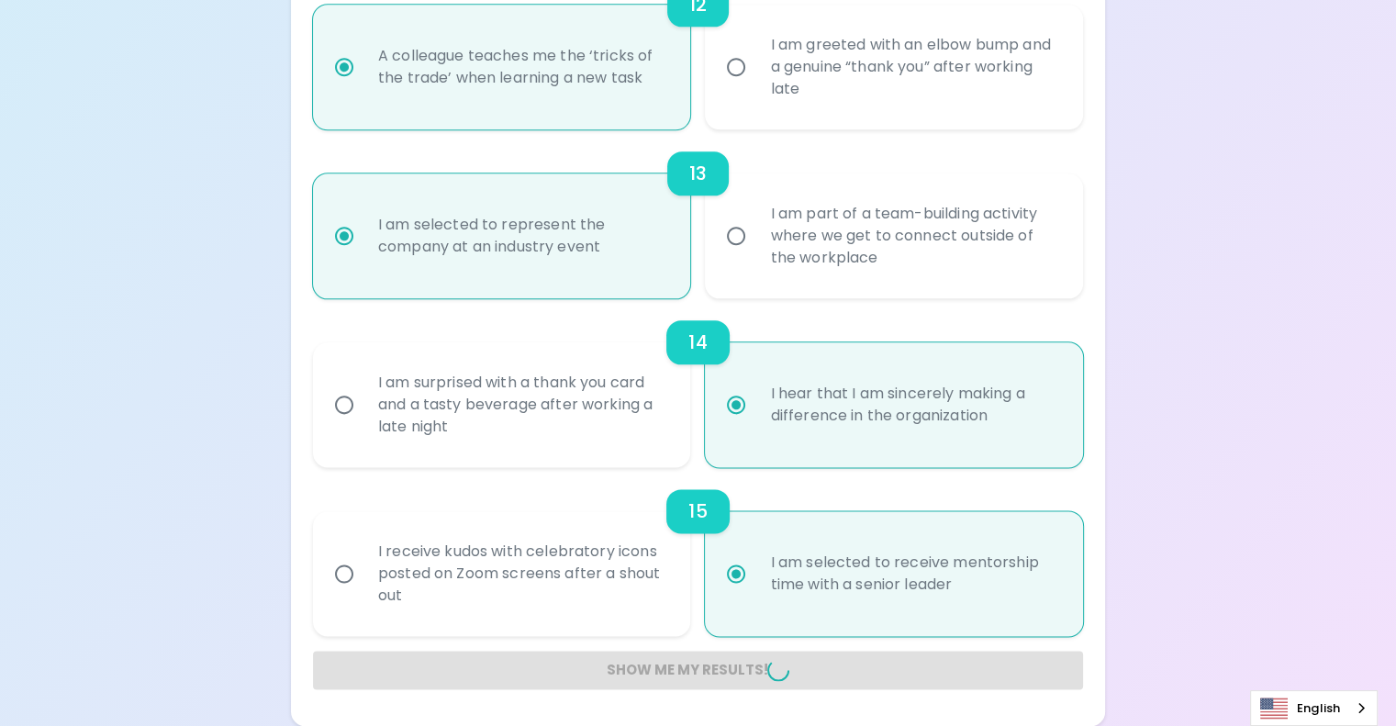
radio input "false"
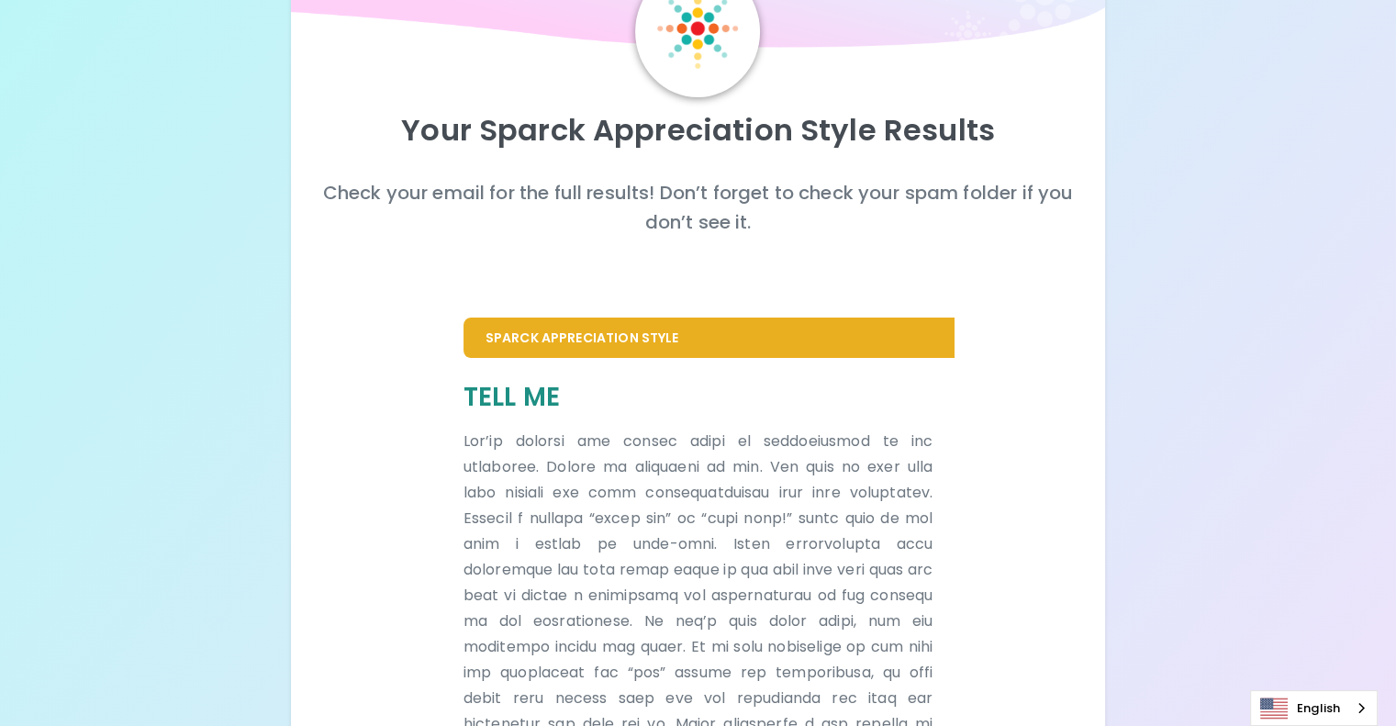
scroll to position [0, 0]
